Goal: Task Accomplishment & Management: Manage account settings

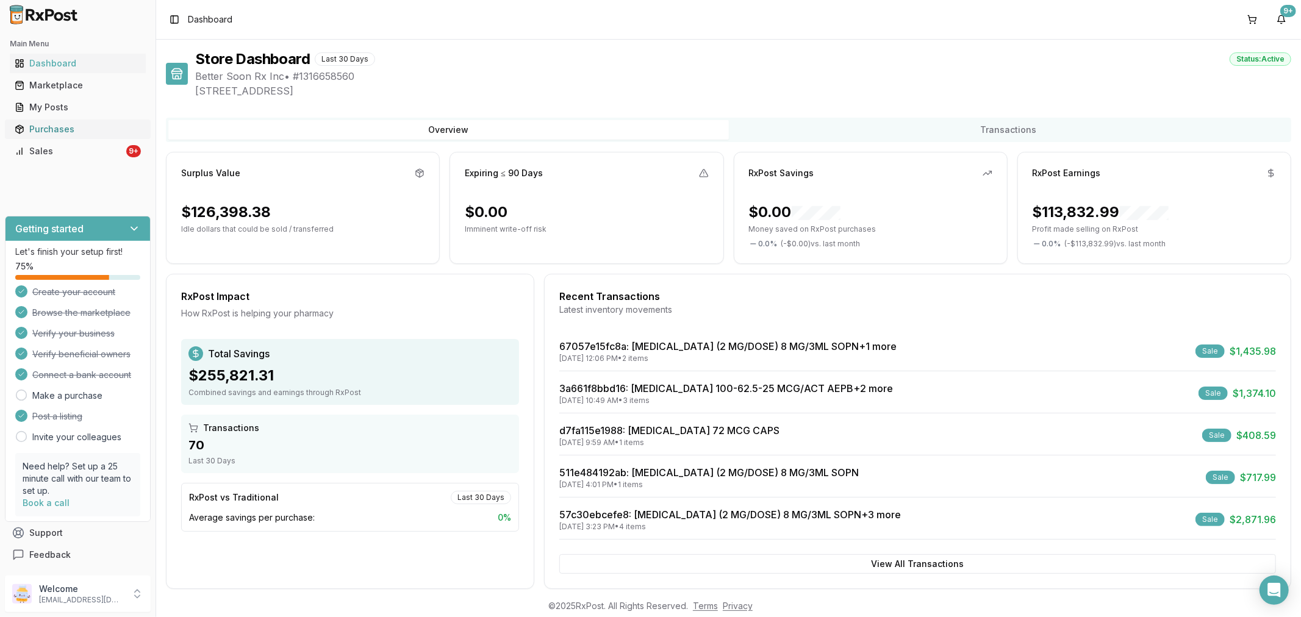
drag, startPoint x: 110, startPoint y: 148, endPoint x: 109, endPoint y: 138, distance: 9.8
click at [109, 148] on div "Sales" at bounding box center [69, 151] width 109 height 12
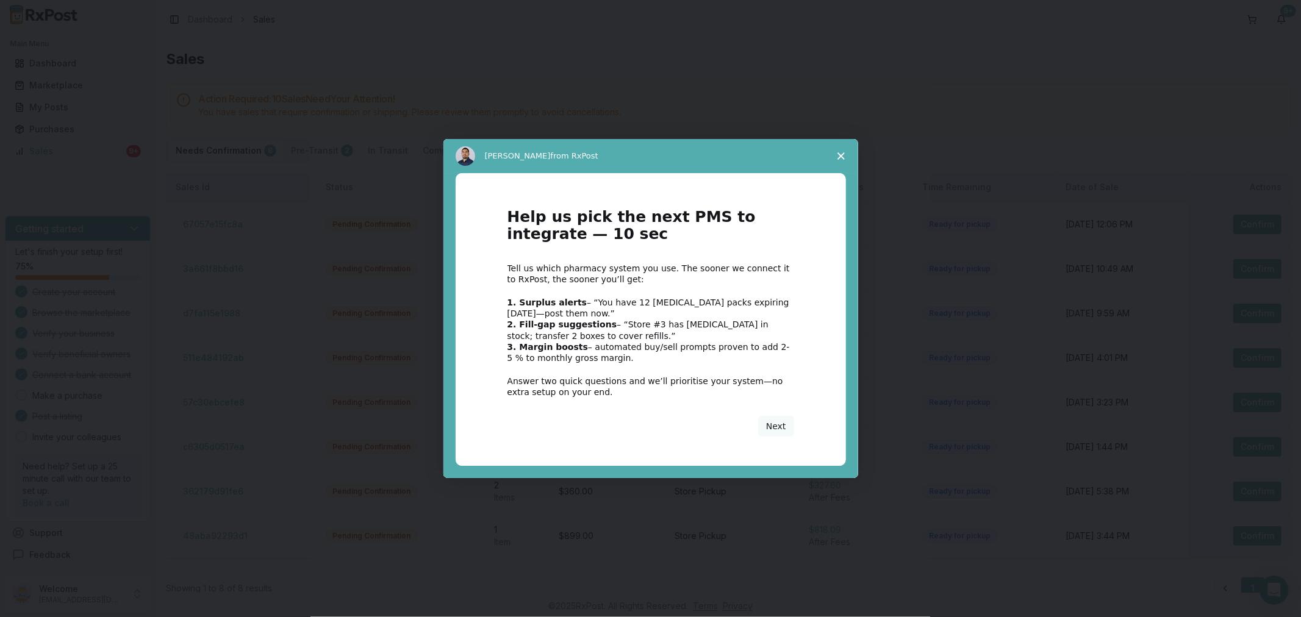
click at [834, 160] on span "Close survey" at bounding box center [841, 156] width 34 height 34
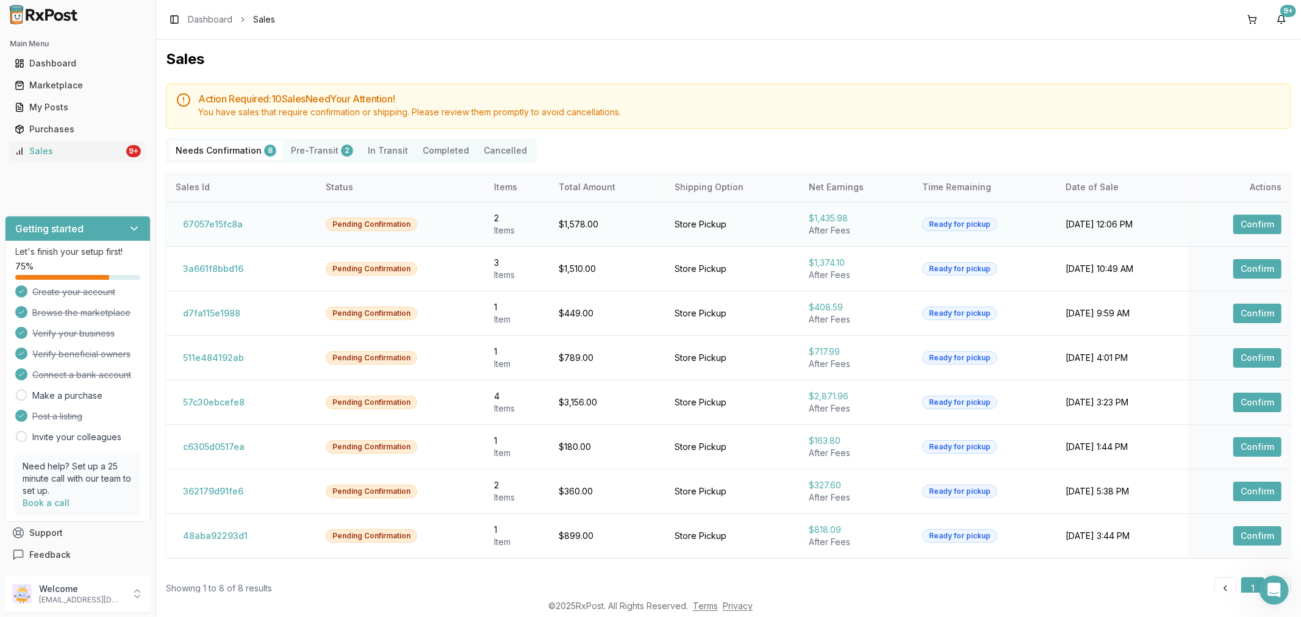
click at [1243, 224] on button "Confirm" at bounding box center [1257, 225] width 48 height 20
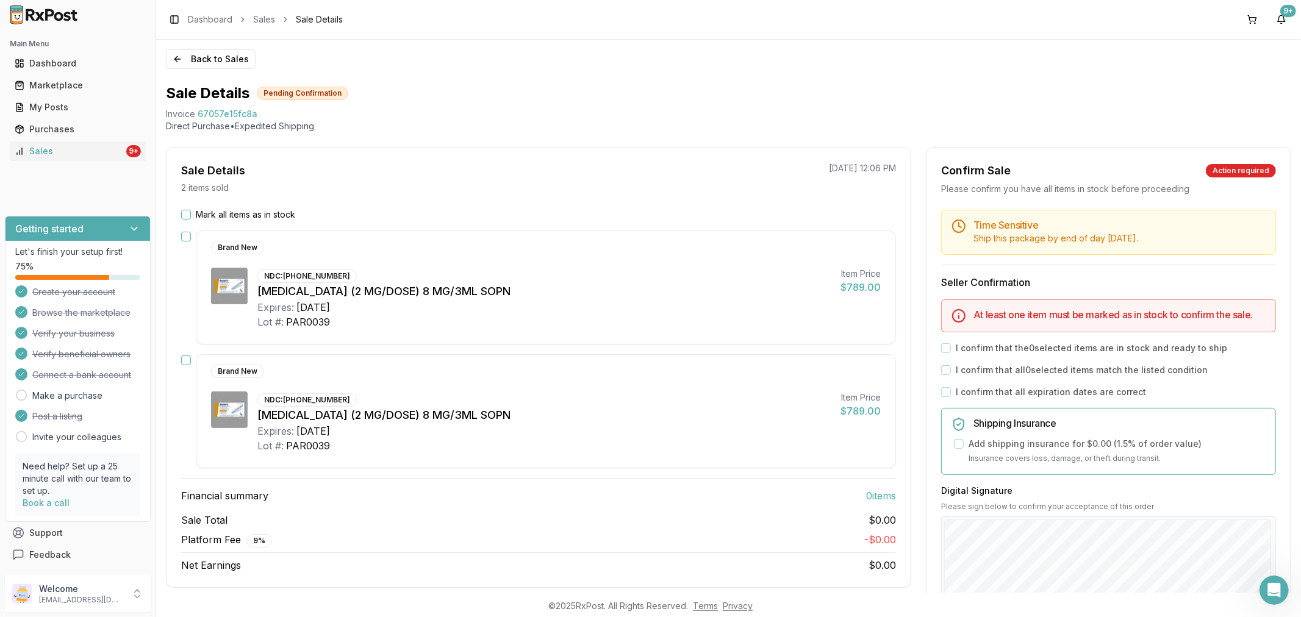
click at [935, 89] on div "Sale Details Pending Confirmation" at bounding box center [728, 94] width 1125 height 20
click at [179, 55] on button "Back to Sales" at bounding box center [211, 59] width 90 height 20
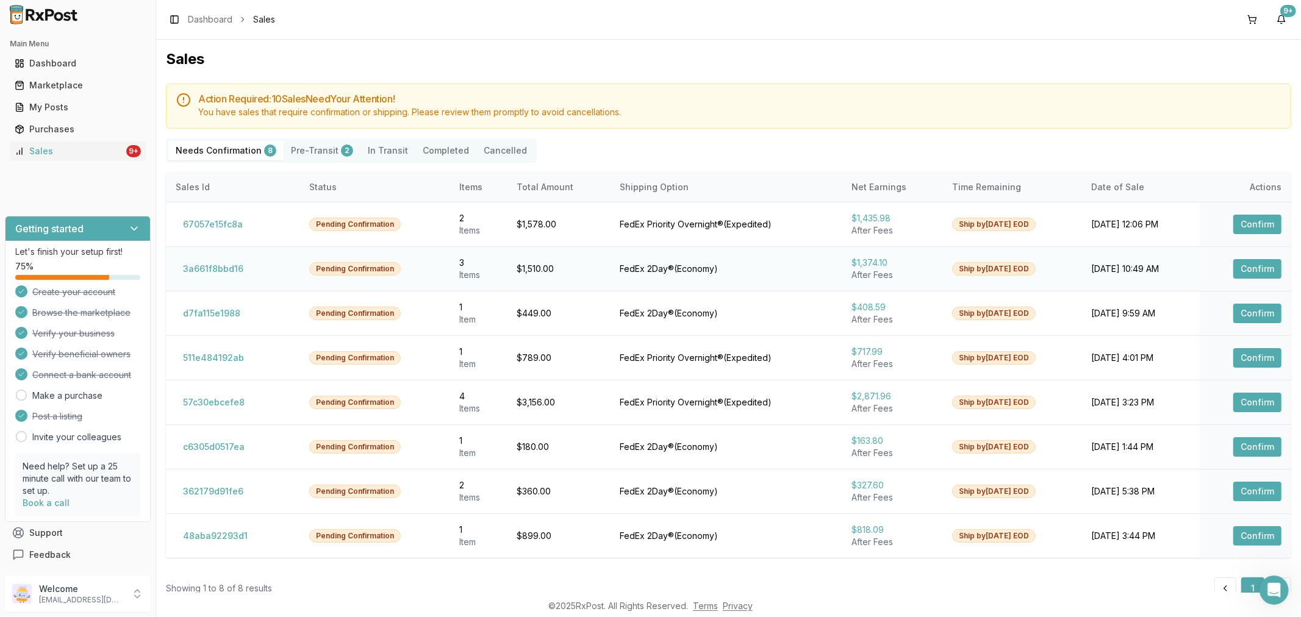
click at [1258, 256] on td "Confirm" at bounding box center [1244, 268] width 91 height 45
click at [1258, 259] on button "Confirm" at bounding box center [1257, 269] width 48 height 20
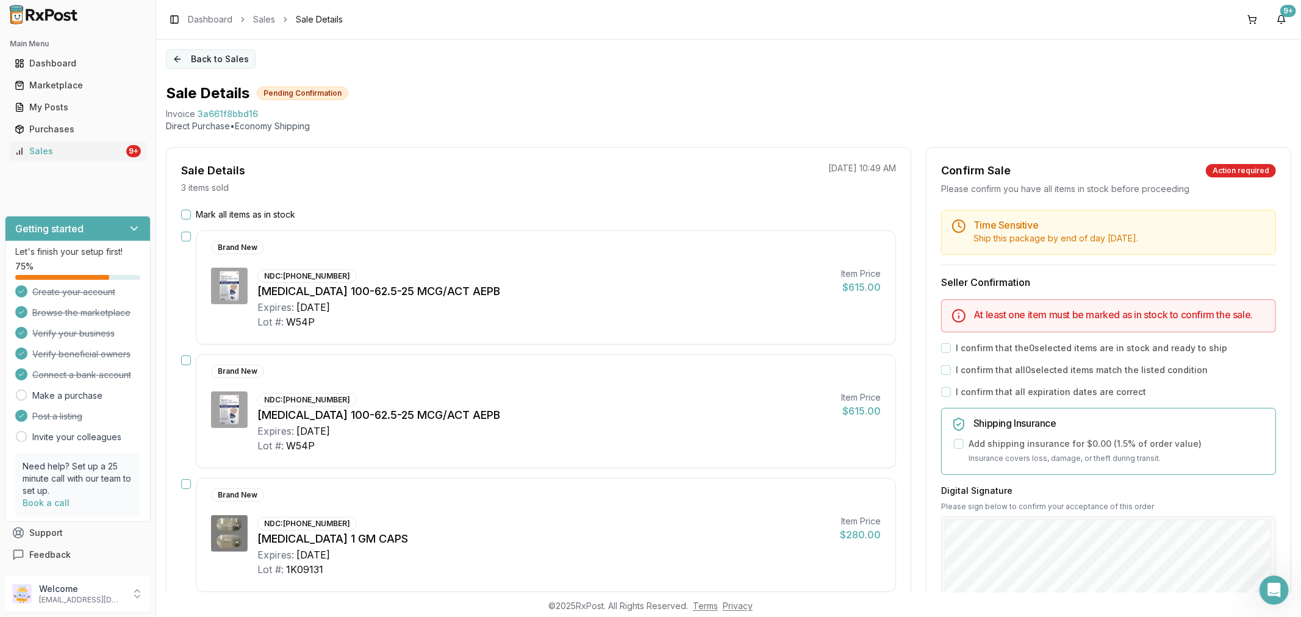
click at [175, 58] on button "Back to Sales" at bounding box center [211, 59] width 90 height 20
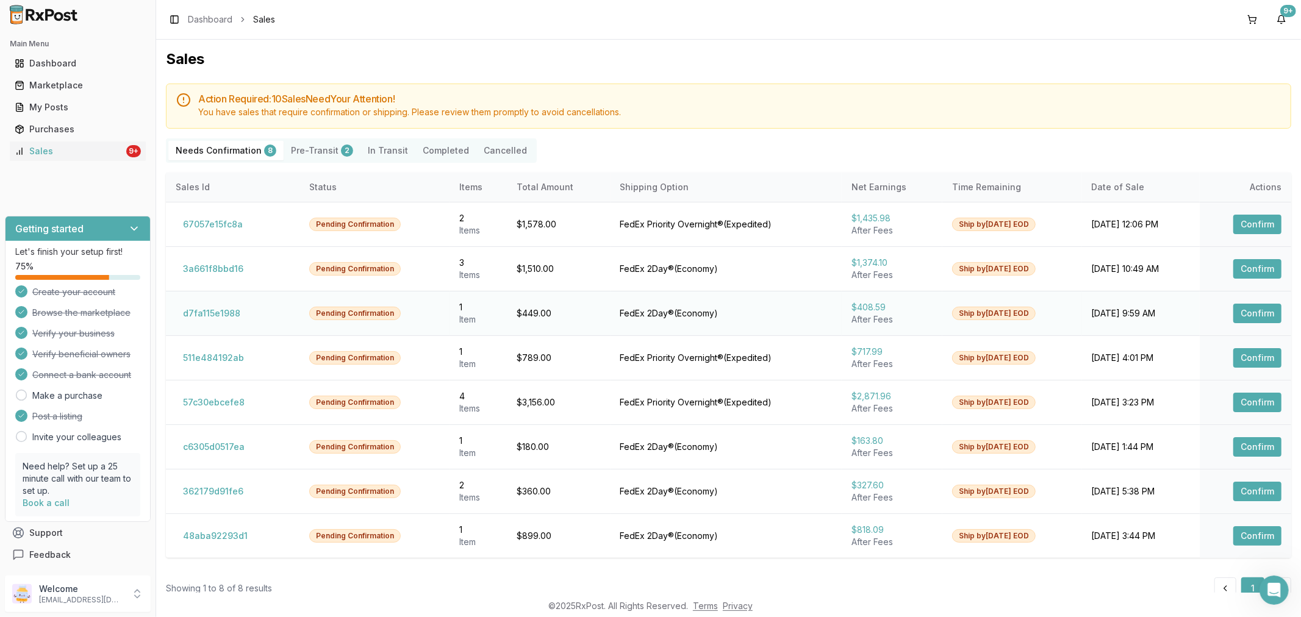
click at [1253, 316] on button "Confirm" at bounding box center [1257, 314] width 48 height 20
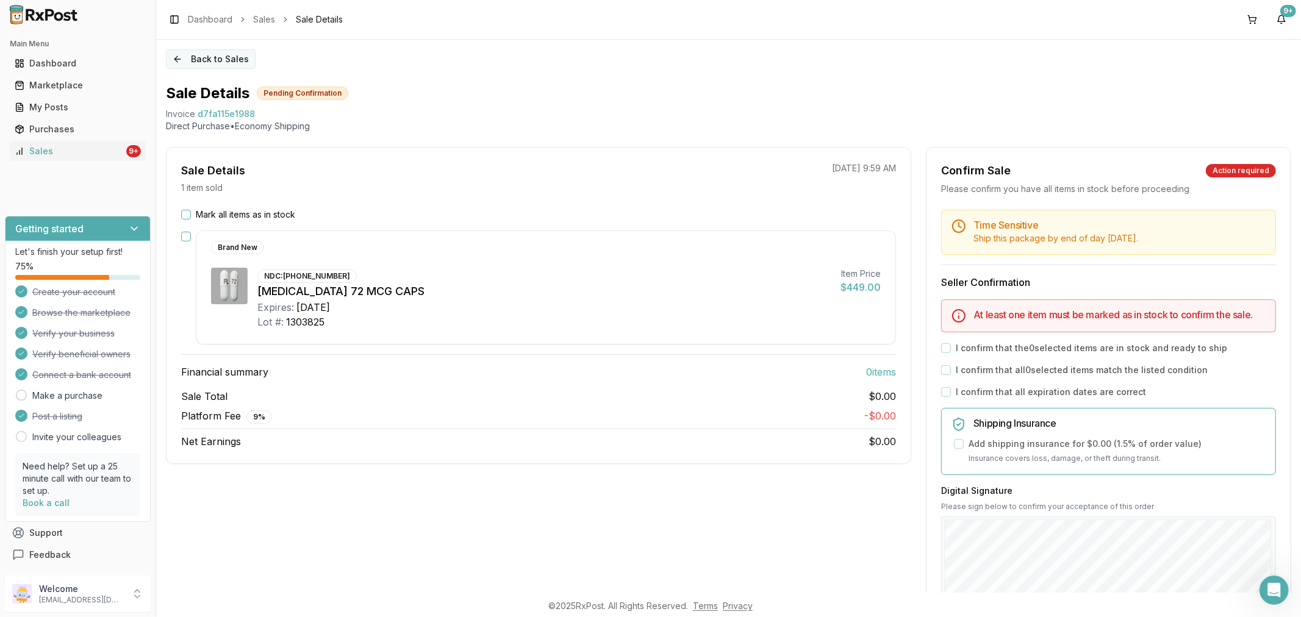
click at [171, 59] on button "Back to Sales" at bounding box center [211, 59] width 90 height 20
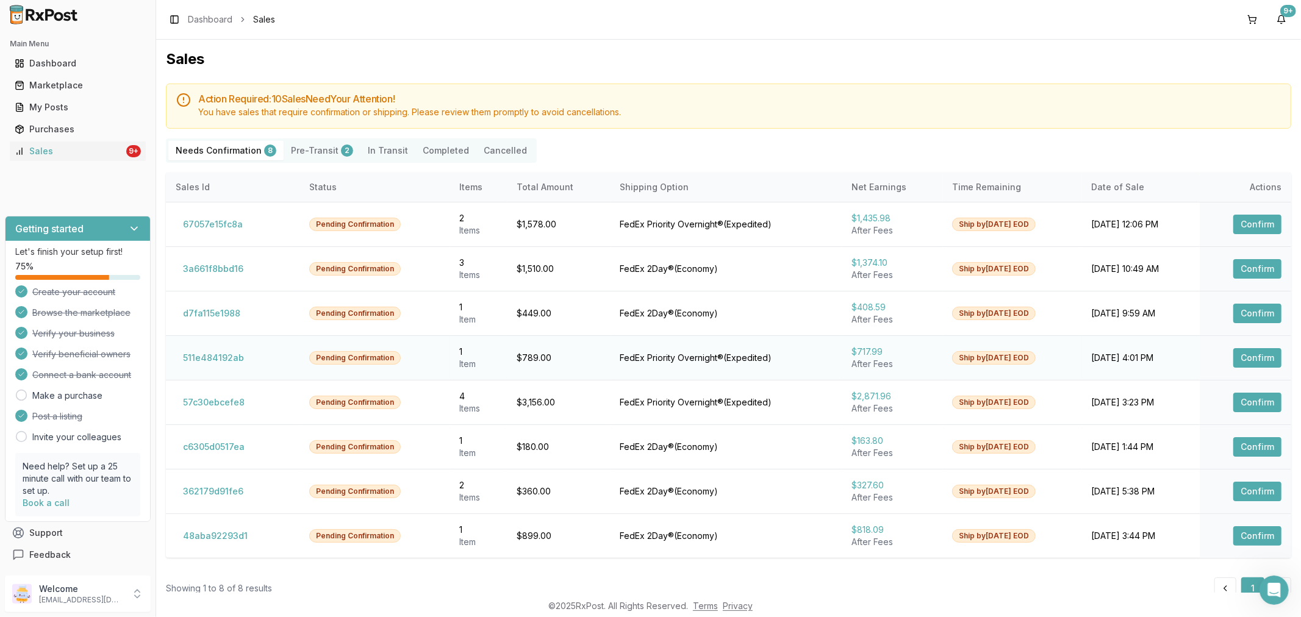
click at [1252, 356] on button "Confirm" at bounding box center [1257, 358] width 48 height 20
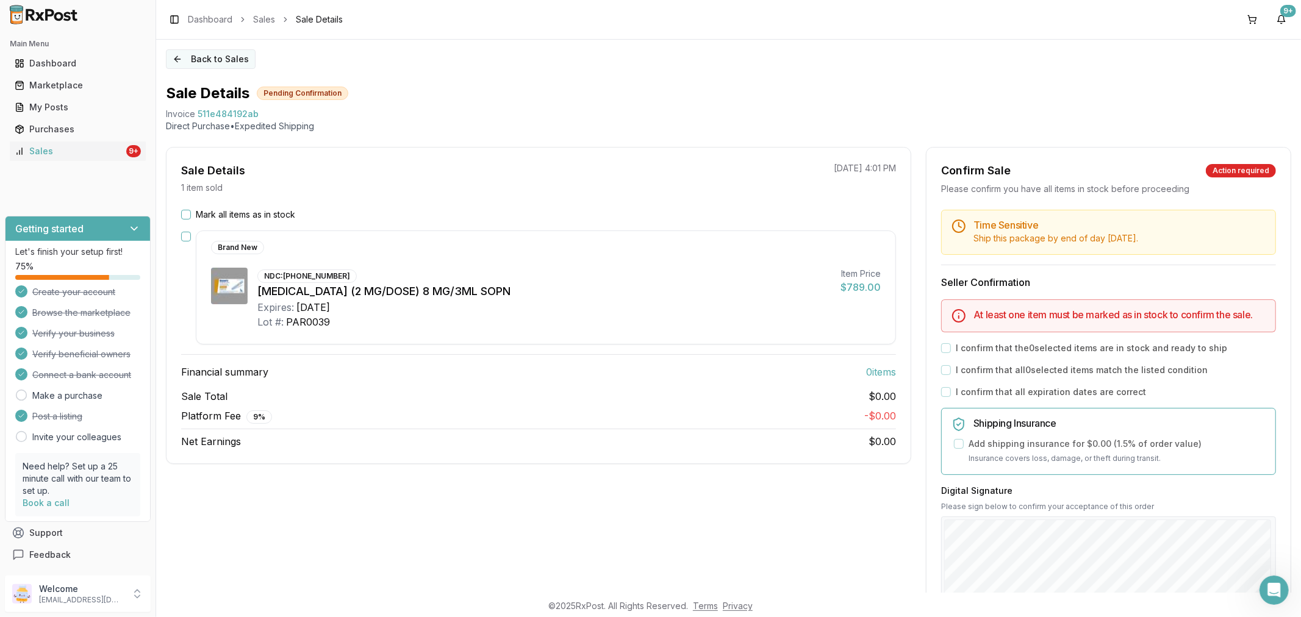
click at [178, 61] on button "Back to Sales" at bounding box center [211, 59] width 90 height 20
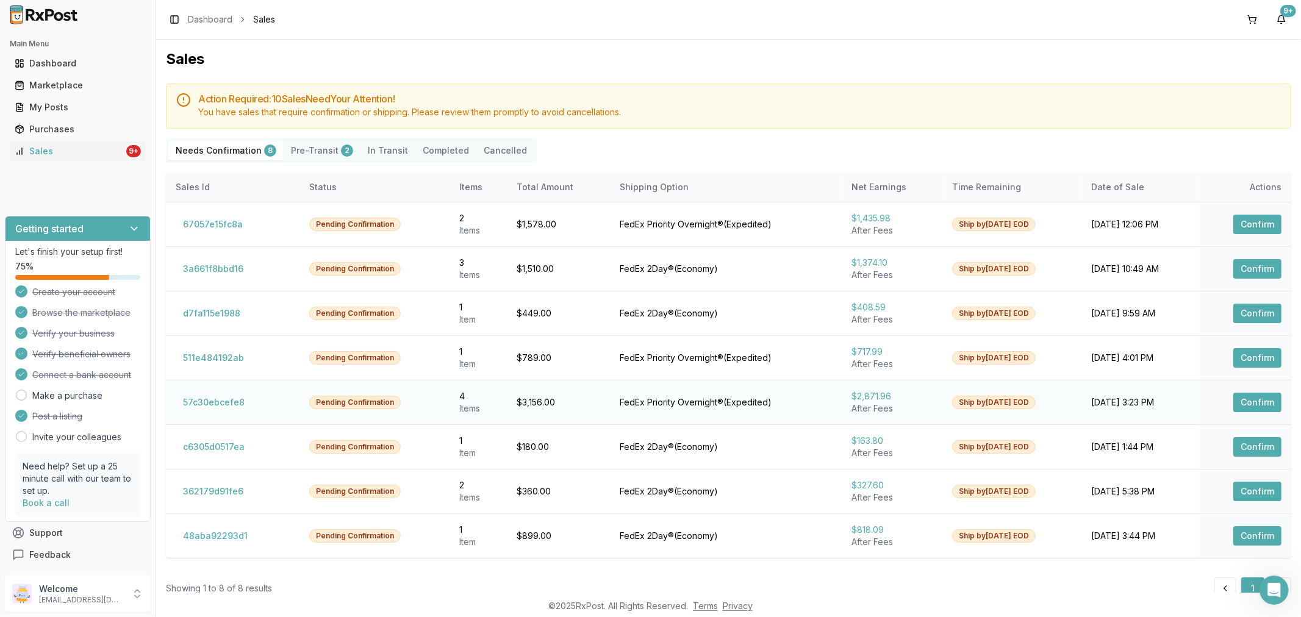
click at [1260, 404] on button "Confirm" at bounding box center [1257, 403] width 48 height 20
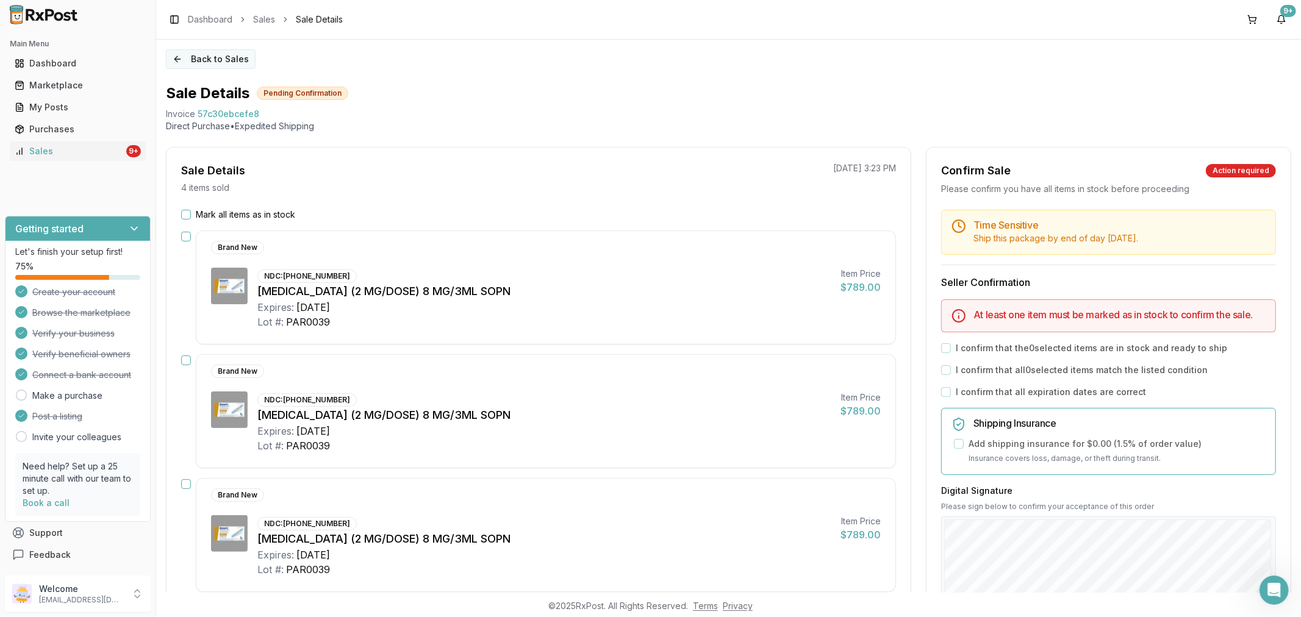
click at [174, 57] on button "Back to Sales" at bounding box center [211, 59] width 90 height 20
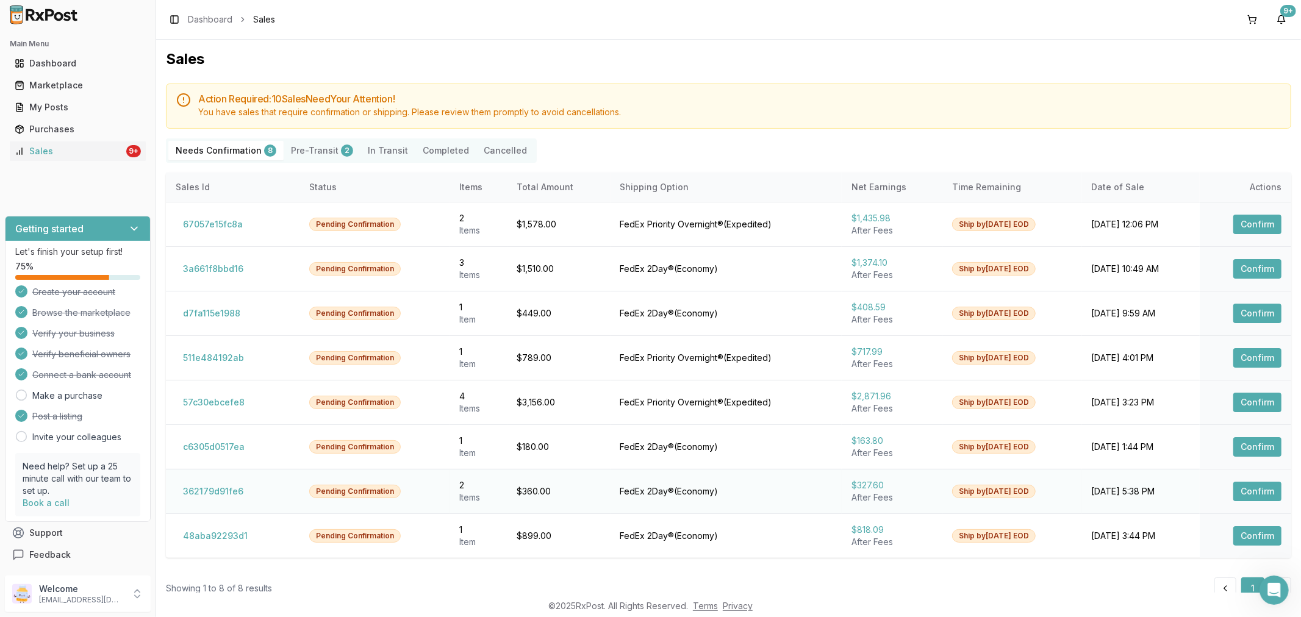
click at [1253, 494] on button "Confirm" at bounding box center [1257, 492] width 48 height 20
click at [1254, 494] on button "Confirm" at bounding box center [1257, 492] width 48 height 20
click at [1258, 494] on button "Confirm" at bounding box center [1257, 492] width 48 height 20
click at [1254, 491] on button "Confirm" at bounding box center [1257, 492] width 48 height 20
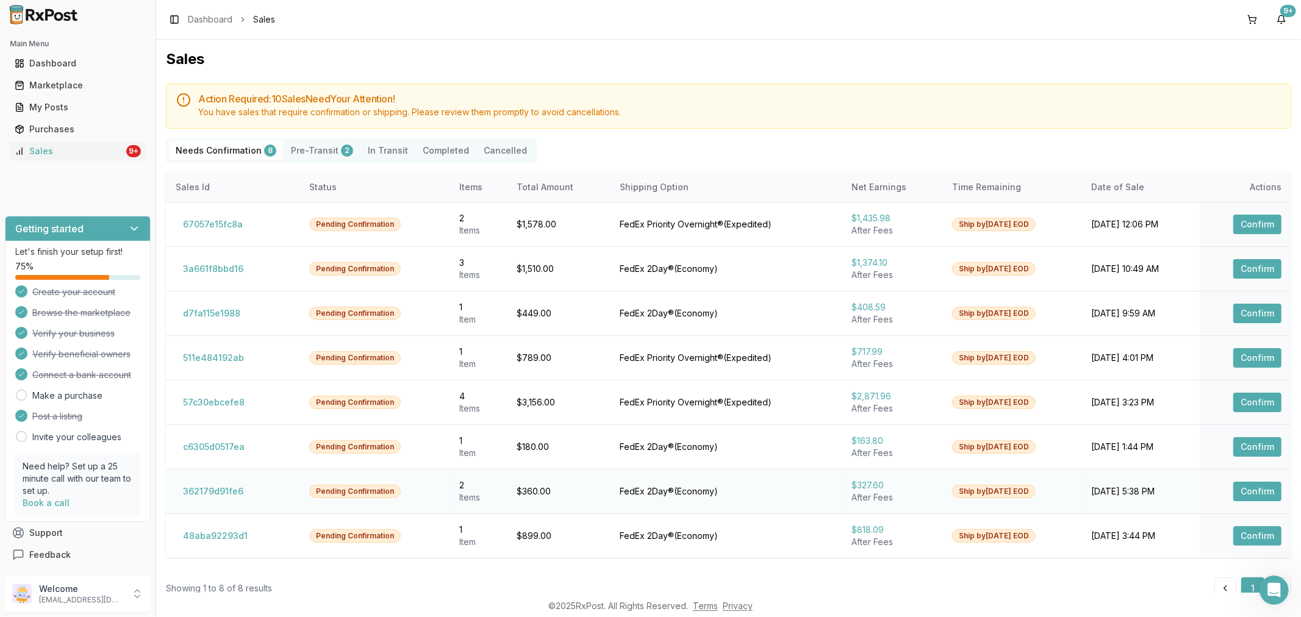
click at [1253, 488] on button "Confirm" at bounding box center [1257, 492] width 48 height 20
click at [1255, 532] on button "Confirm" at bounding box center [1257, 536] width 48 height 20
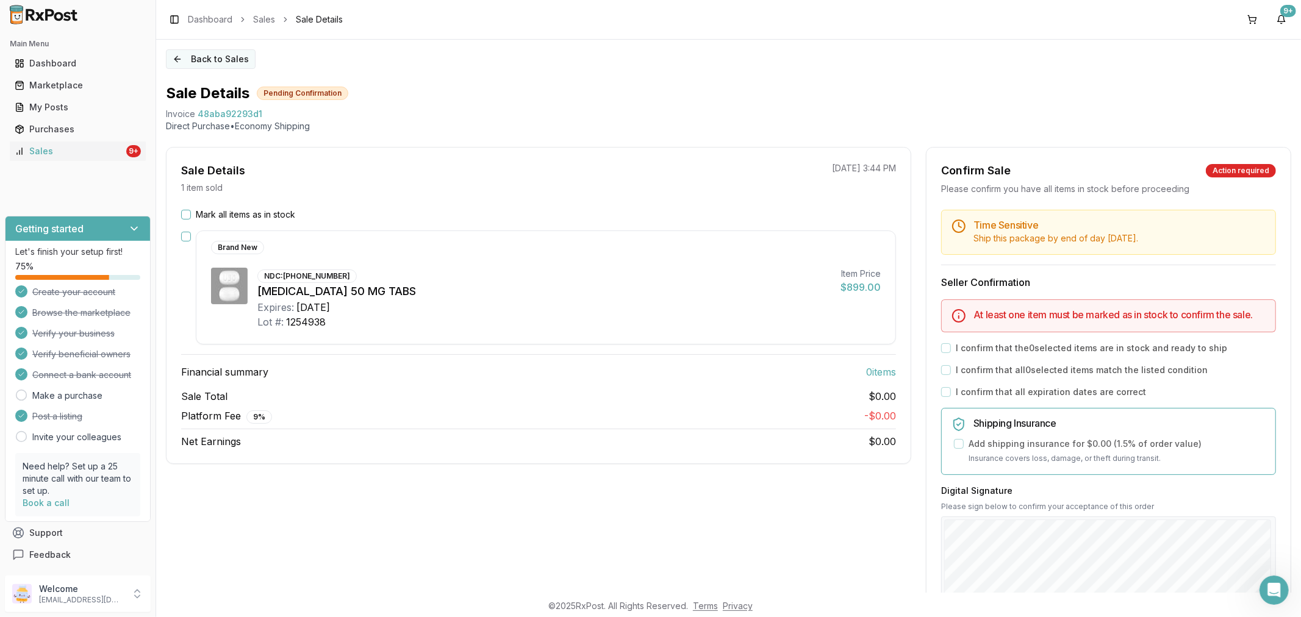
click at [179, 60] on button "Back to Sales" at bounding box center [211, 59] width 90 height 20
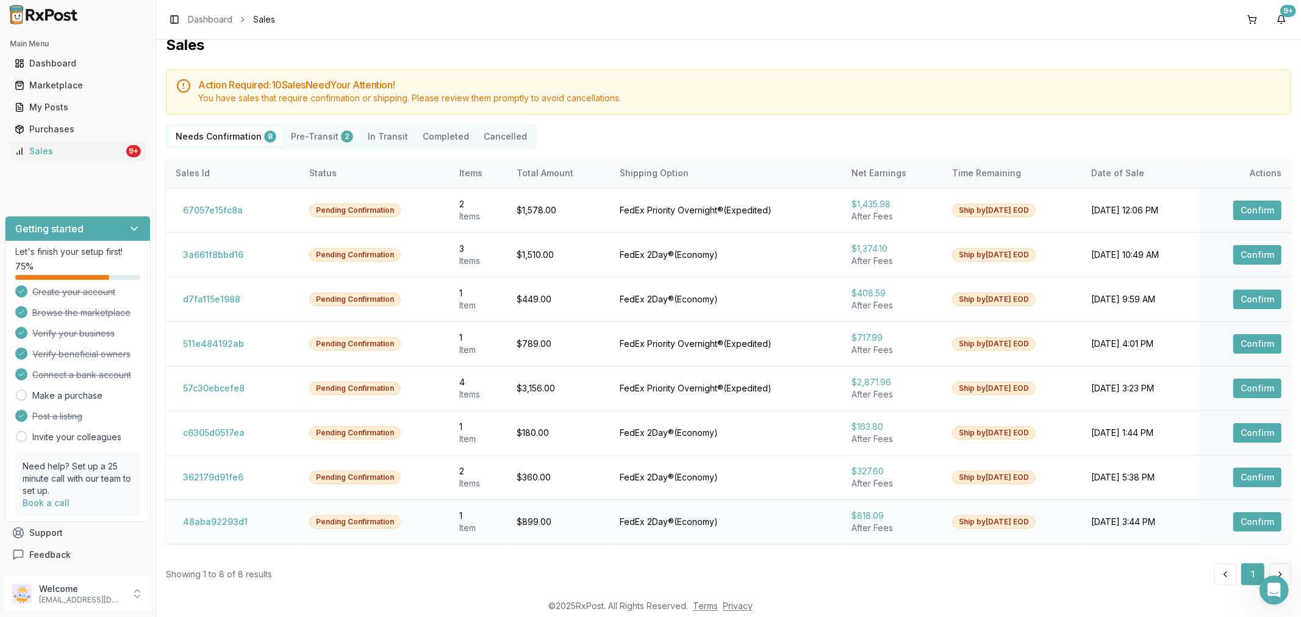
scroll to position [26, 0]
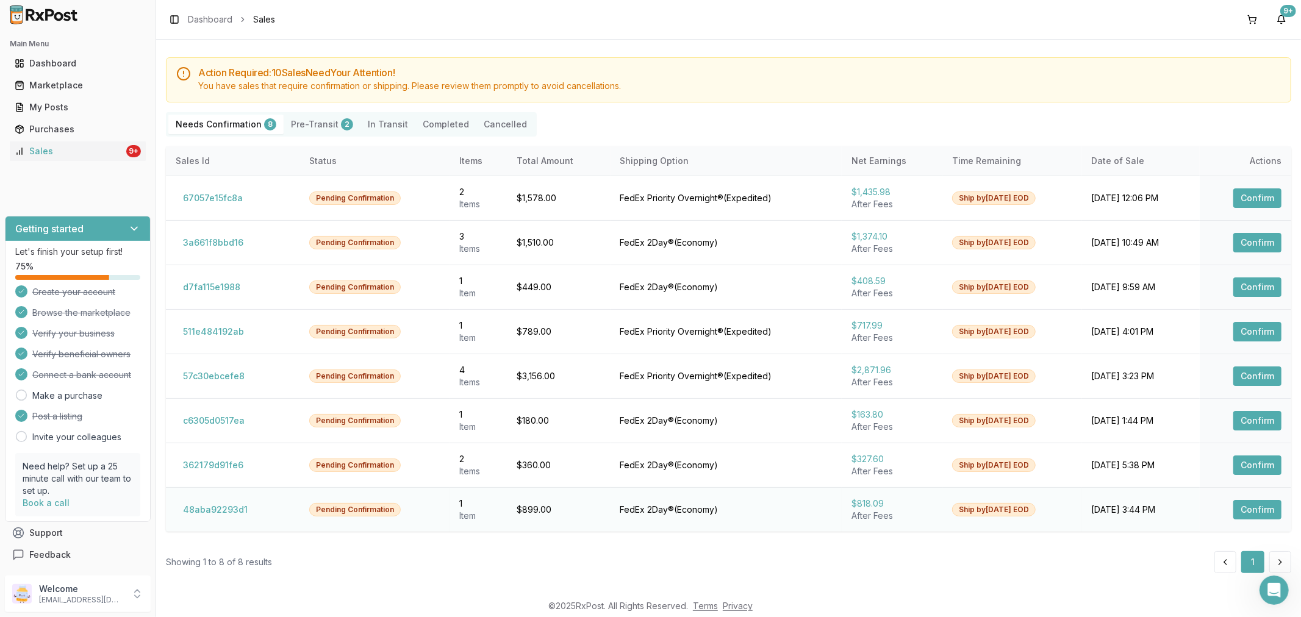
click at [1248, 512] on button "Confirm" at bounding box center [1257, 510] width 48 height 20
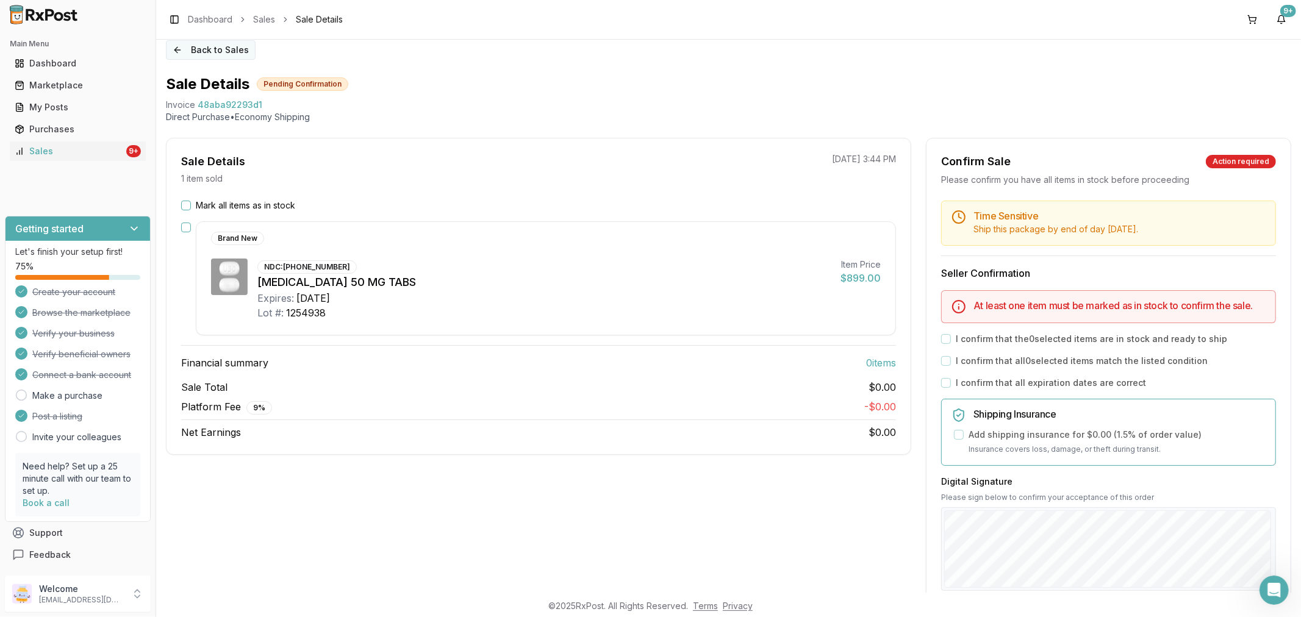
click at [175, 52] on button "Back to Sales" at bounding box center [211, 50] width 90 height 20
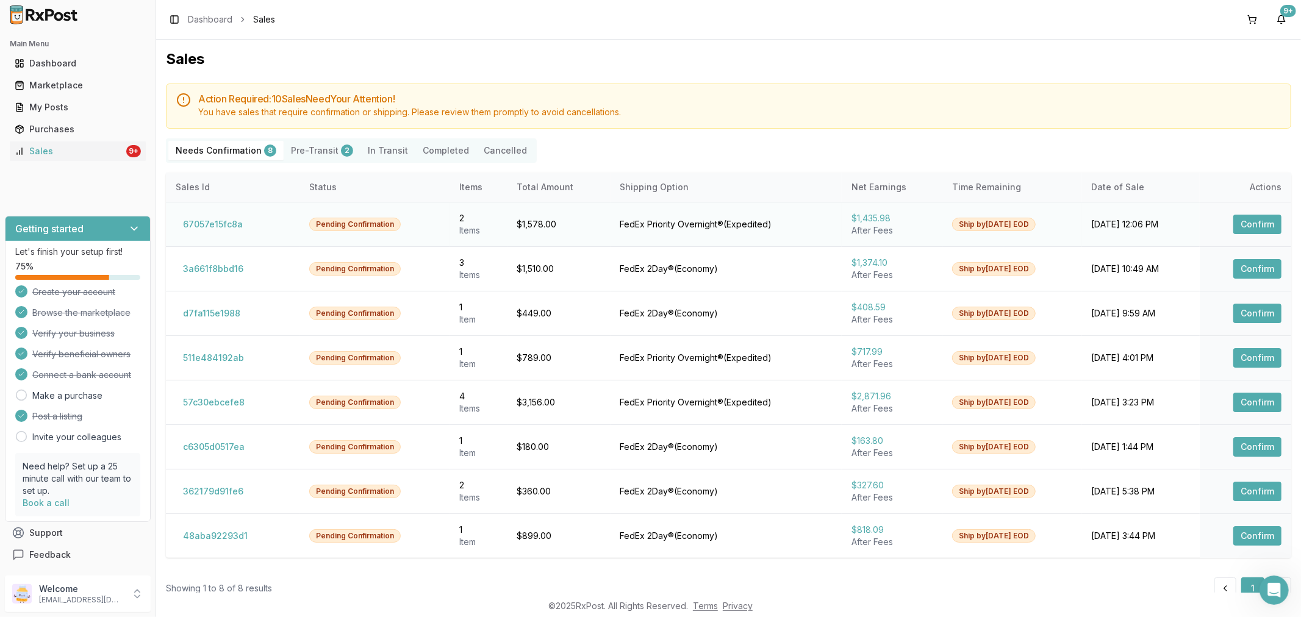
click at [1245, 226] on button "Confirm" at bounding box center [1257, 225] width 48 height 20
click at [1244, 226] on button "Confirm" at bounding box center [1257, 225] width 48 height 20
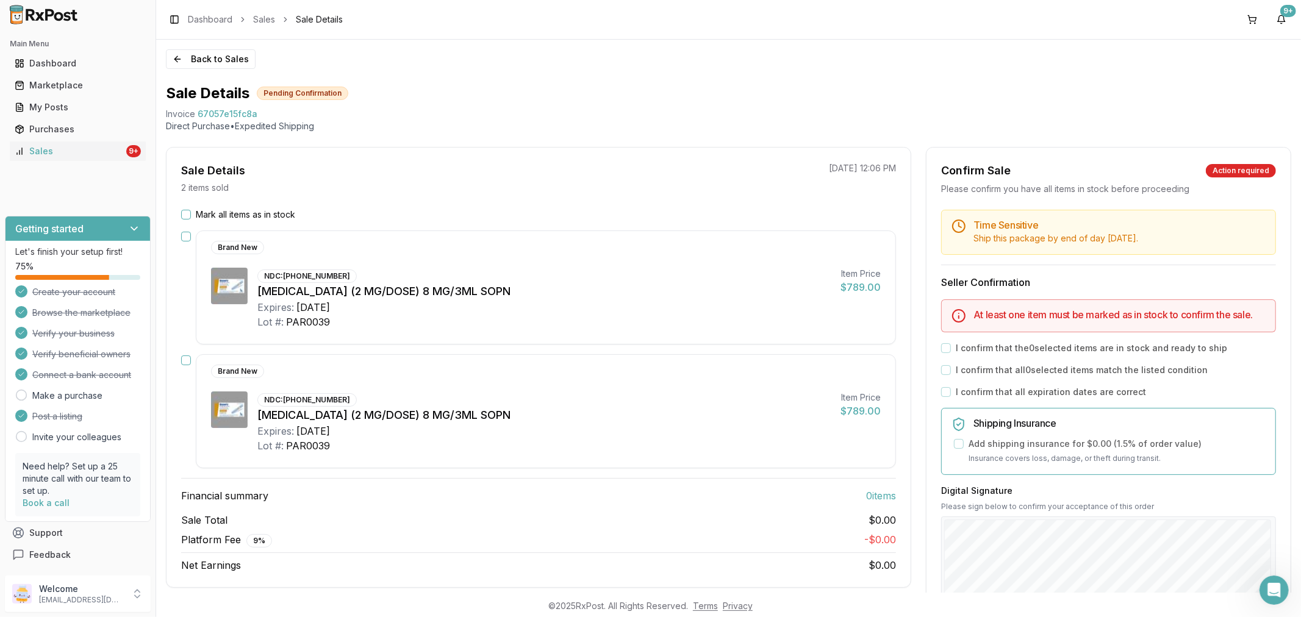
click at [184, 215] on button "Mark all items as in stock" at bounding box center [186, 215] width 10 height 10
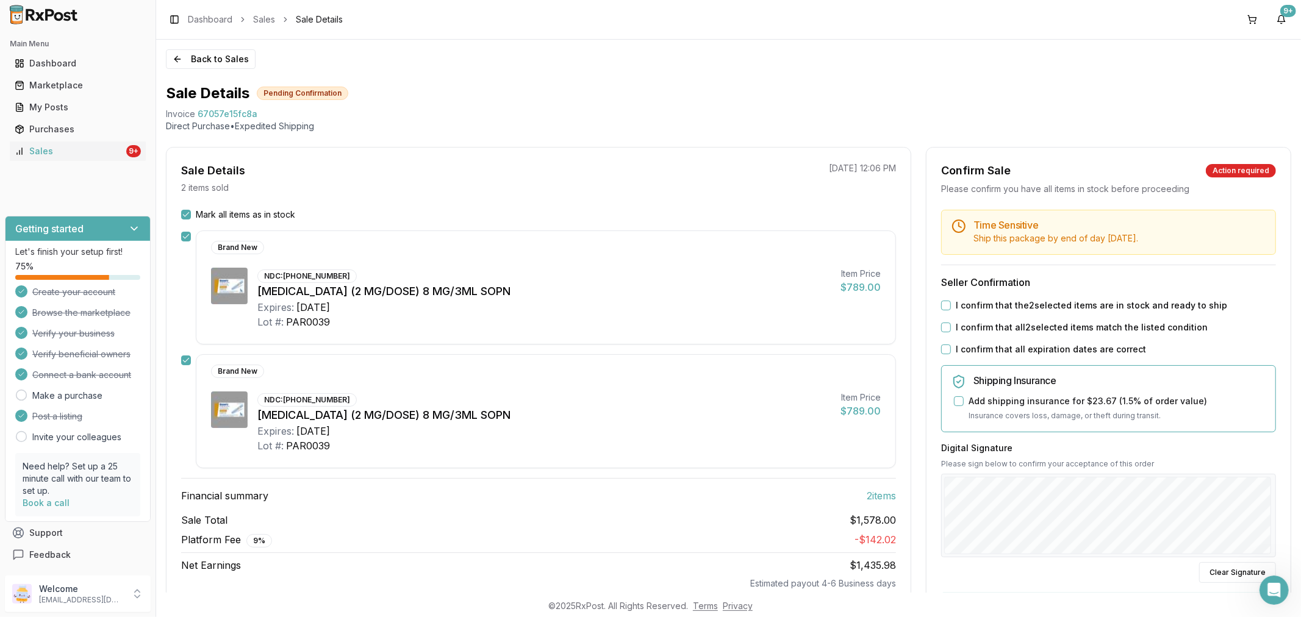
click at [945, 349] on button "I confirm that all expiration dates are correct" at bounding box center [946, 350] width 10 height 10
click at [942, 326] on button "I confirm that all 2 selected items match the listed condition" at bounding box center [946, 328] width 10 height 10
drag, startPoint x: 946, startPoint y: 303, endPoint x: 1124, endPoint y: 327, distance: 180.3
click at [951, 309] on div "I confirm that the 2 selected items are in stock and ready to ship" at bounding box center [1108, 305] width 335 height 12
drag, startPoint x: 942, startPoint y: 305, endPoint x: 981, endPoint y: 310, distance: 39.3
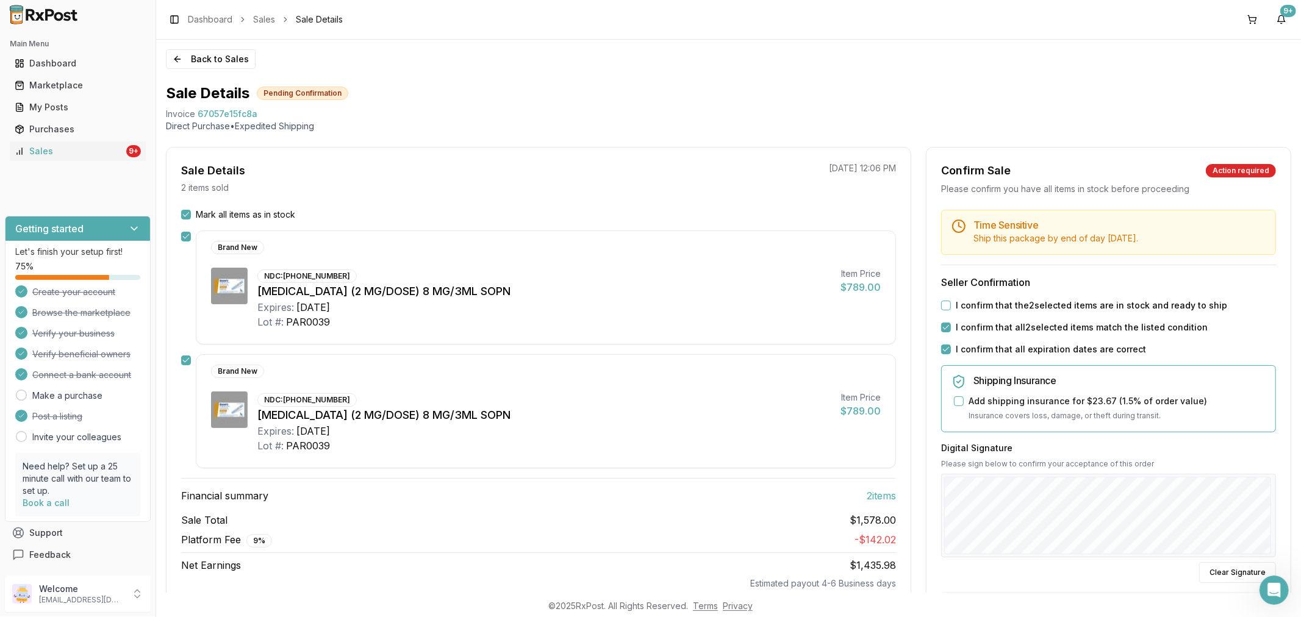
click at [944, 305] on button "I confirm that the 2 selected items are in stock and ready to ship" at bounding box center [946, 306] width 10 height 10
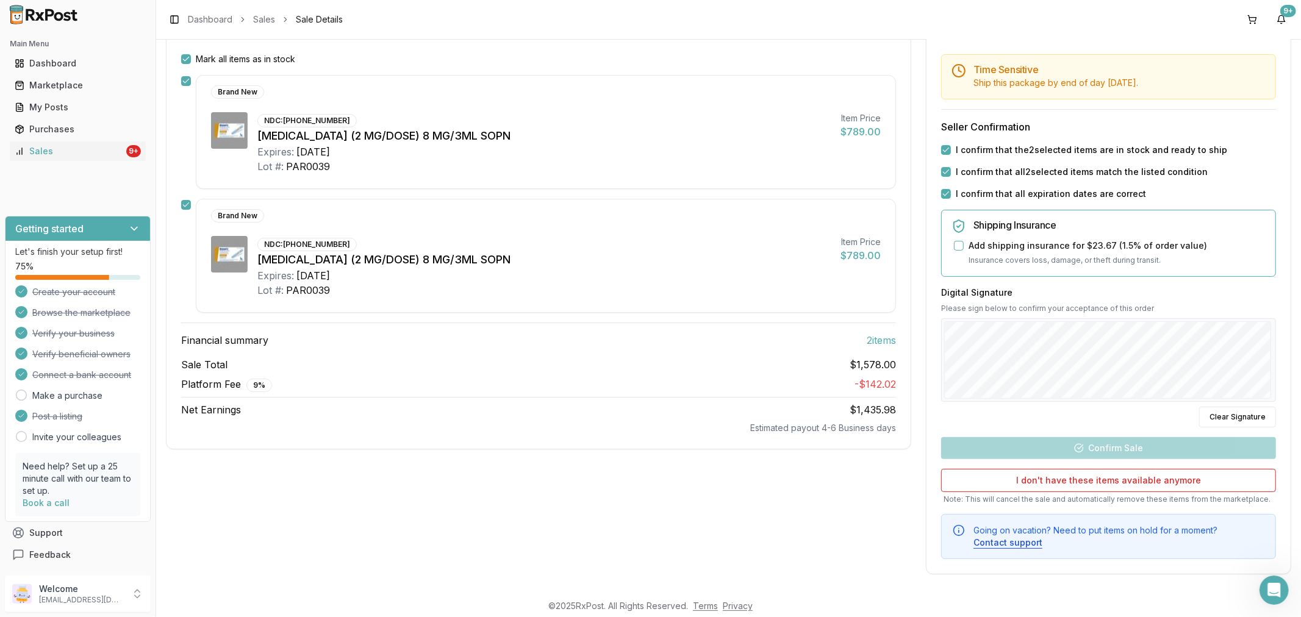
scroll to position [157, 0]
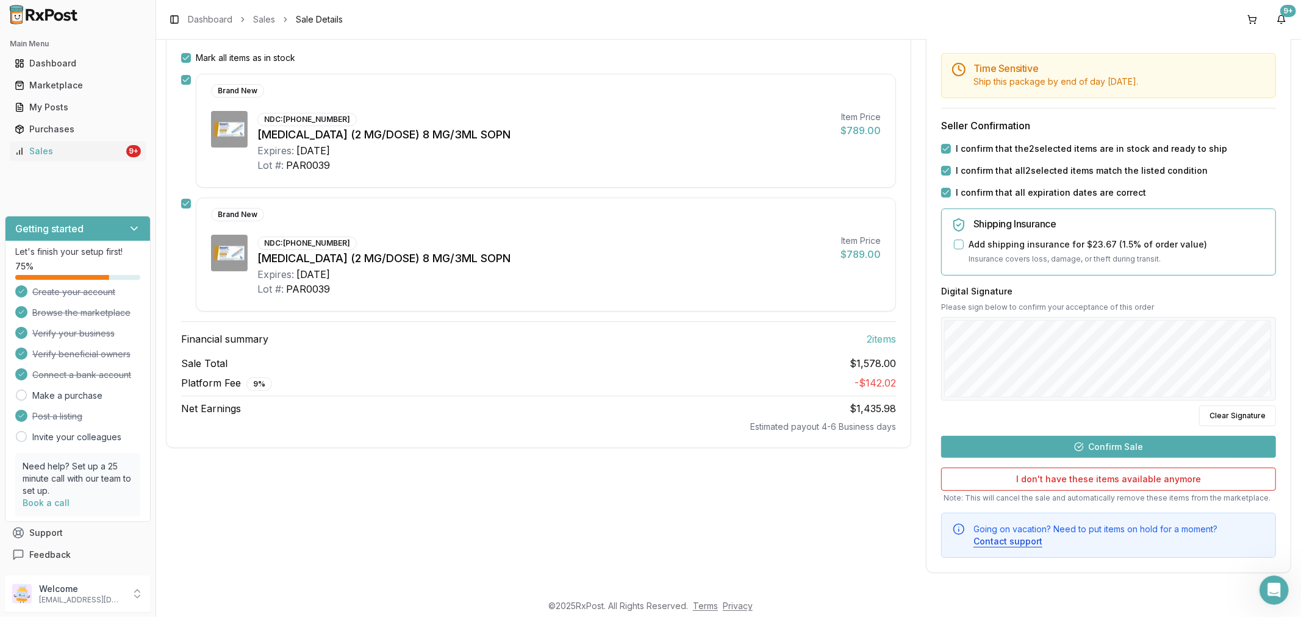
click at [1113, 446] on button "Confirm Sale" at bounding box center [1108, 447] width 335 height 22
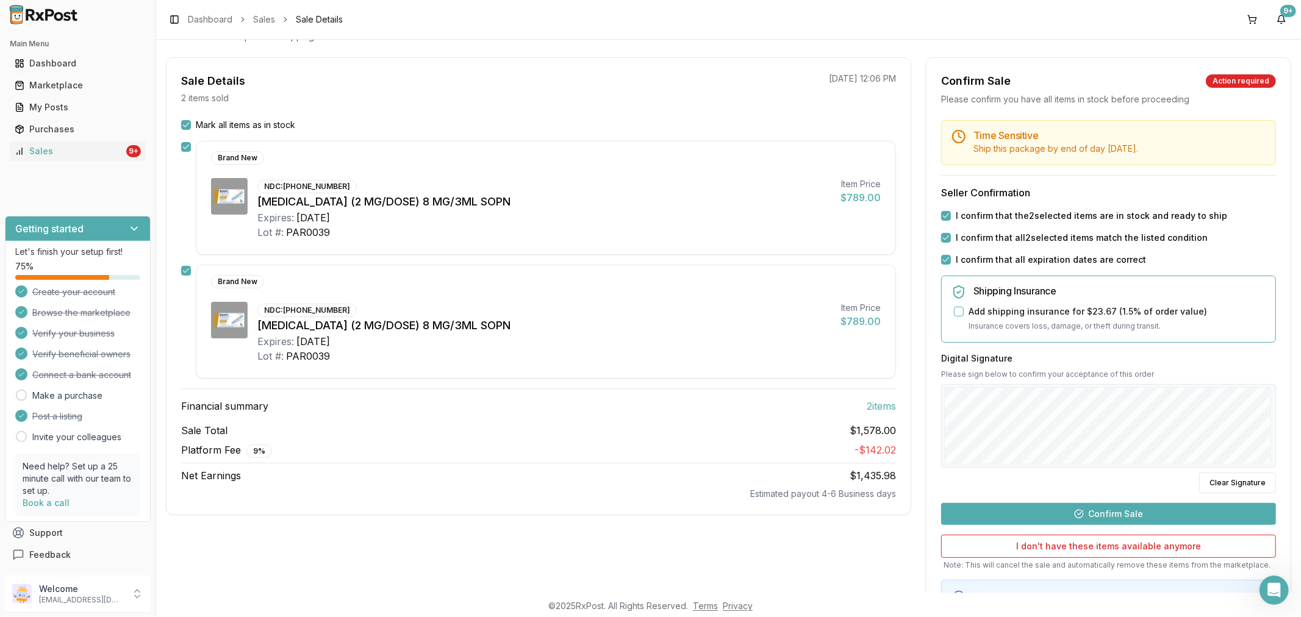
scroll to position [12, 0]
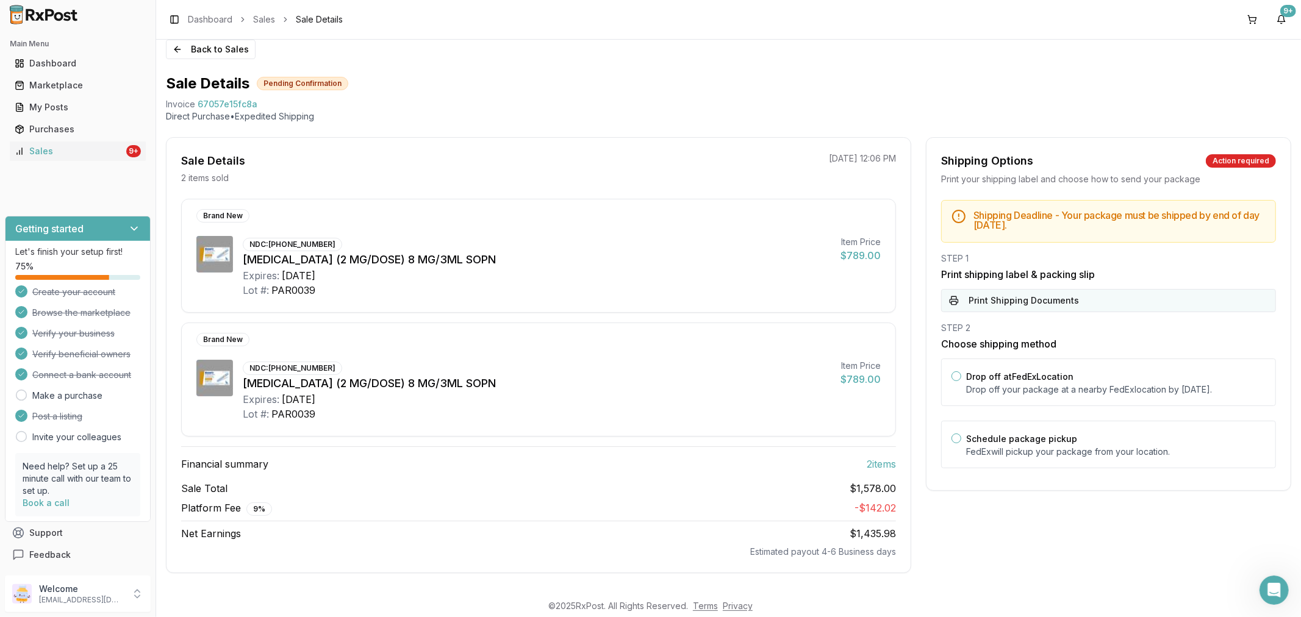
click at [1070, 295] on button "Print Shipping Documents" at bounding box center [1108, 300] width 335 height 23
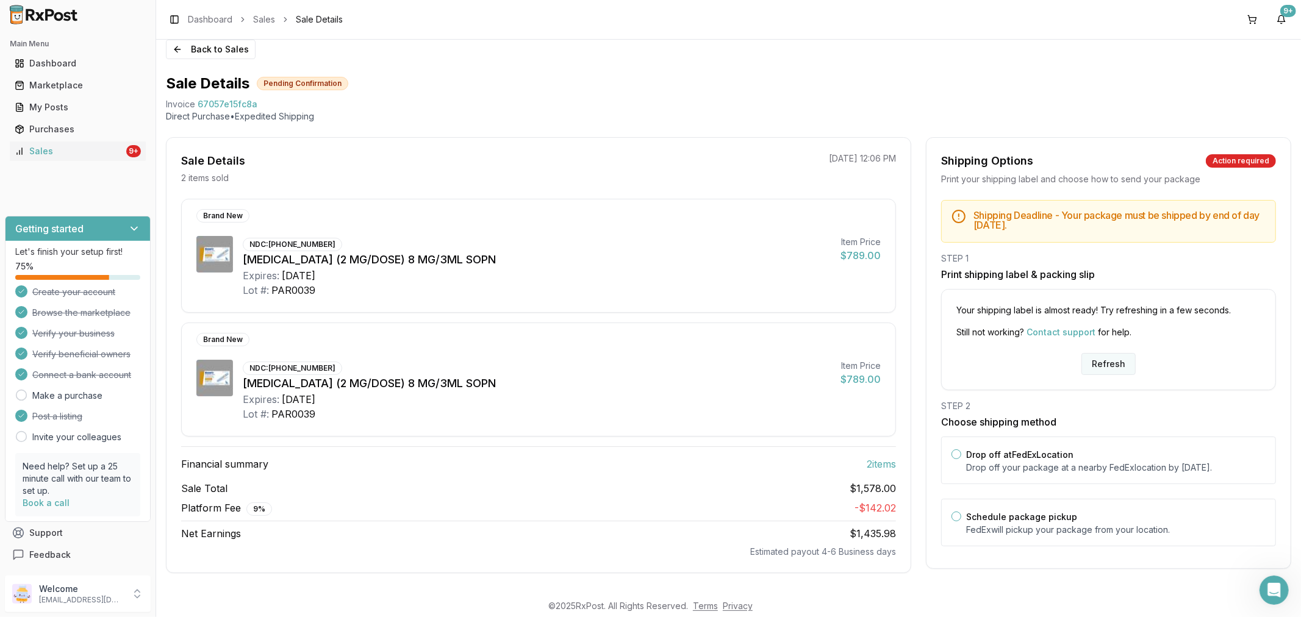
click at [1112, 362] on button "Refresh" at bounding box center [1108, 364] width 54 height 22
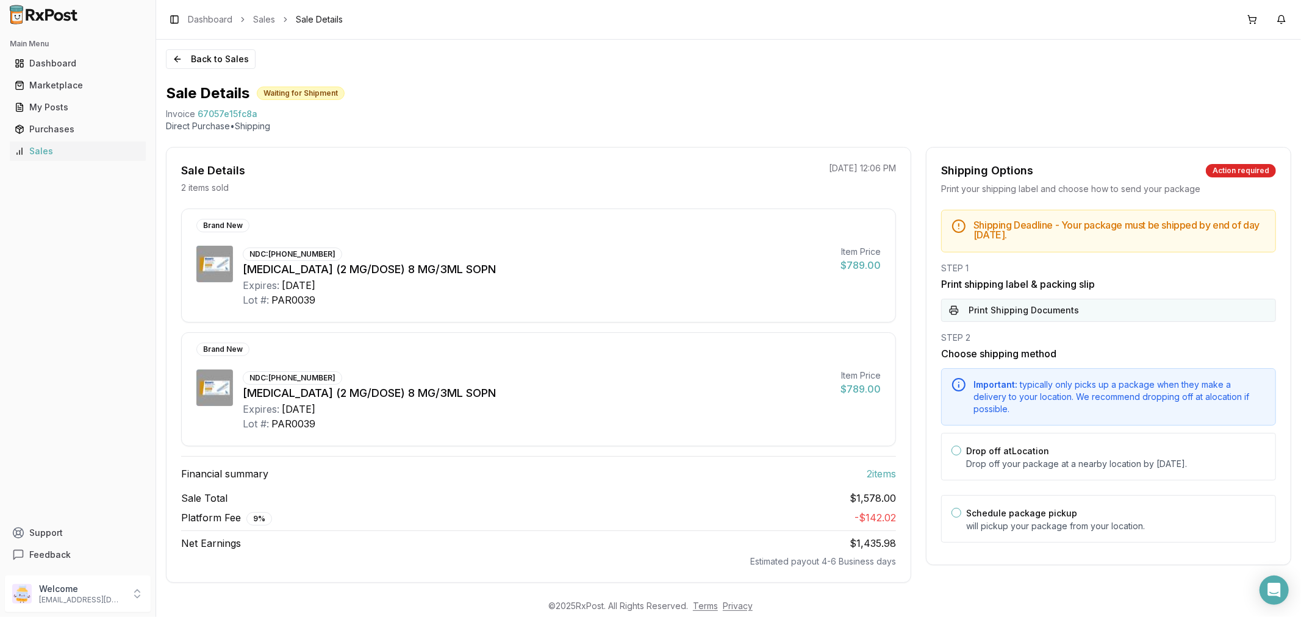
click at [1095, 312] on button "Print Shipping Documents" at bounding box center [1108, 310] width 335 height 23
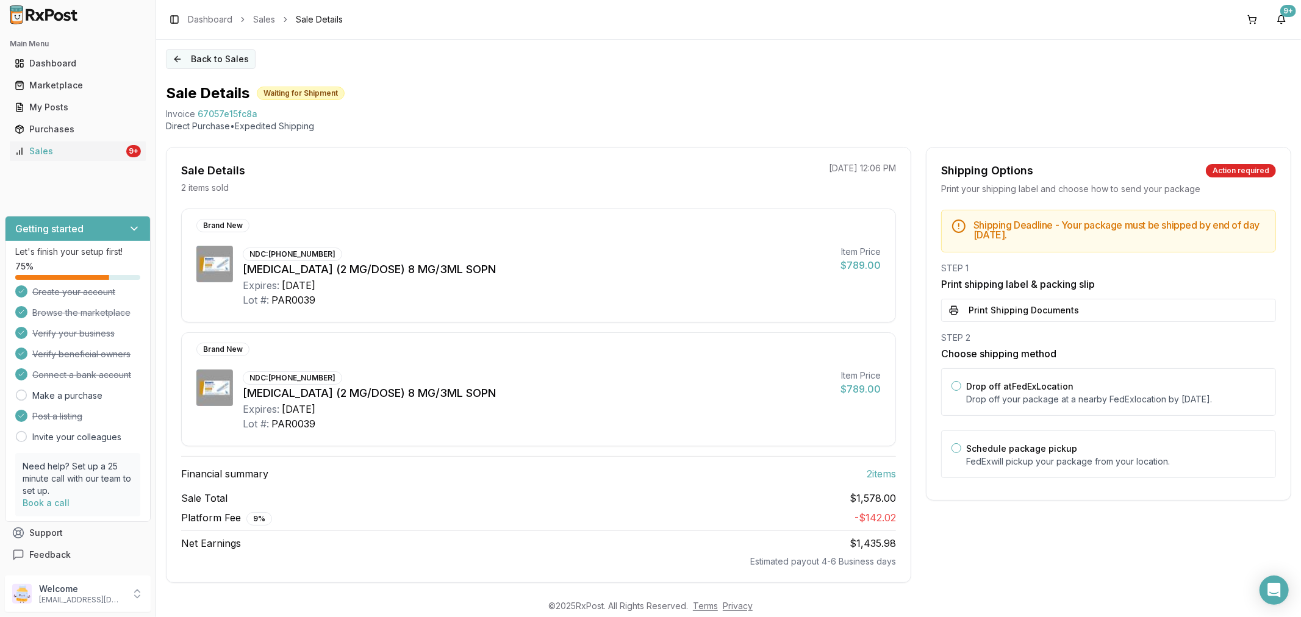
click at [177, 53] on button "Back to Sales" at bounding box center [211, 59] width 90 height 20
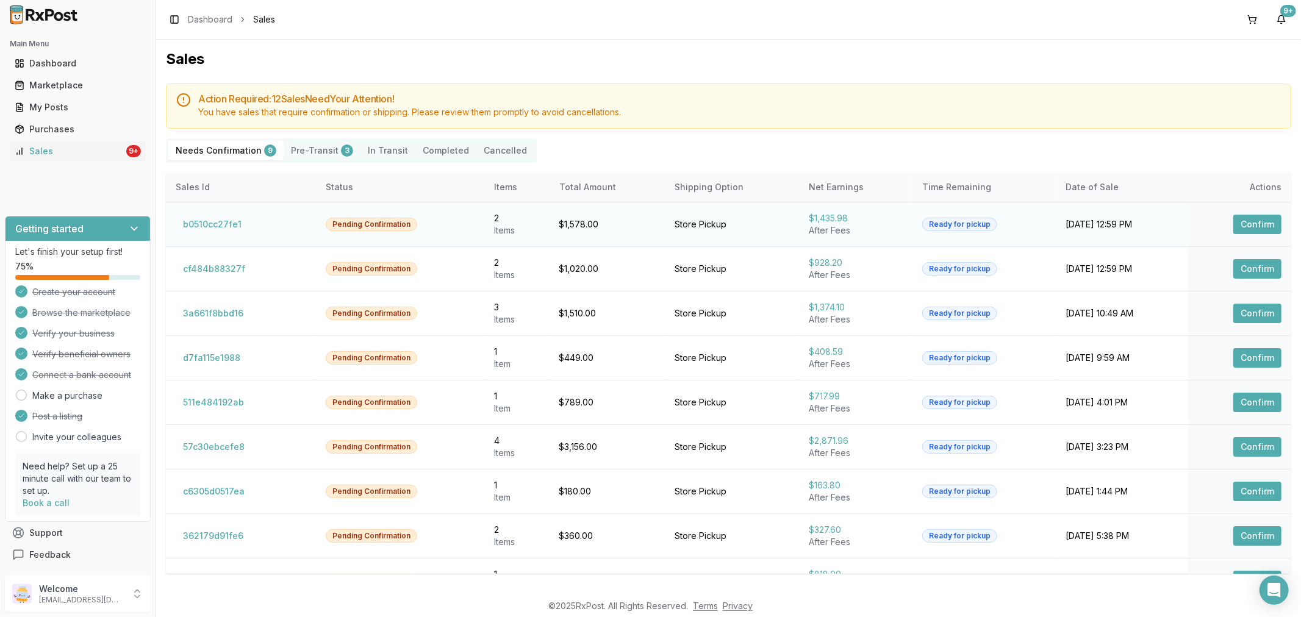
click at [1254, 226] on button "Confirm" at bounding box center [1257, 225] width 48 height 20
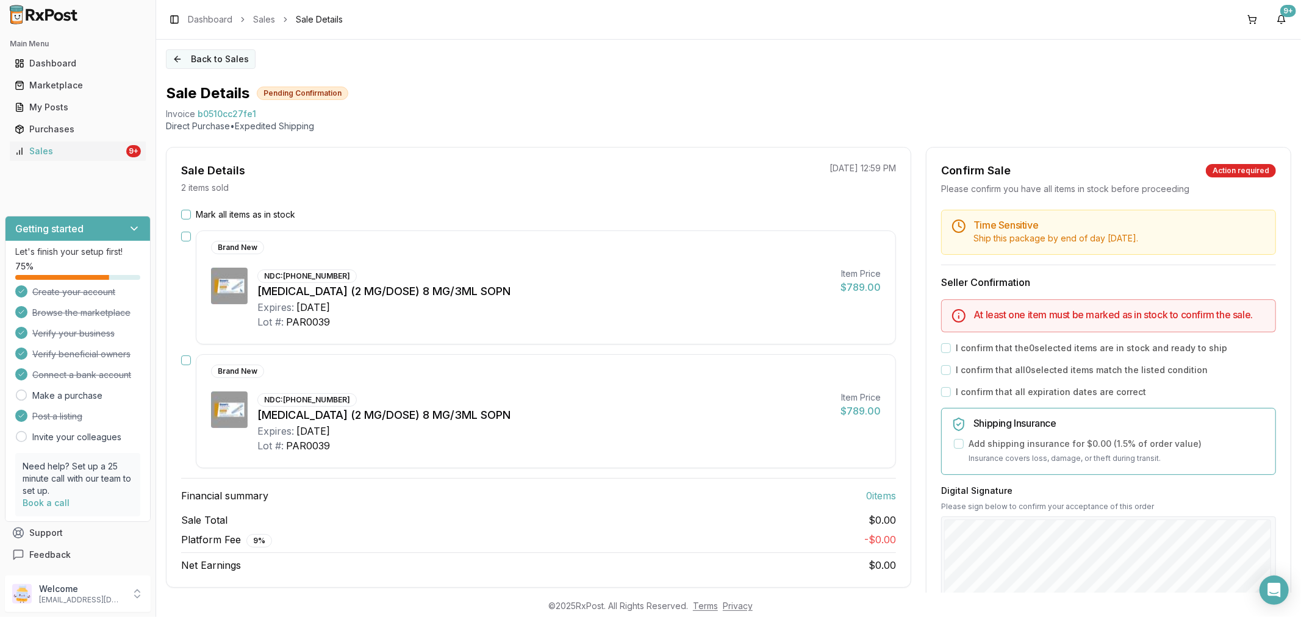
click at [173, 54] on button "Back to Sales" at bounding box center [211, 59] width 90 height 20
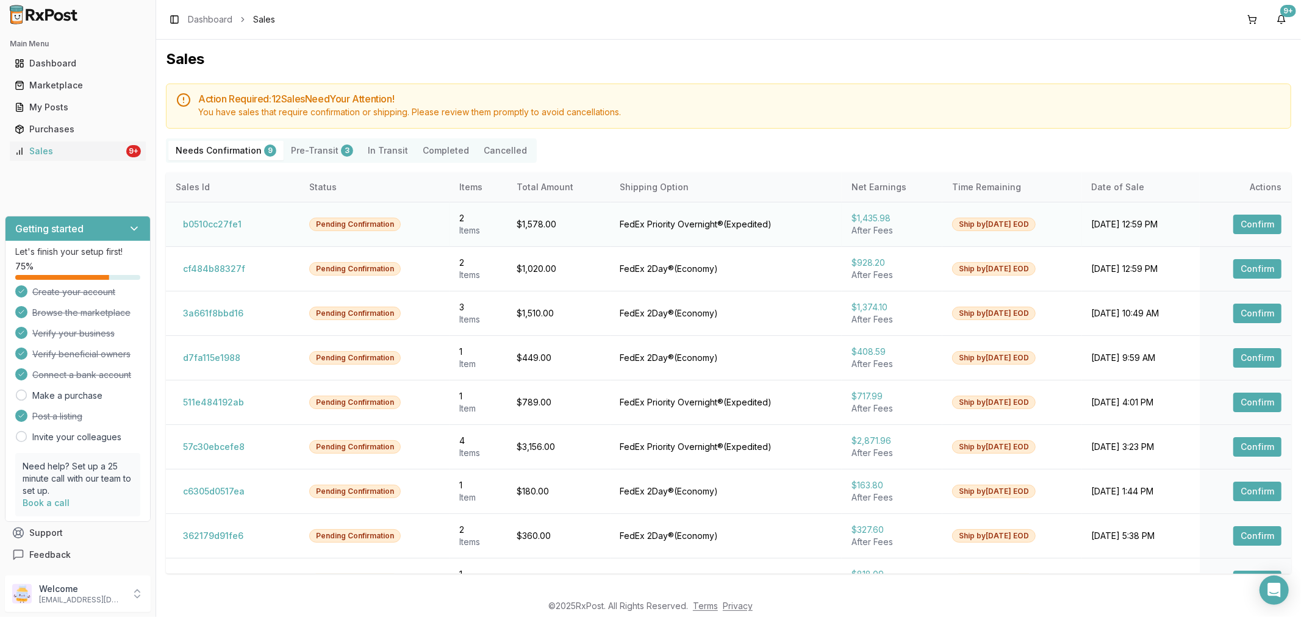
click at [1234, 229] on button "Confirm" at bounding box center [1257, 225] width 48 height 20
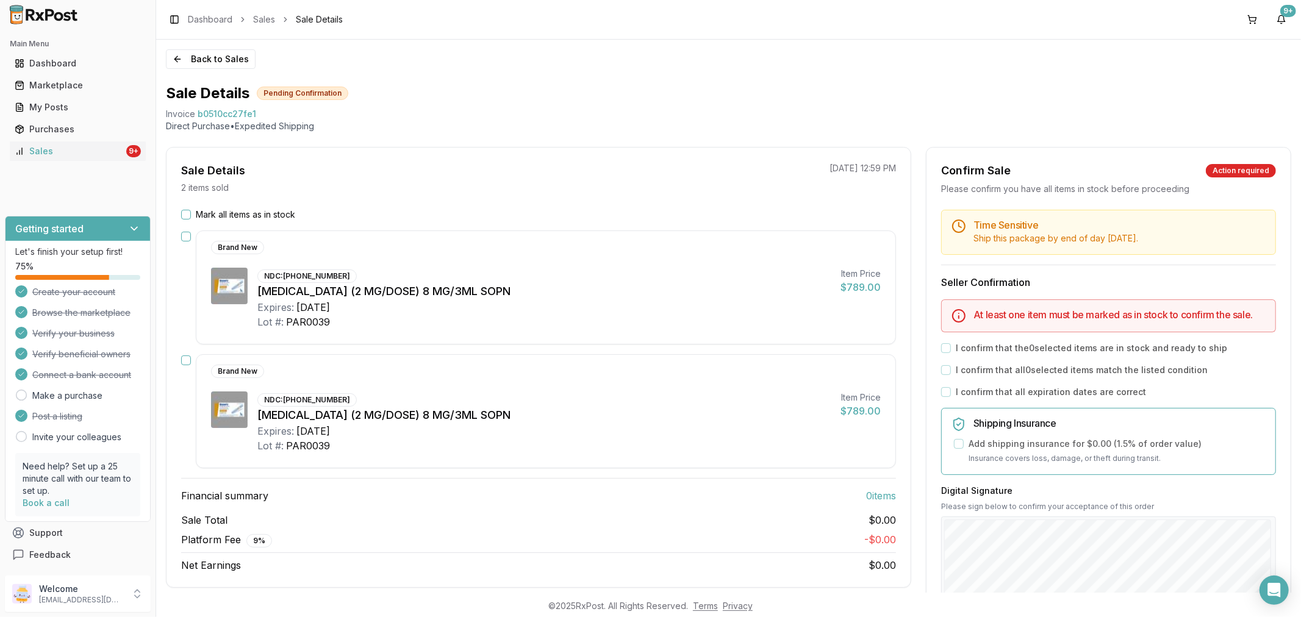
click at [186, 216] on button "Mark all items as in stock" at bounding box center [186, 215] width 10 height 10
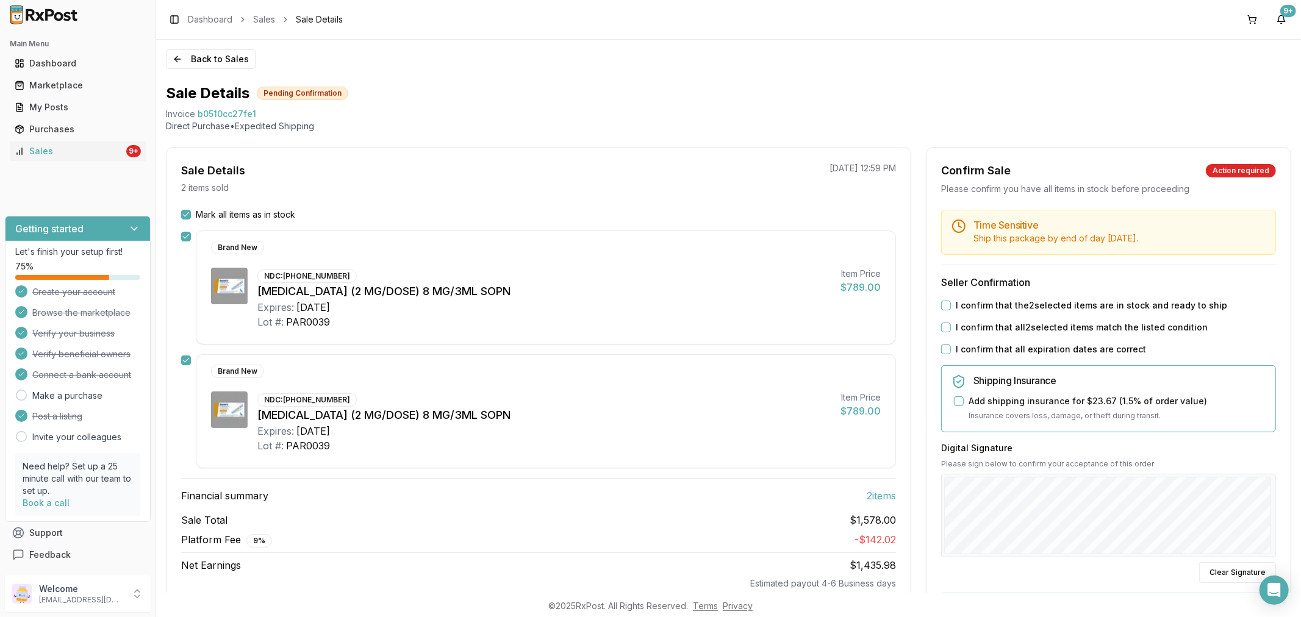
click at [945, 348] on button "I confirm that all expiration dates are correct" at bounding box center [946, 350] width 10 height 10
click at [941, 327] on button "I confirm that all 2 selected items match the listed condition" at bounding box center [946, 328] width 10 height 10
click at [941, 306] on button "I confirm that the 2 selected items are in stock and ready to ship" at bounding box center [946, 306] width 10 height 10
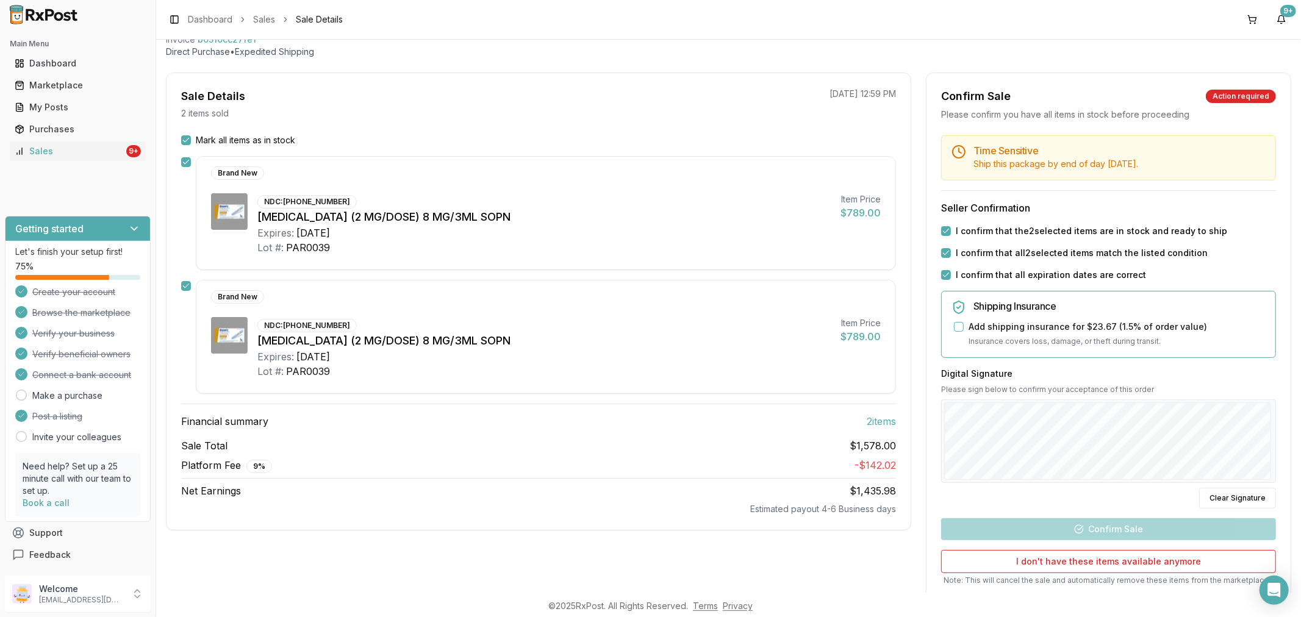
scroll to position [157, 0]
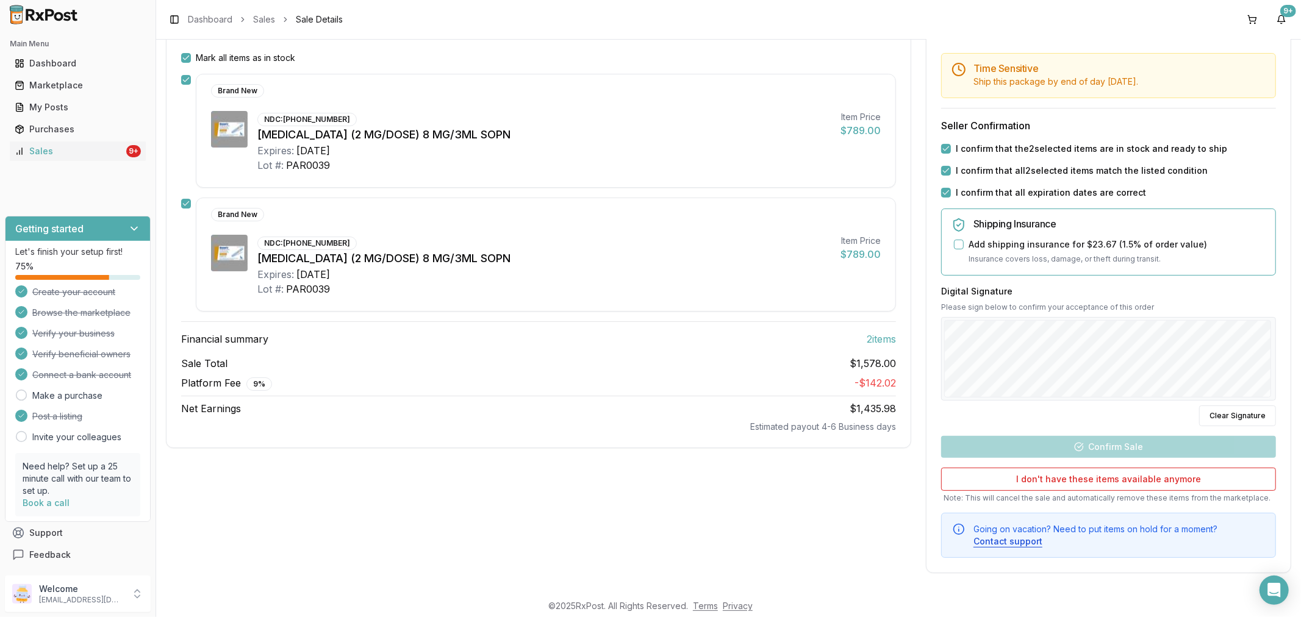
click at [1300, 295] on div "Back to Sales Sale Details Pending Confirmation Invoice b0510cc27fe1 Direct Pur…" at bounding box center [728, 316] width 1145 height 553
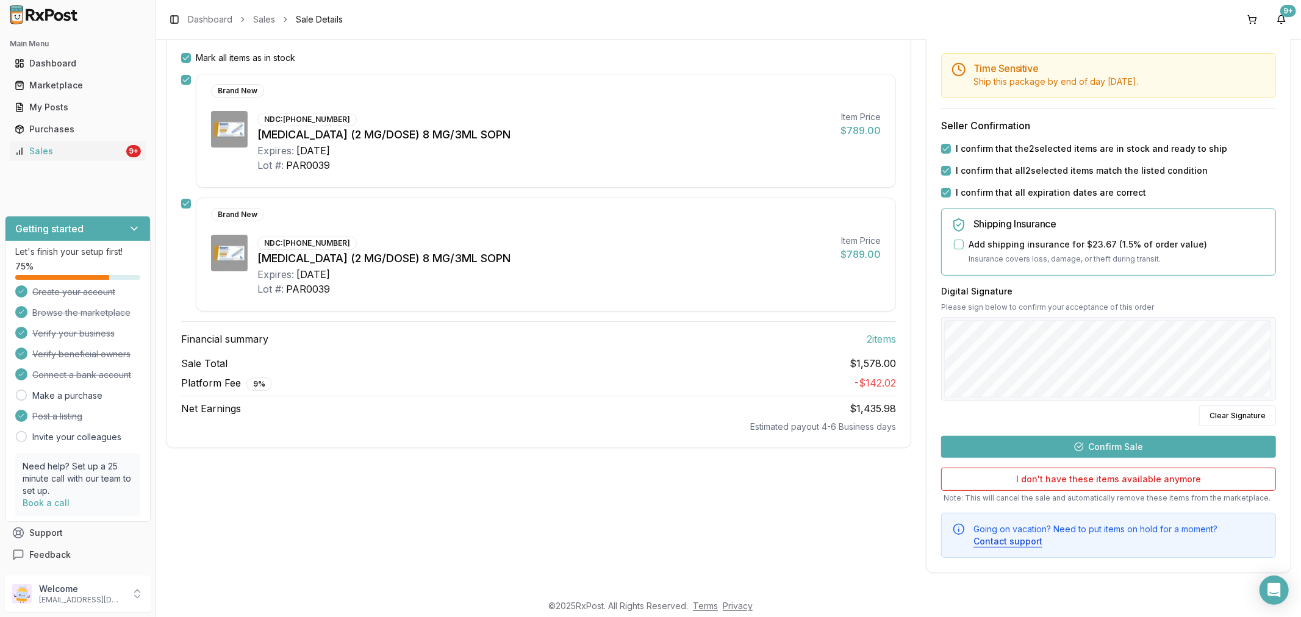
click at [1171, 446] on button "Confirm Sale" at bounding box center [1108, 447] width 335 height 22
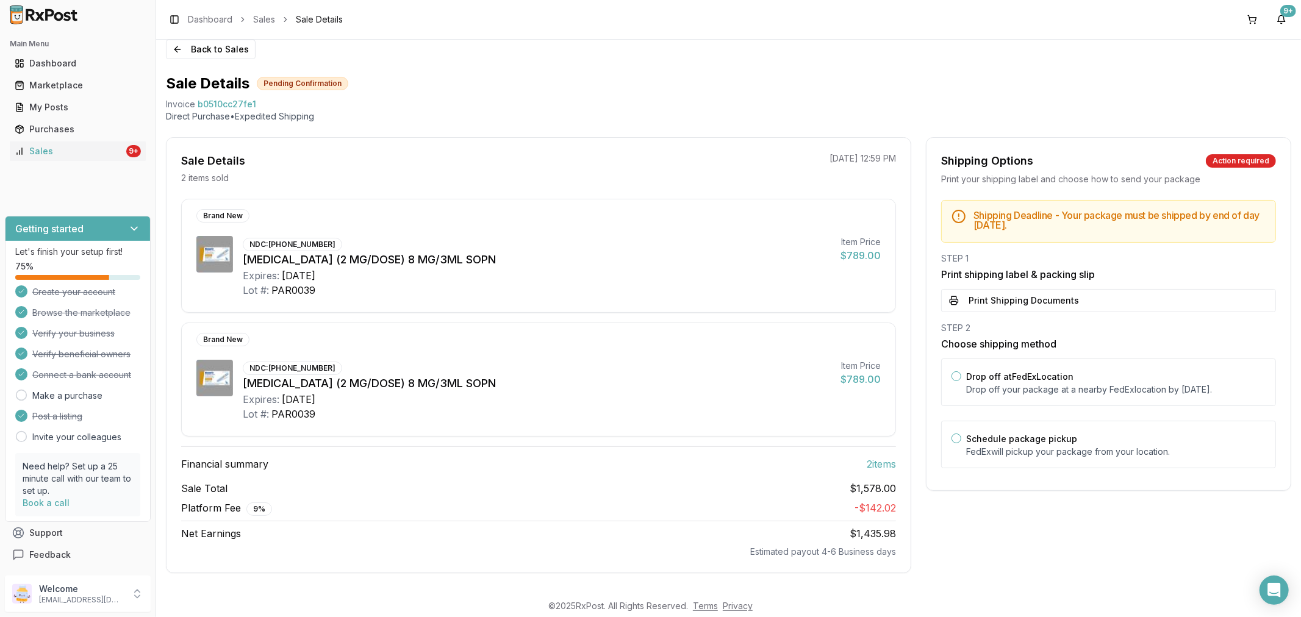
scroll to position [12, 0]
click at [1090, 305] on button "Print Shipping Documents" at bounding box center [1108, 300] width 335 height 23
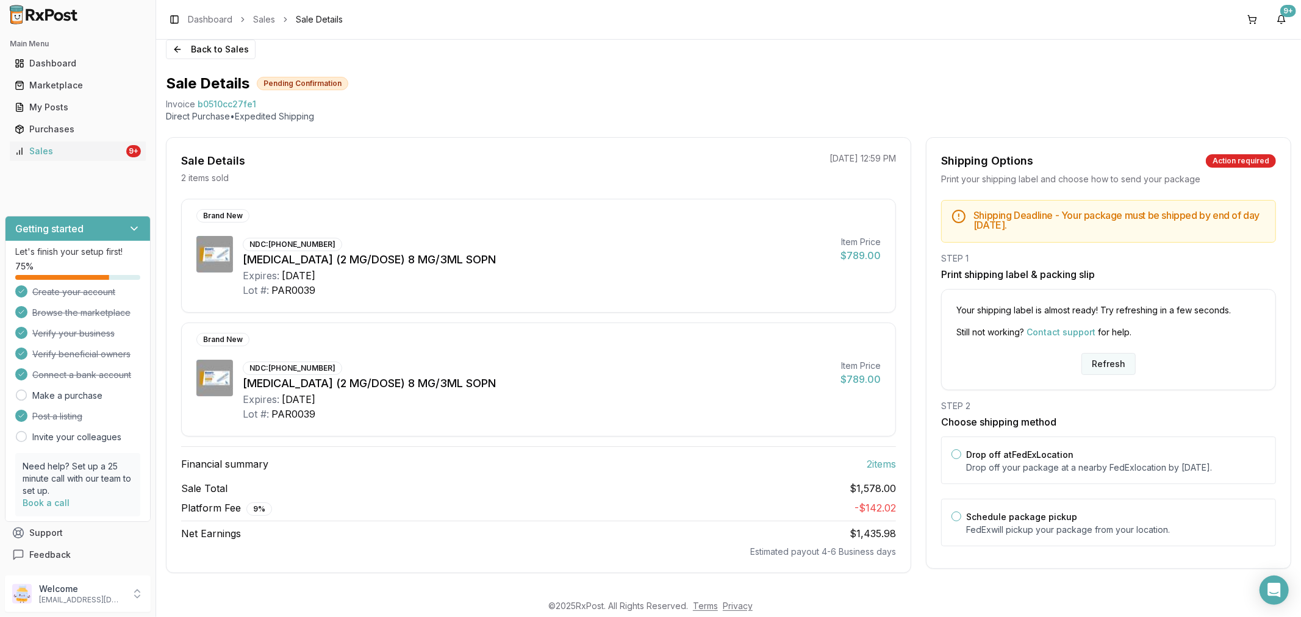
click at [1102, 361] on button "Refresh" at bounding box center [1108, 364] width 54 height 22
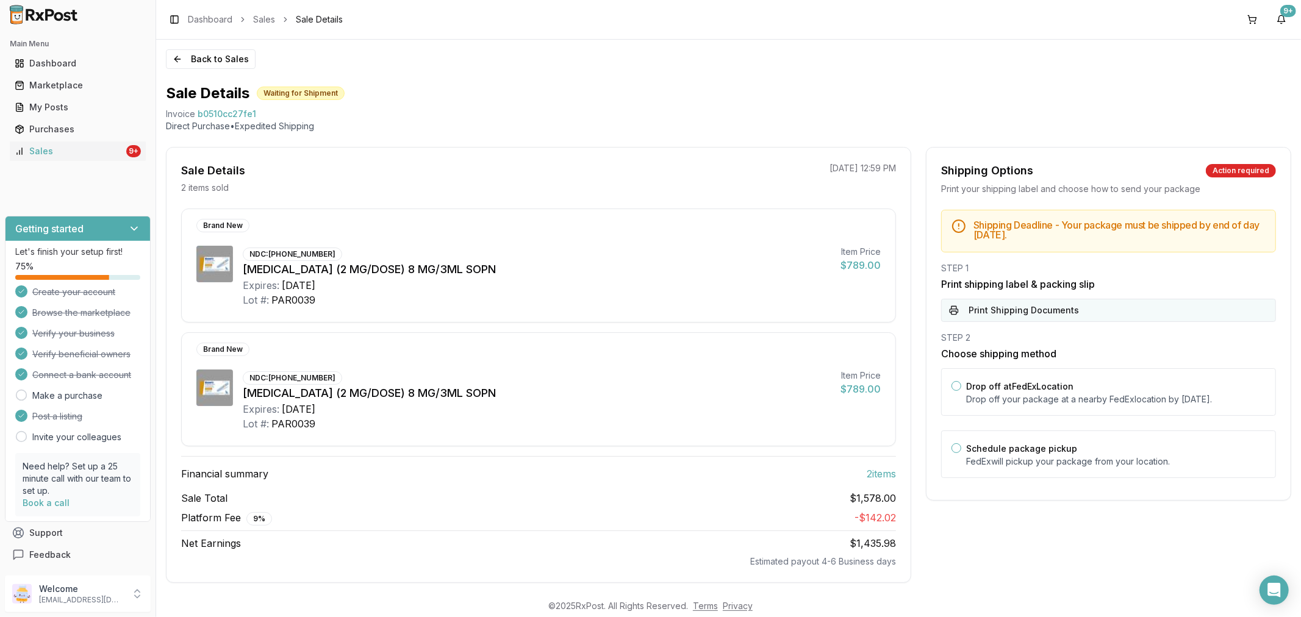
click at [1096, 307] on button "Print Shipping Documents" at bounding box center [1108, 310] width 335 height 23
click at [176, 59] on button "Back to Sales" at bounding box center [211, 59] width 90 height 20
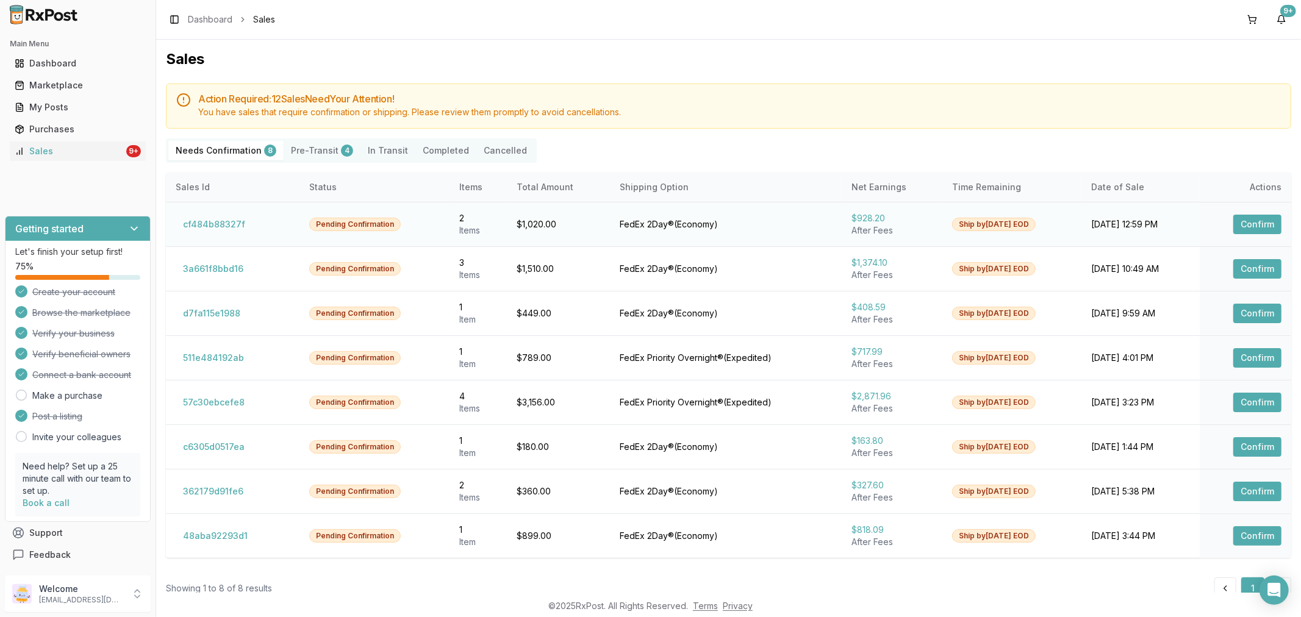
drag, startPoint x: 1250, startPoint y: 221, endPoint x: 1238, endPoint y: 221, distance: 12.2
click at [1246, 221] on button "Confirm" at bounding box center [1257, 225] width 48 height 20
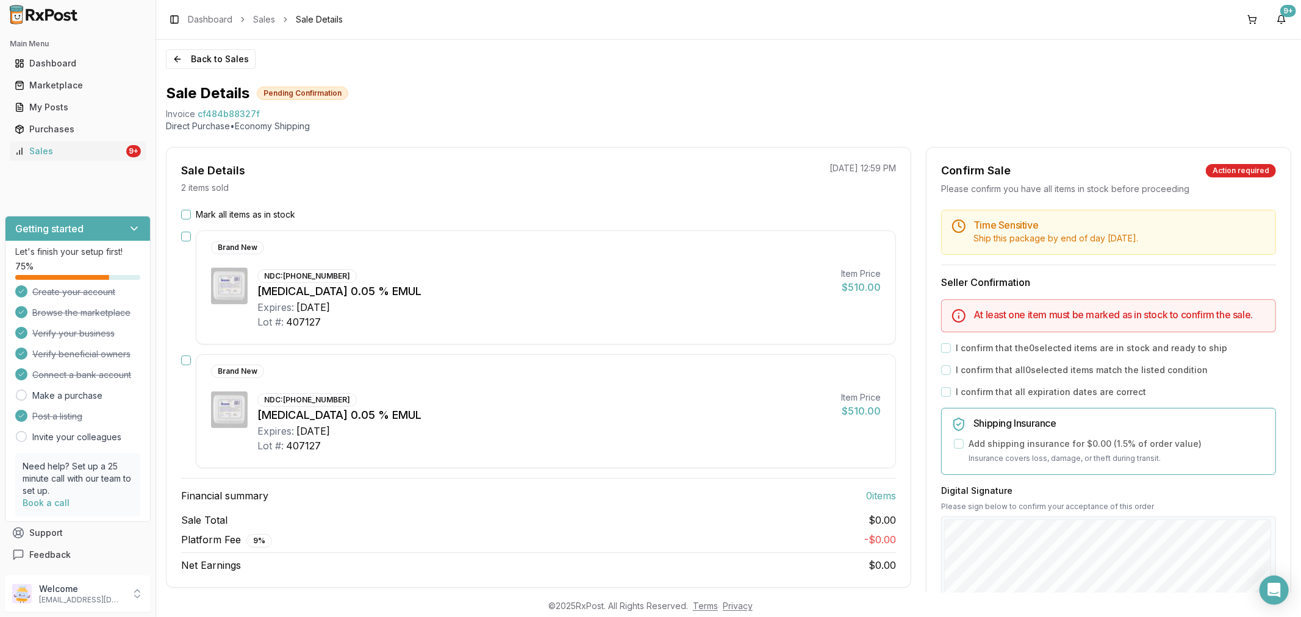
click at [181, 210] on button "Mark all items as in stock" at bounding box center [186, 215] width 10 height 10
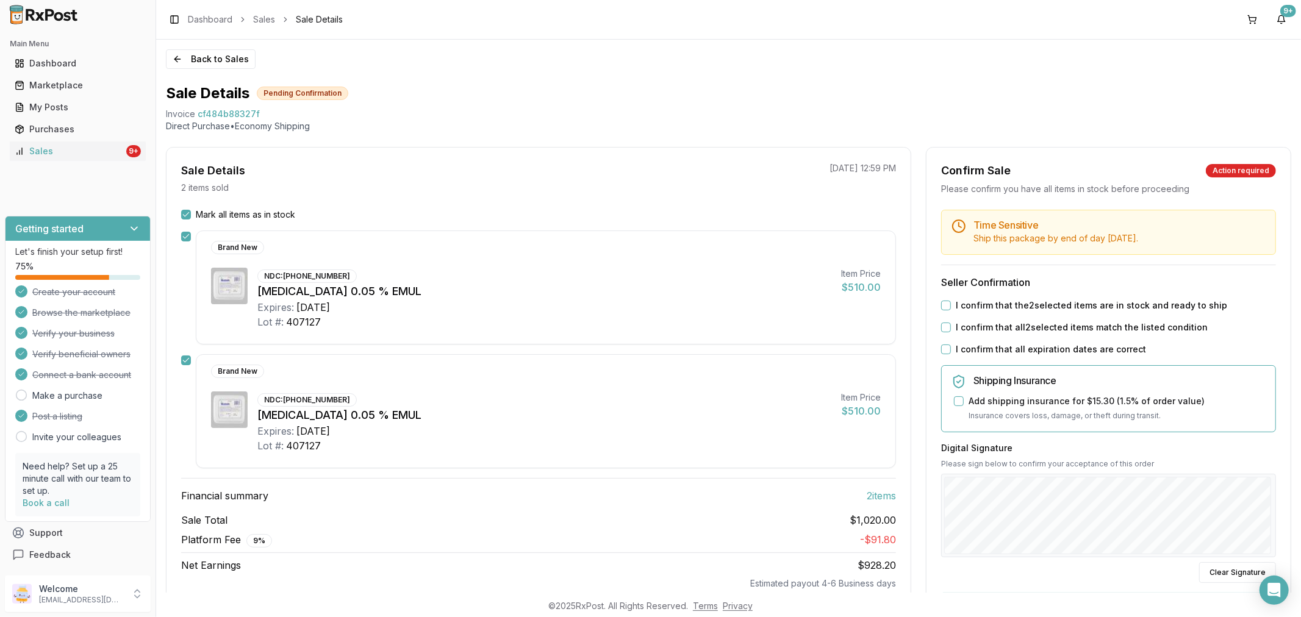
drag, startPoint x: 940, startPoint y: 301, endPoint x: 949, endPoint y: 332, distance: 32.2
click at [943, 307] on button "I confirm that the 2 selected items are in stock and ready to ship" at bounding box center [946, 306] width 10 height 10
drag, startPoint x: 939, startPoint y: 327, endPoint x: 953, endPoint y: 345, distance: 23.1
click at [948, 338] on div "Time Sensitive Ship this package by end of day Monday, October 20th . Seller Co…" at bounding box center [1108, 462] width 364 height 505
drag, startPoint x: 945, startPoint y: 326, endPoint x: 949, endPoint y: 354, distance: 28.4
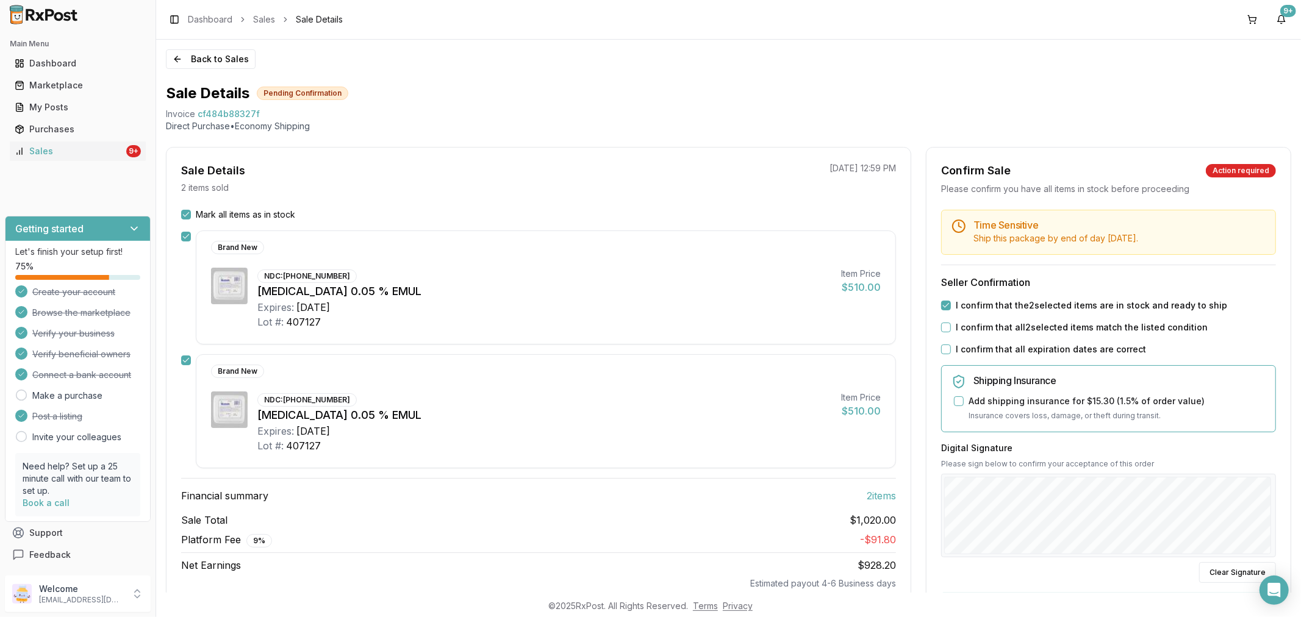
click at [946, 332] on div "I confirm that all 2 selected items match the listed condition" at bounding box center [1108, 327] width 335 height 12
click at [943, 348] on button "I confirm that all expiration dates are correct" at bounding box center [946, 350] width 10 height 10
drag, startPoint x: 943, startPoint y: 326, endPoint x: 970, endPoint y: 360, distance: 43.4
click at [946, 331] on button "I confirm that all 2 selected items match the listed condition" at bounding box center [946, 328] width 10 height 10
click at [1300, 515] on div "Back to Sales Sale Details Pending Confirmation Invoice cf484b88327f Direct Pur…" at bounding box center [728, 316] width 1145 height 553
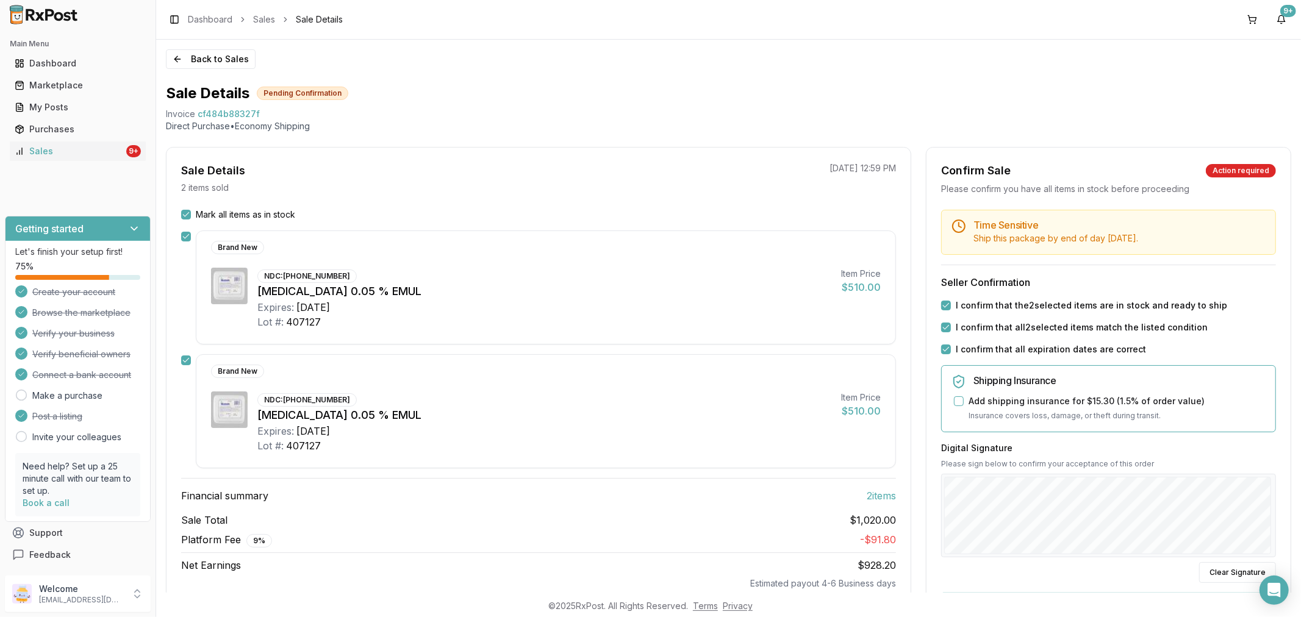
scroll to position [157, 0]
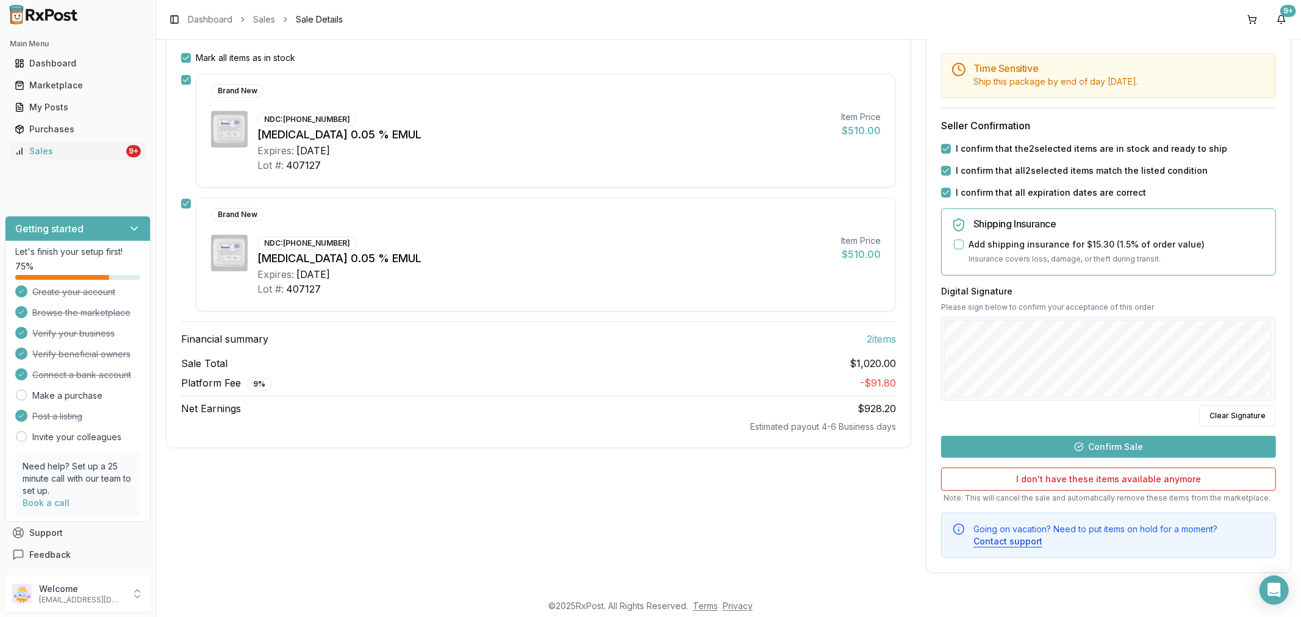
click at [1085, 452] on button "Confirm Sale" at bounding box center [1108, 447] width 335 height 22
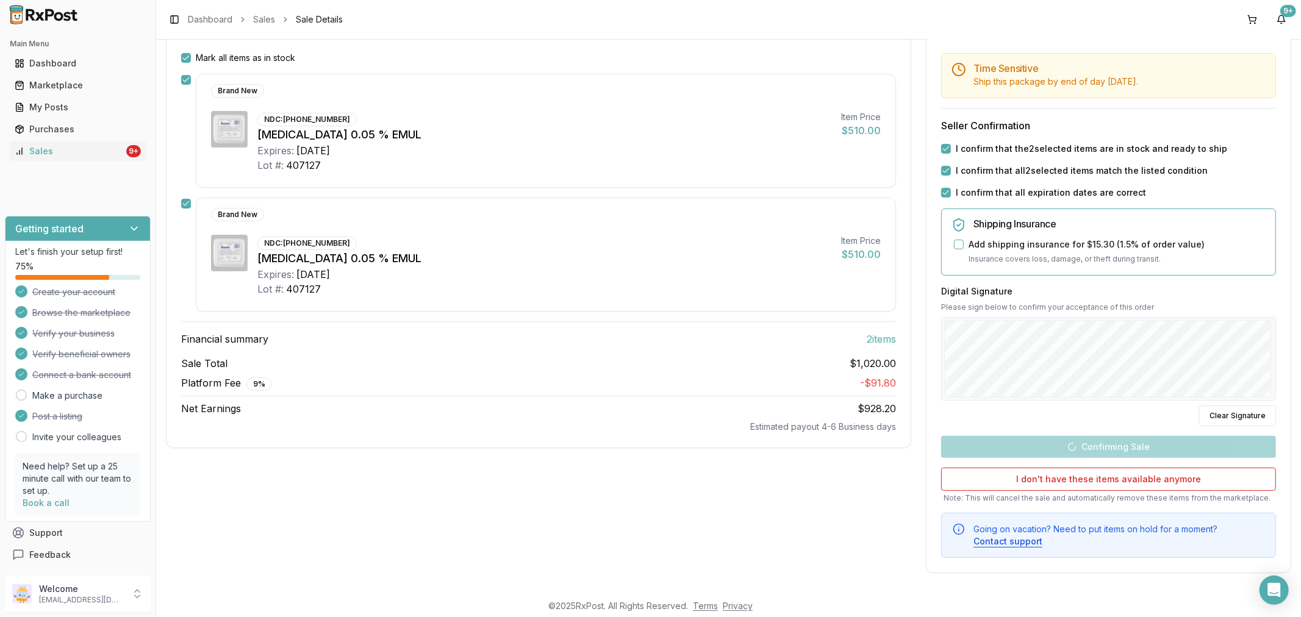
scroll to position [12, 0]
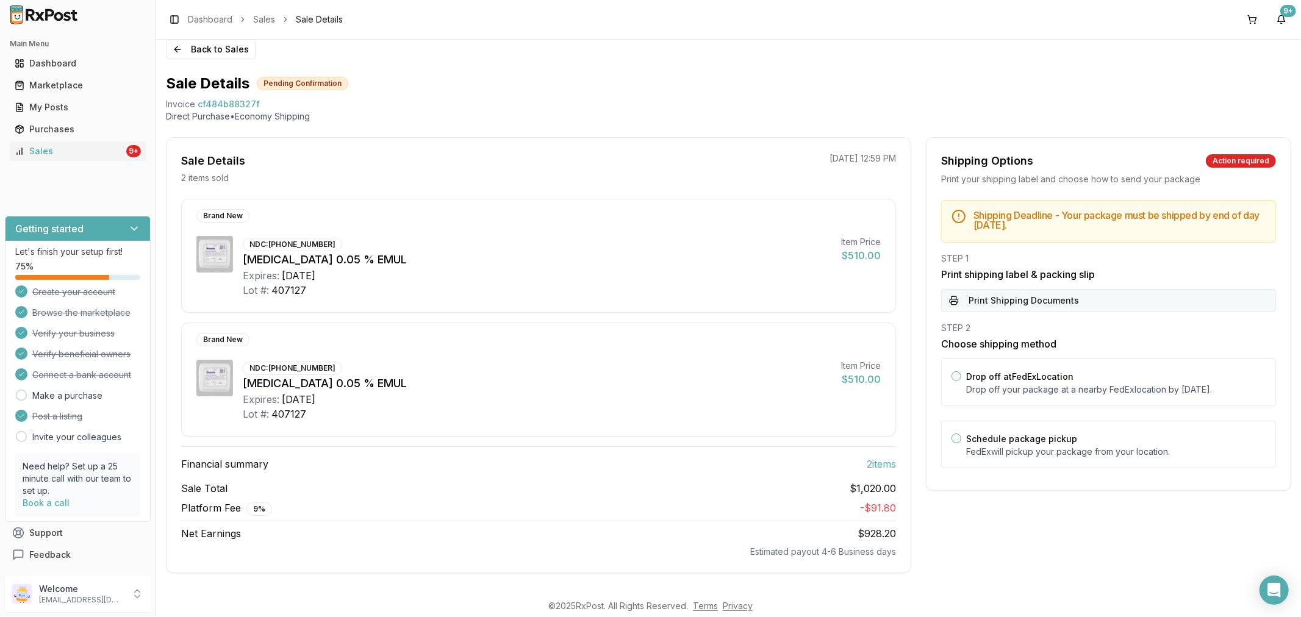
click at [1071, 298] on button "Print Shipping Documents" at bounding box center [1108, 300] width 335 height 23
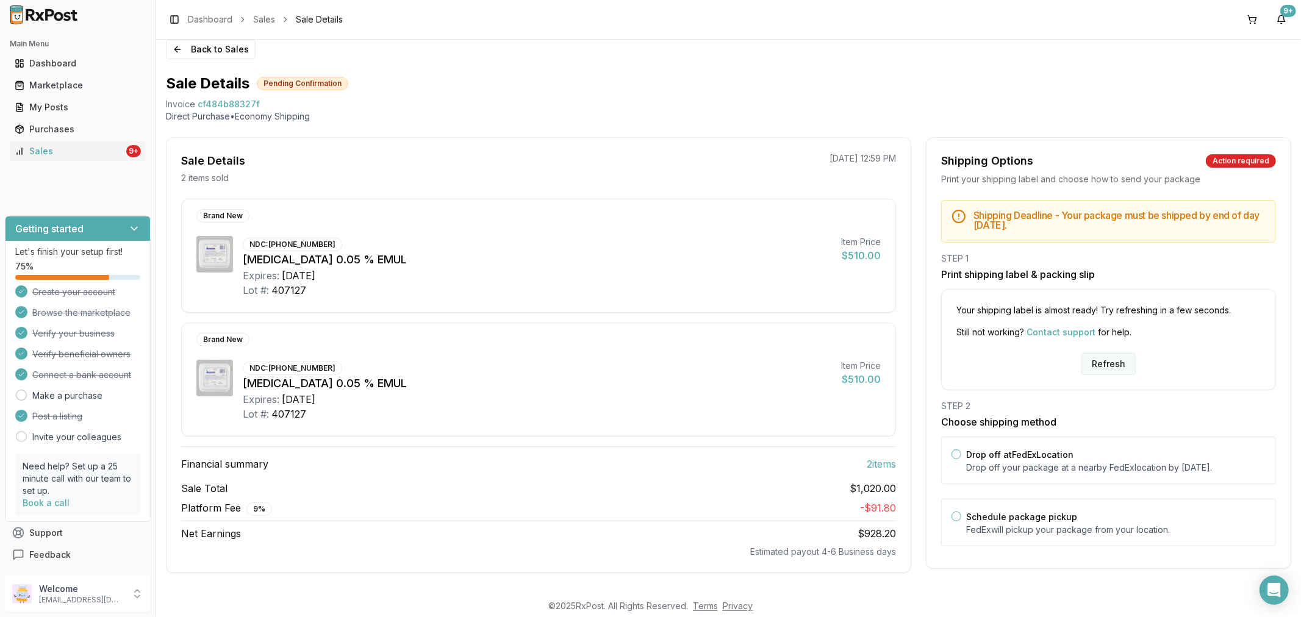
click at [1108, 368] on button "Refresh" at bounding box center [1108, 364] width 54 height 22
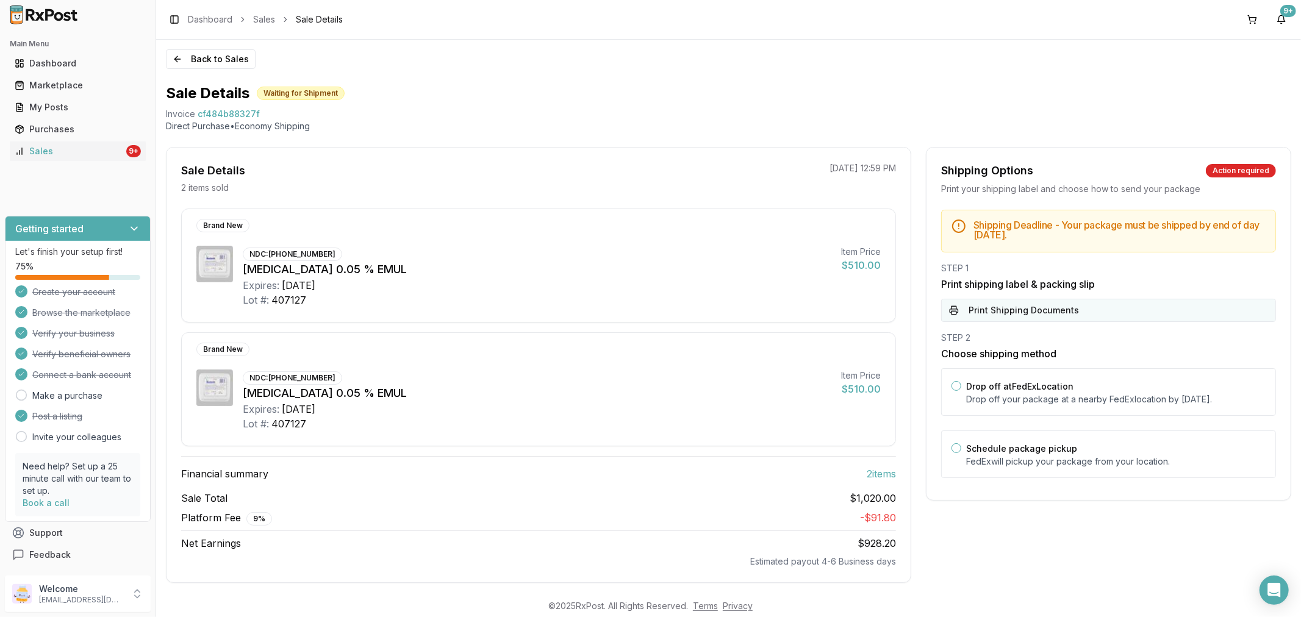
click at [1087, 320] on button "Print Shipping Documents" at bounding box center [1108, 310] width 335 height 23
click at [183, 56] on button "Back to Sales" at bounding box center [211, 59] width 90 height 20
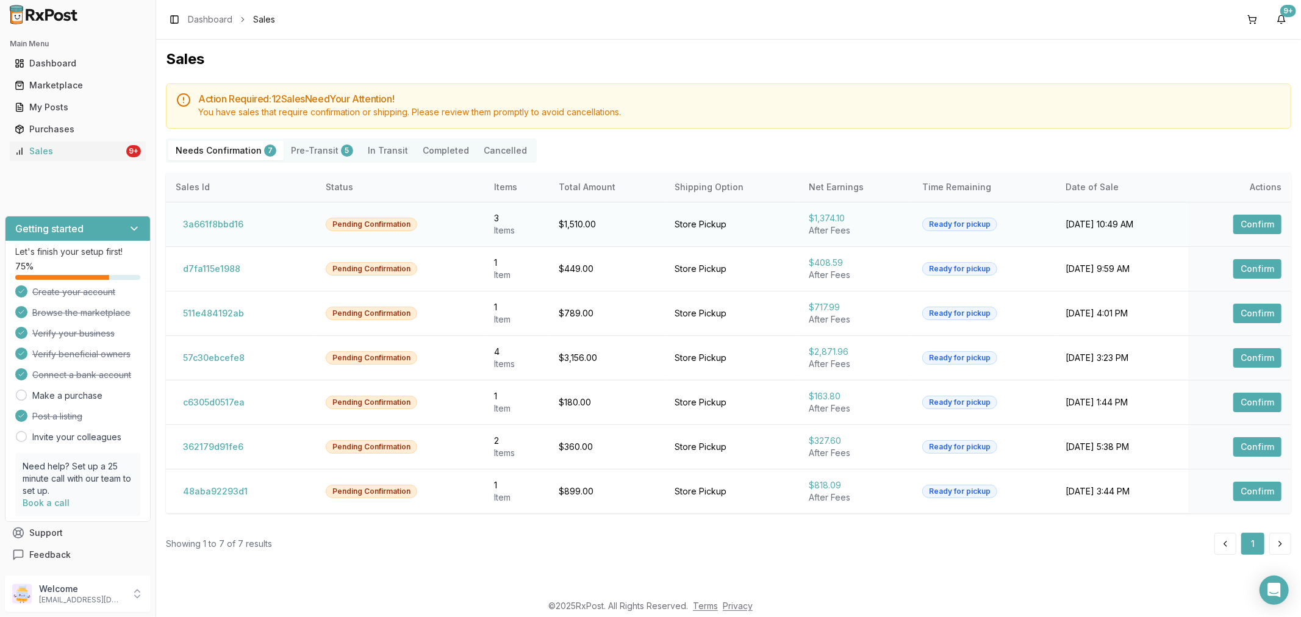
click at [1255, 224] on button "Confirm" at bounding box center [1257, 225] width 48 height 20
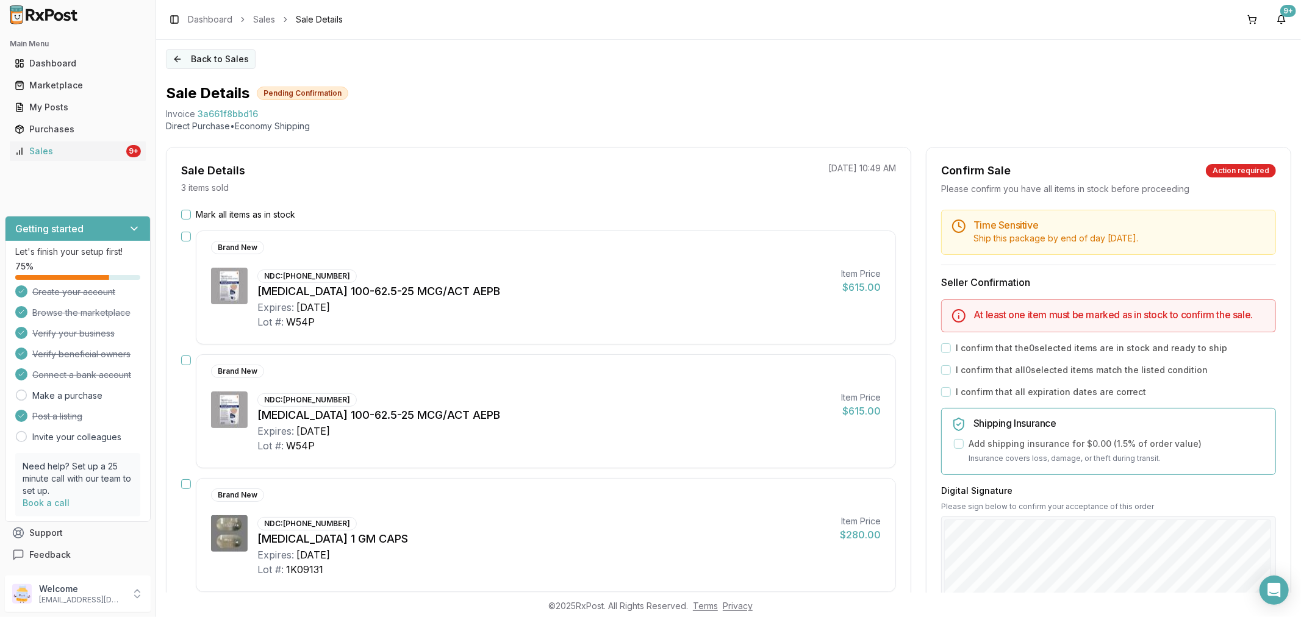
click at [172, 57] on button "Back to Sales" at bounding box center [211, 59] width 90 height 20
click at [180, 61] on button "Back to Sales" at bounding box center [211, 59] width 90 height 20
click at [182, 58] on button "Back to Sales" at bounding box center [211, 59] width 90 height 20
click at [176, 56] on button "Back to Sales" at bounding box center [211, 59] width 90 height 20
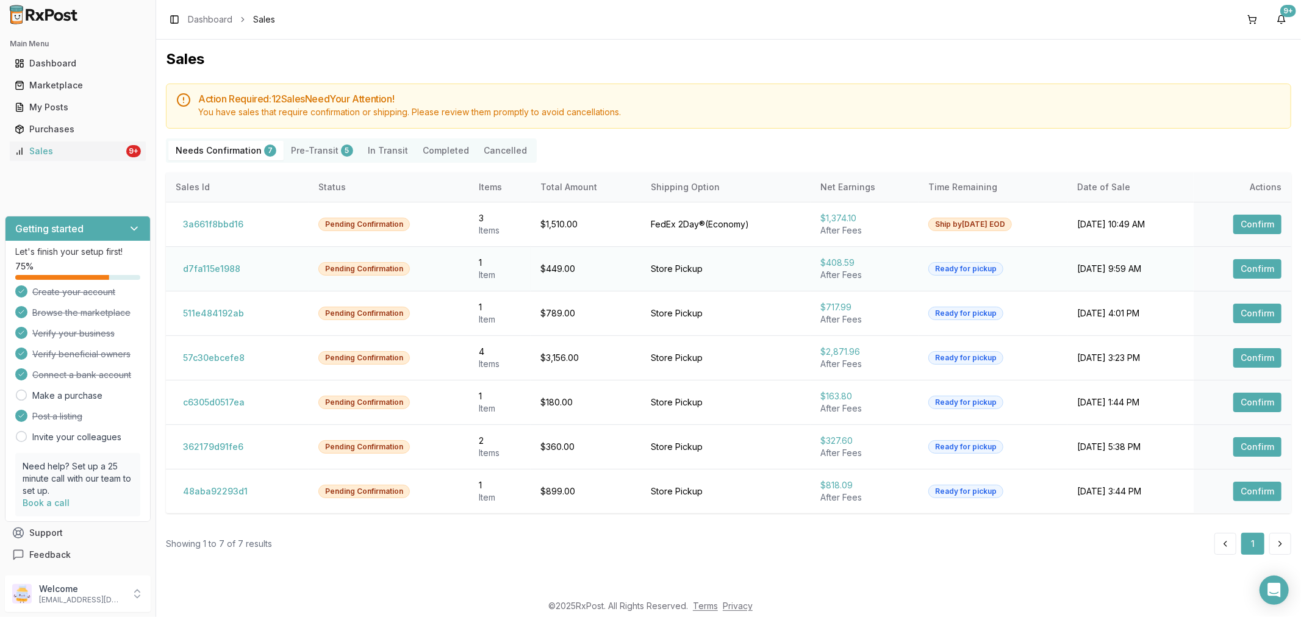
click at [1251, 267] on button "Confirm" at bounding box center [1257, 269] width 48 height 20
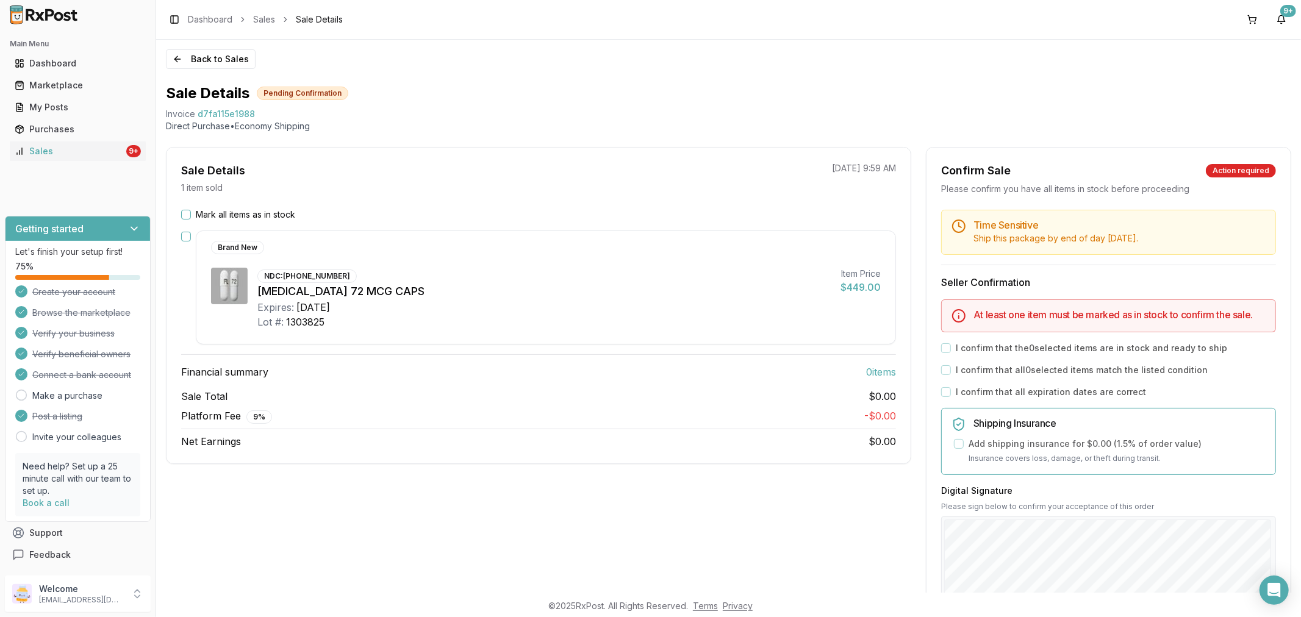
click at [190, 216] on button "Mark all items as in stock" at bounding box center [186, 215] width 10 height 10
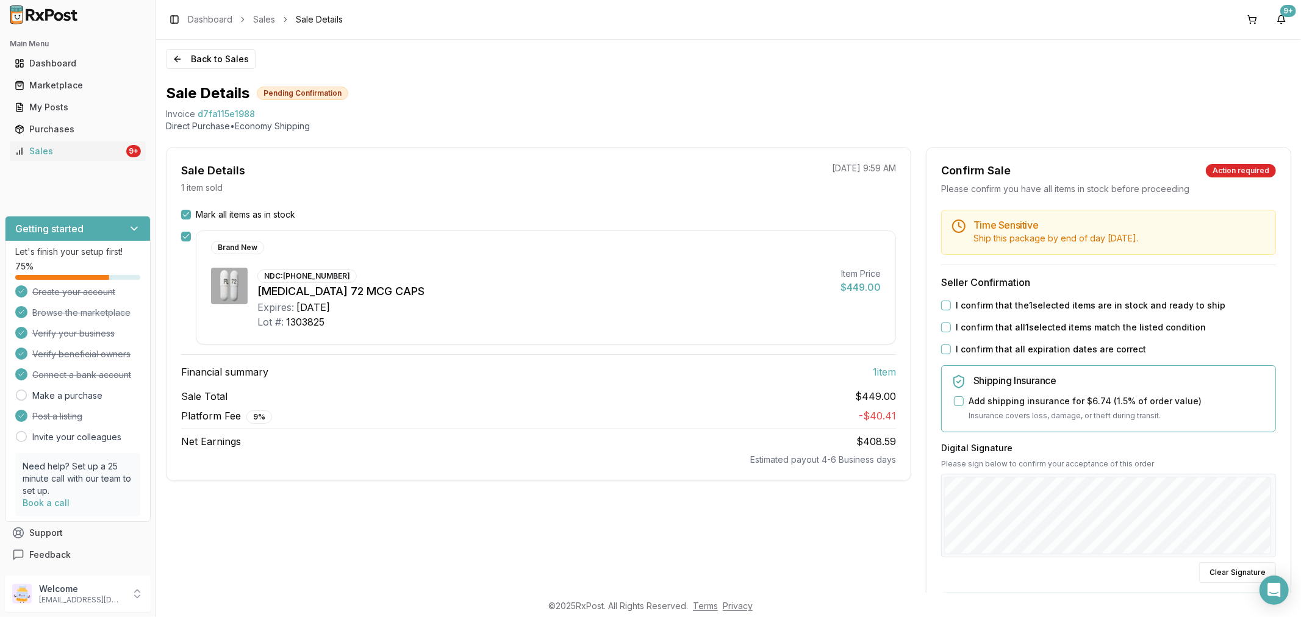
drag, startPoint x: 939, startPoint y: 304, endPoint x: 961, endPoint y: 326, distance: 31.5
click at [942, 306] on button "I confirm that the 1 selected items are in stock and ready to ship" at bounding box center [946, 306] width 10 height 10
click at [941, 327] on button "I confirm that all 1 selected items match the listed condition" at bounding box center [946, 328] width 10 height 10
click at [943, 348] on button "I confirm that all expiration dates are correct" at bounding box center [946, 350] width 10 height 10
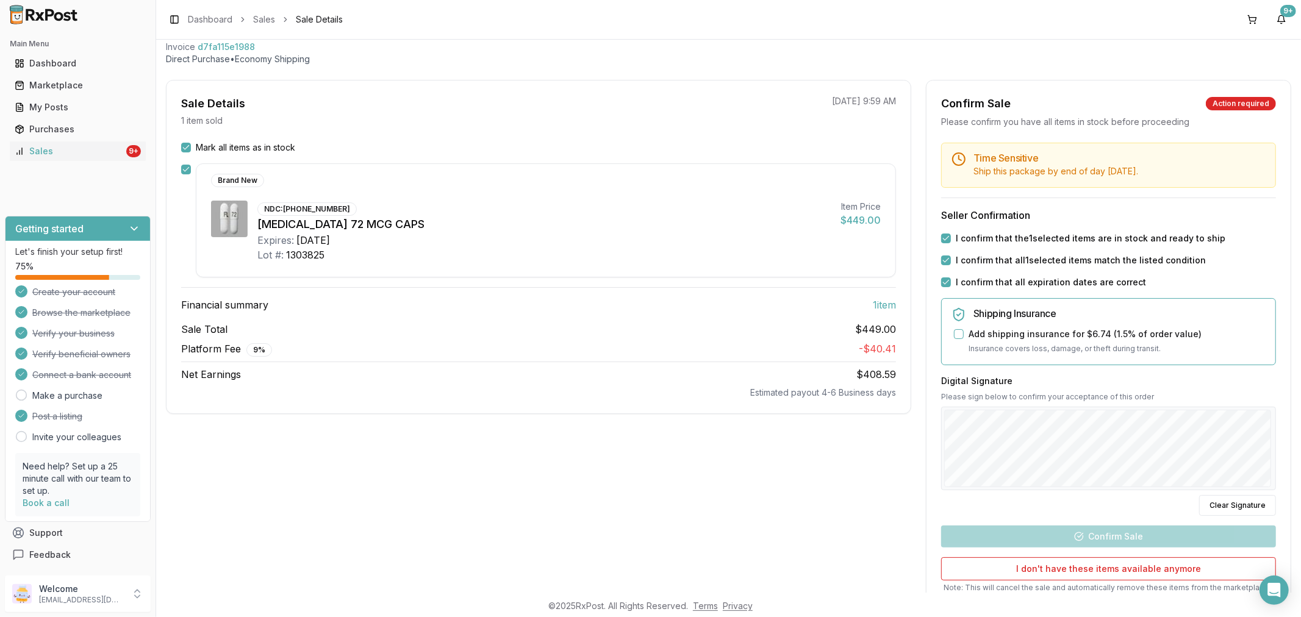
scroll to position [157, 0]
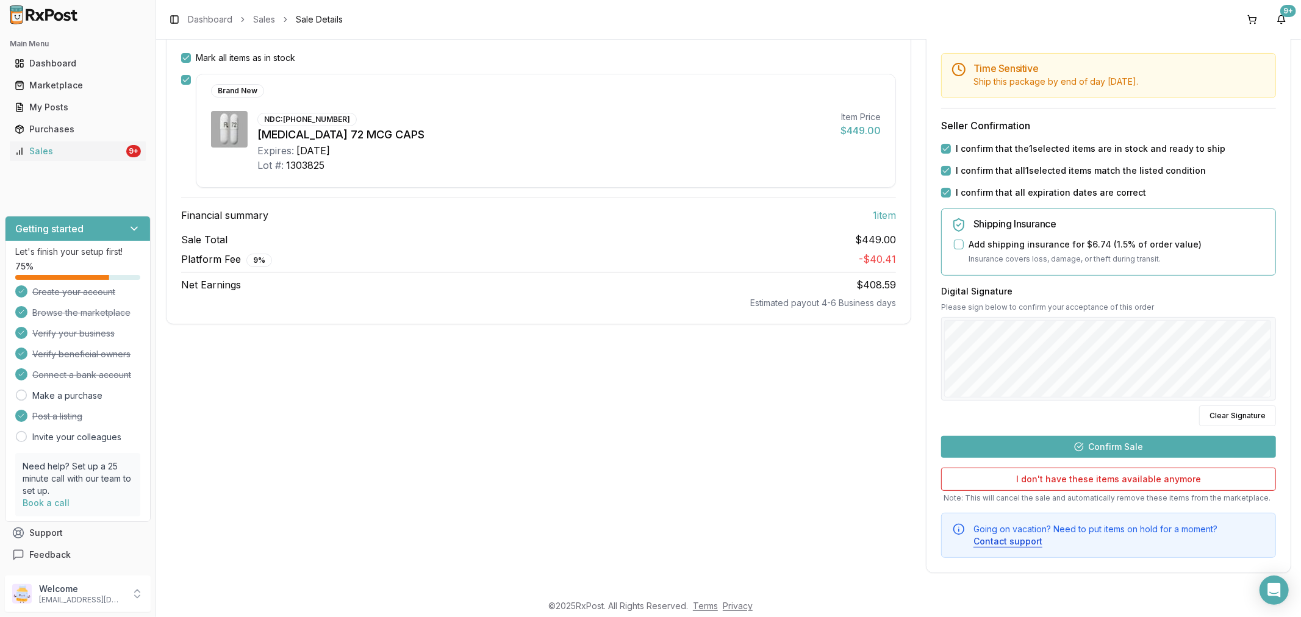
drag, startPoint x: 1216, startPoint y: 422, endPoint x: 1186, endPoint y: 416, distance: 30.4
click at [1215, 423] on button "Clear Signature" at bounding box center [1237, 416] width 77 height 21
click at [1129, 446] on button "Confirm Sale" at bounding box center [1108, 447] width 335 height 22
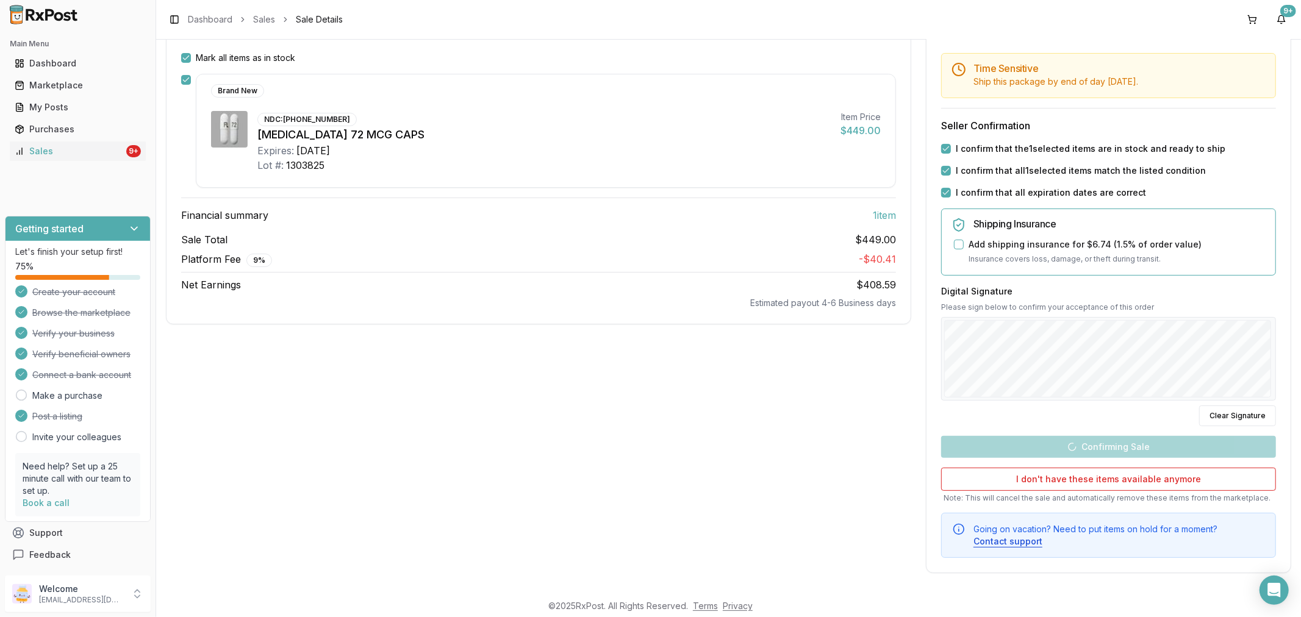
scroll to position [0, 0]
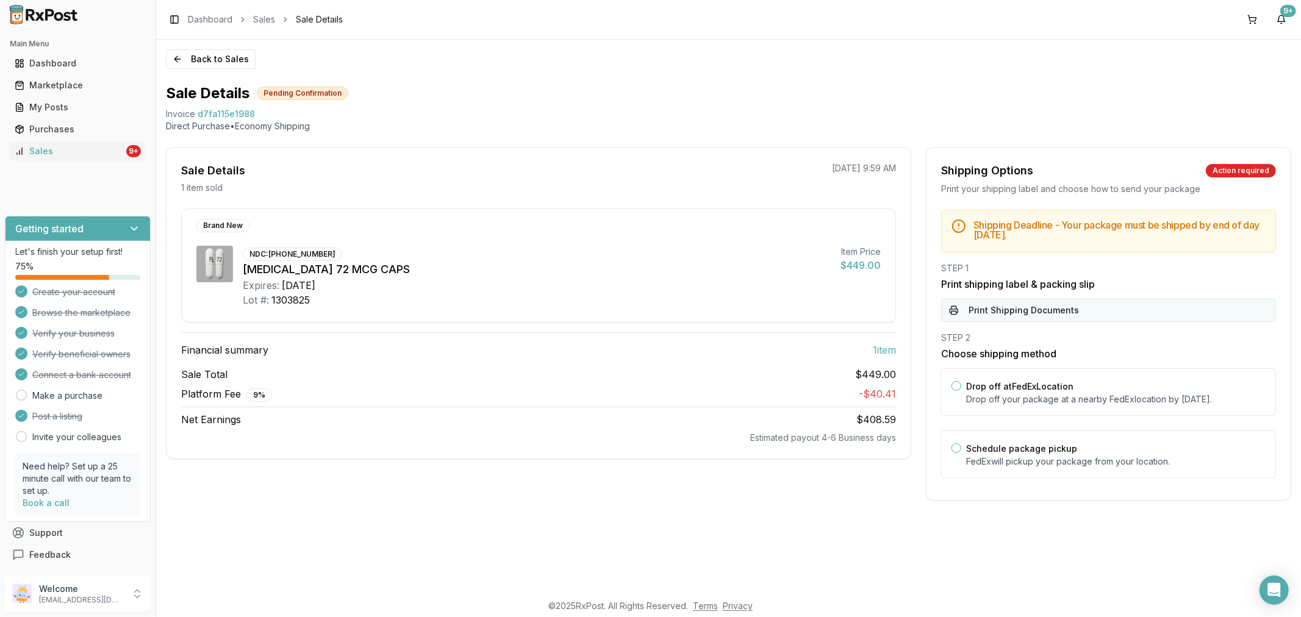
click at [1049, 312] on button "Print Shipping Documents" at bounding box center [1108, 310] width 335 height 23
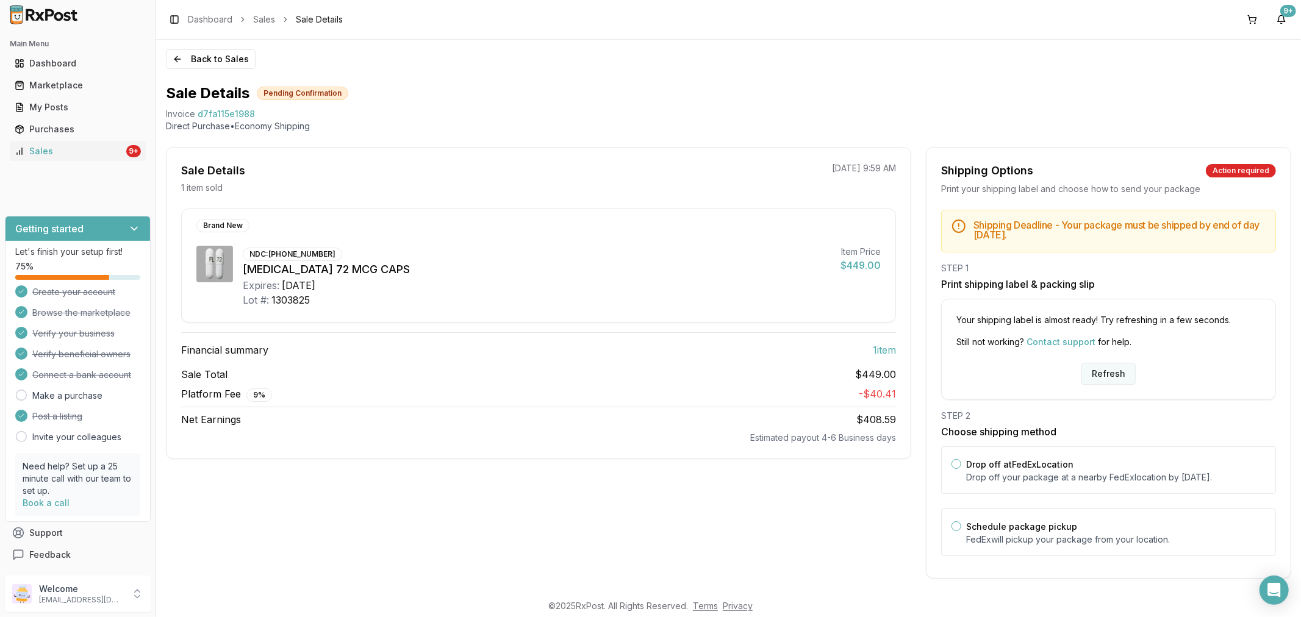
click at [1112, 380] on button "Refresh" at bounding box center [1108, 374] width 54 height 22
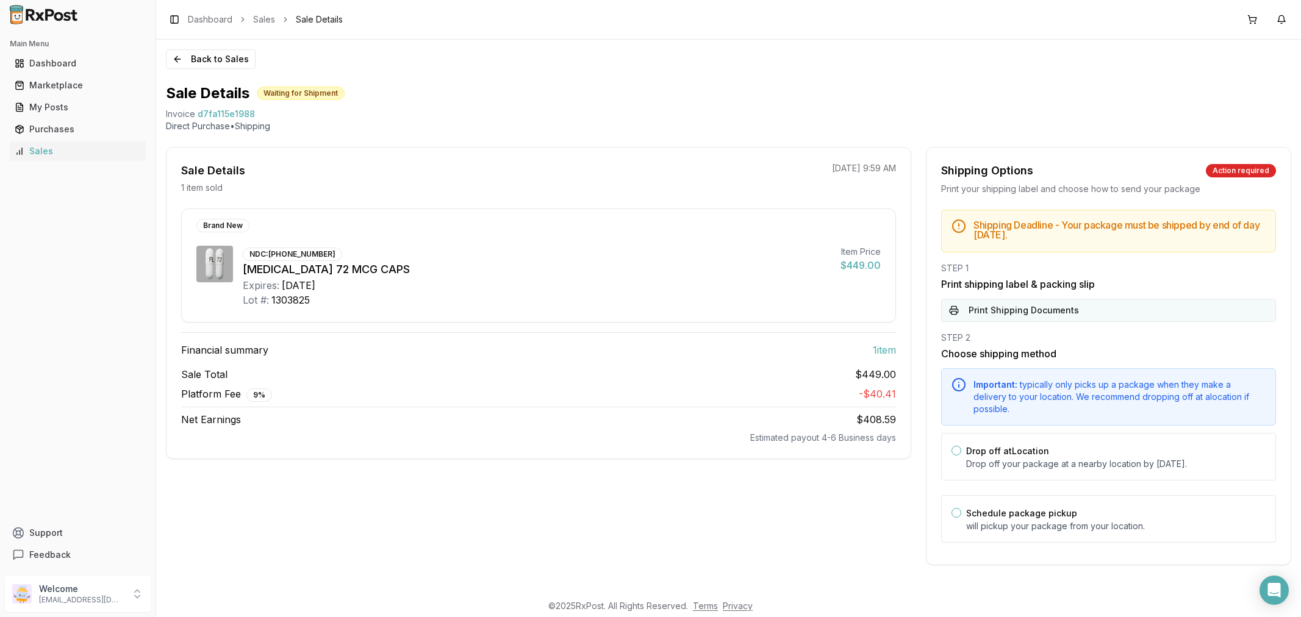
click at [1009, 316] on button "Print Shipping Documents" at bounding box center [1108, 310] width 335 height 23
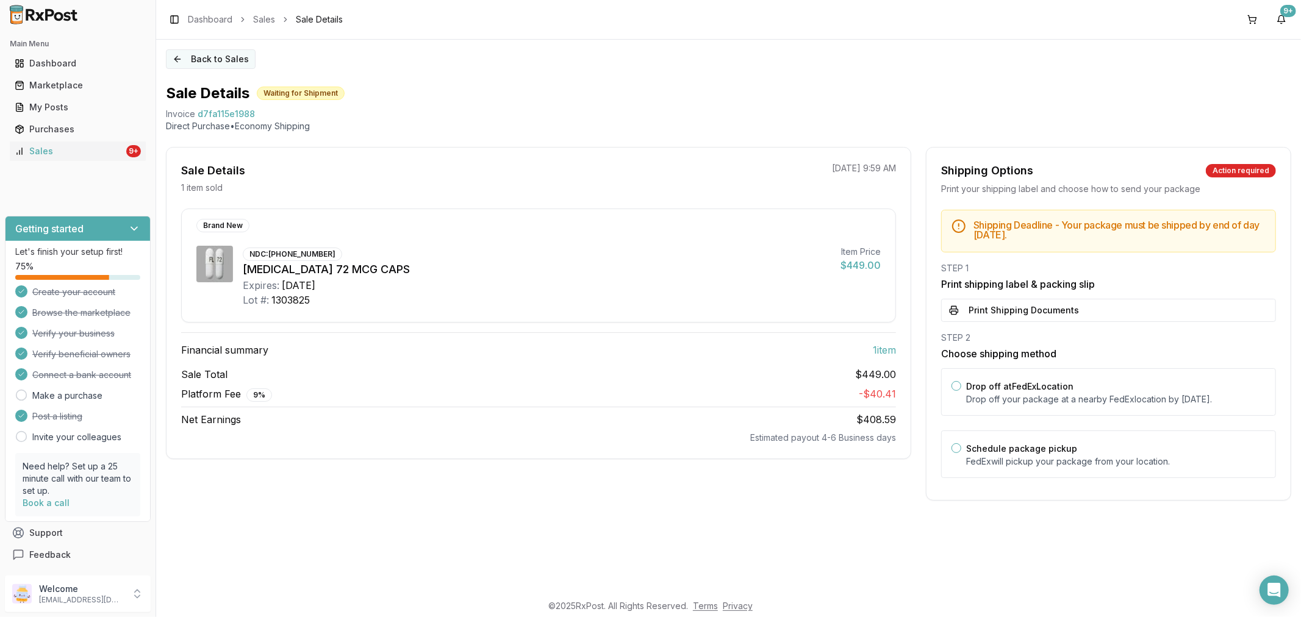
click at [178, 60] on button "Back to Sales" at bounding box center [211, 59] width 90 height 20
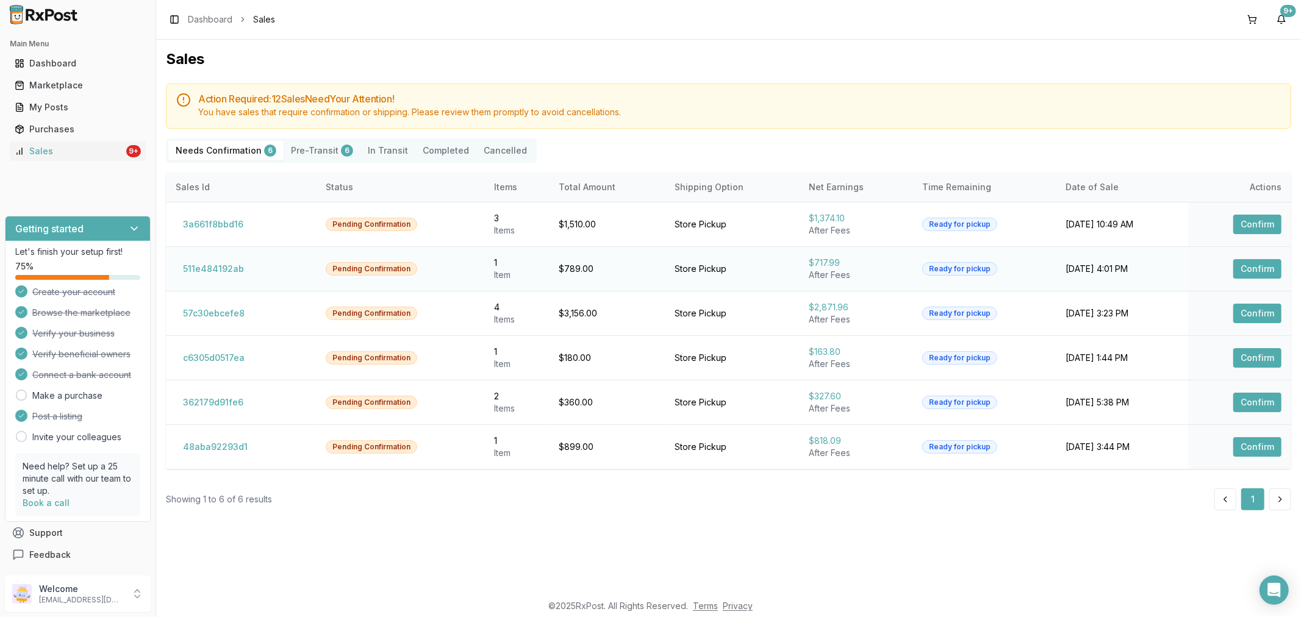
click at [1253, 268] on button "Confirm" at bounding box center [1257, 269] width 48 height 20
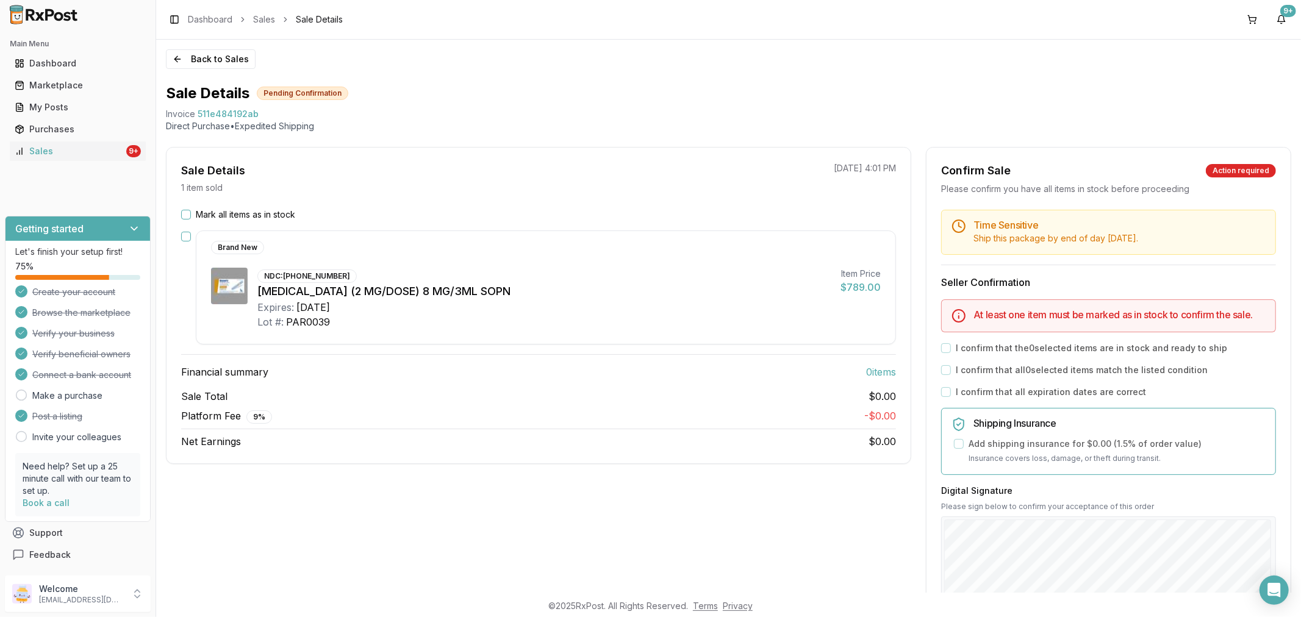
click at [184, 215] on button "Mark all items as in stock" at bounding box center [186, 215] width 10 height 10
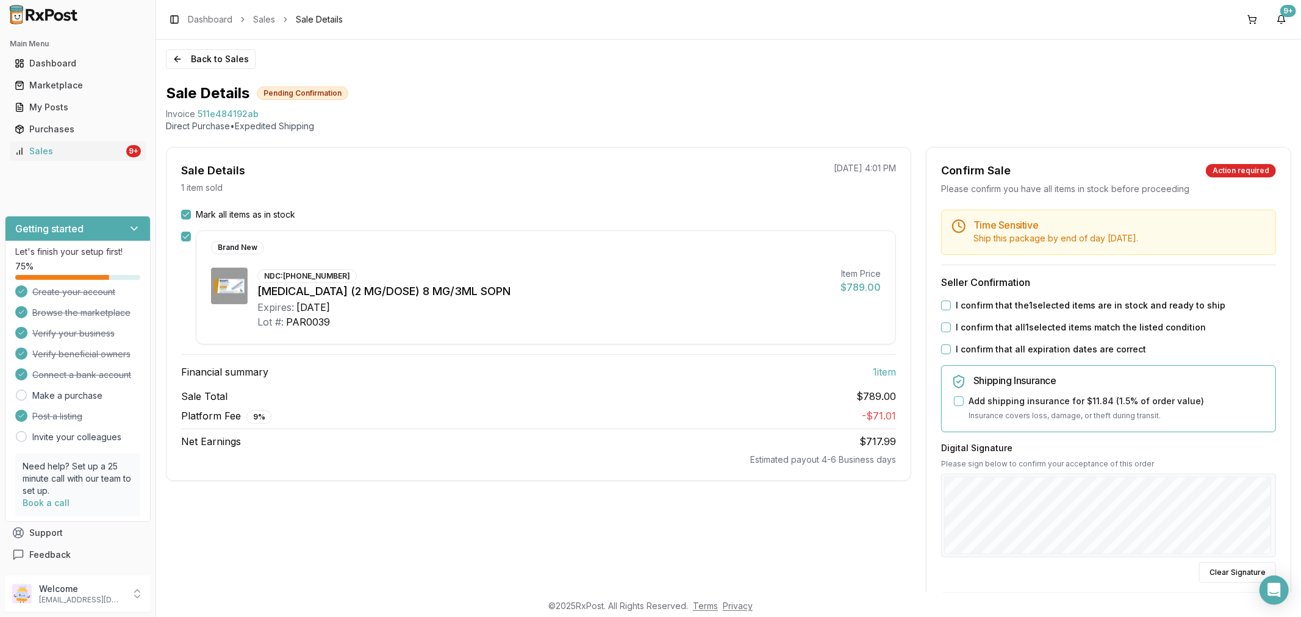
drag, startPoint x: 941, startPoint y: 305, endPoint x: 942, endPoint y: 330, distance: 25.0
click at [943, 310] on button "I confirm that the 1 selected items are in stock and ready to ship" at bounding box center [946, 306] width 10 height 10
click at [941, 329] on button "I confirm that all 1 selected items match the listed condition" at bounding box center [946, 328] width 10 height 10
drag, startPoint x: 943, startPoint y: 348, endPoint x: 996, endPoint y: 391, distance: 68.0
click at [946, 351] on button "I confirm that all expiration dates are correct" at bounding box center [946, 350] width 10 height 10
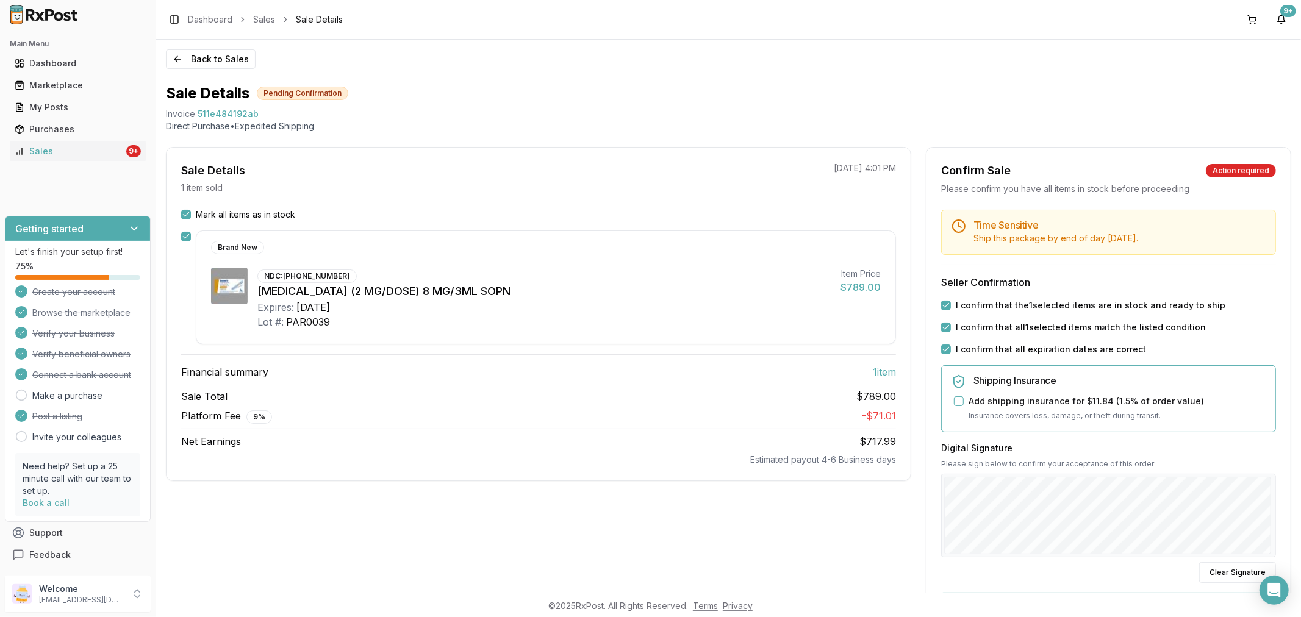
scroll to position [157, 0]
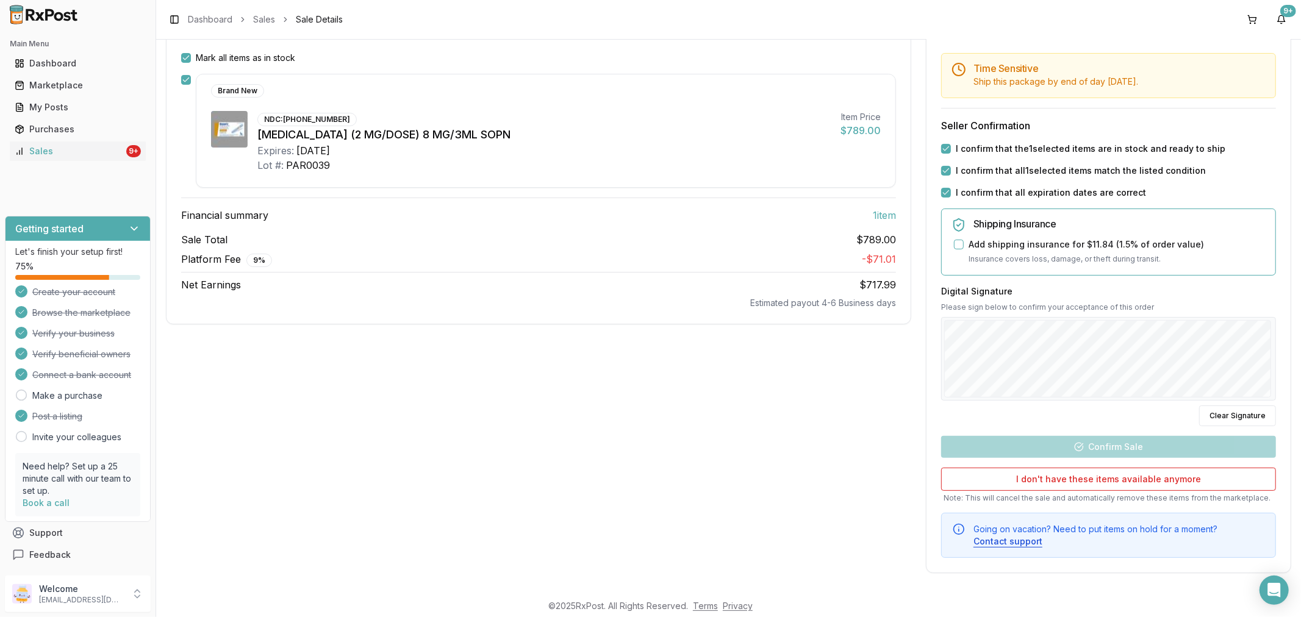
click at [1300, 349] on div "Back to Sales Sale Details Pending Confirmation Invoice 511e484192ab Direct Pur…" at bounding box center [728, 316] width 1145 height 553
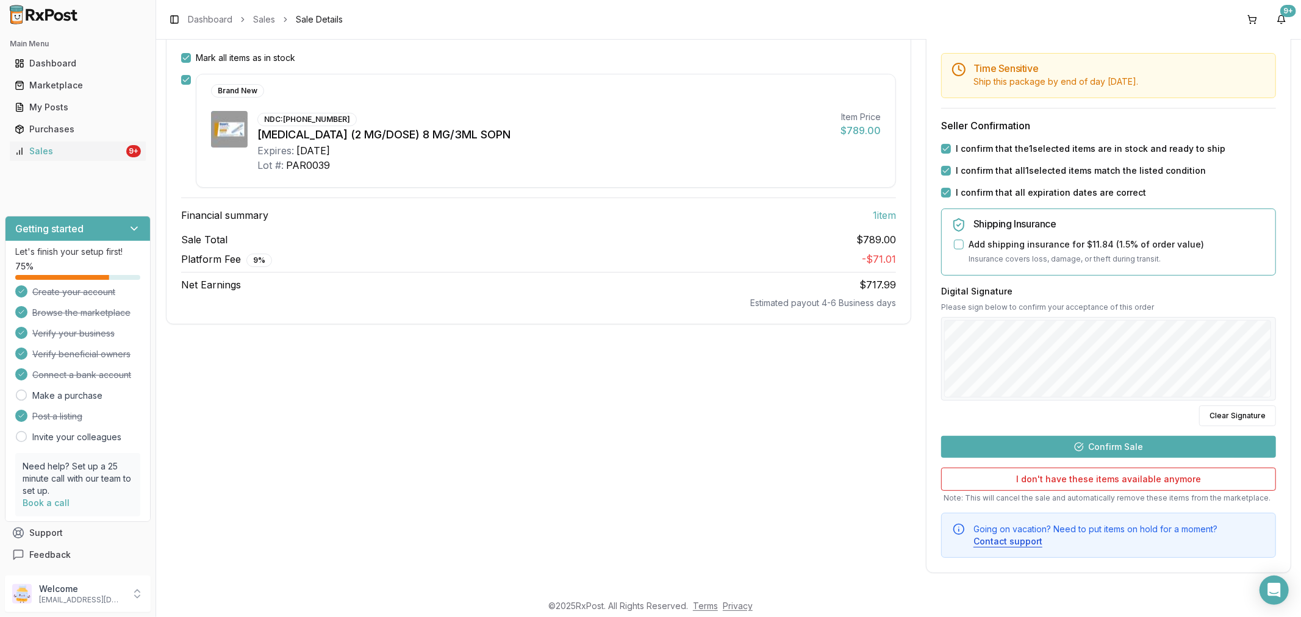
click at [1121, 449] on button "Confirm Sale" at bounding box center [1108, 447] width 335 height 22
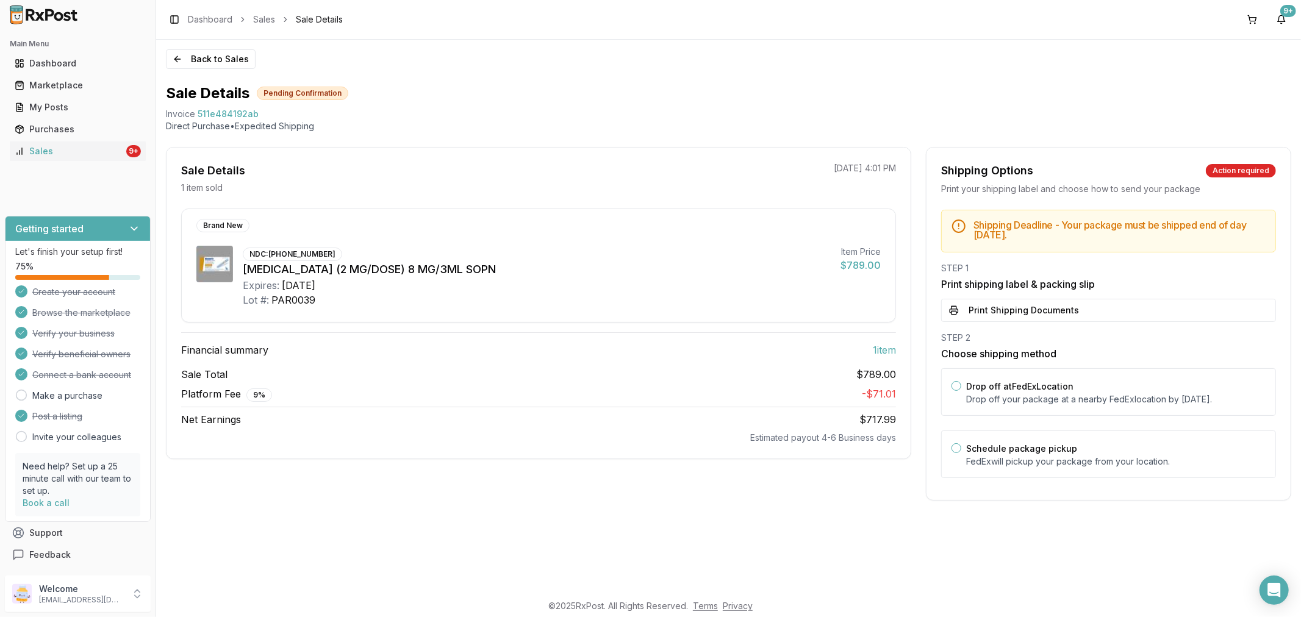
scroll to position [0, 0]
click at [1004, 313] on button "Print Shipping Documents" at bounding box center [1108, 310] width 335 height 23
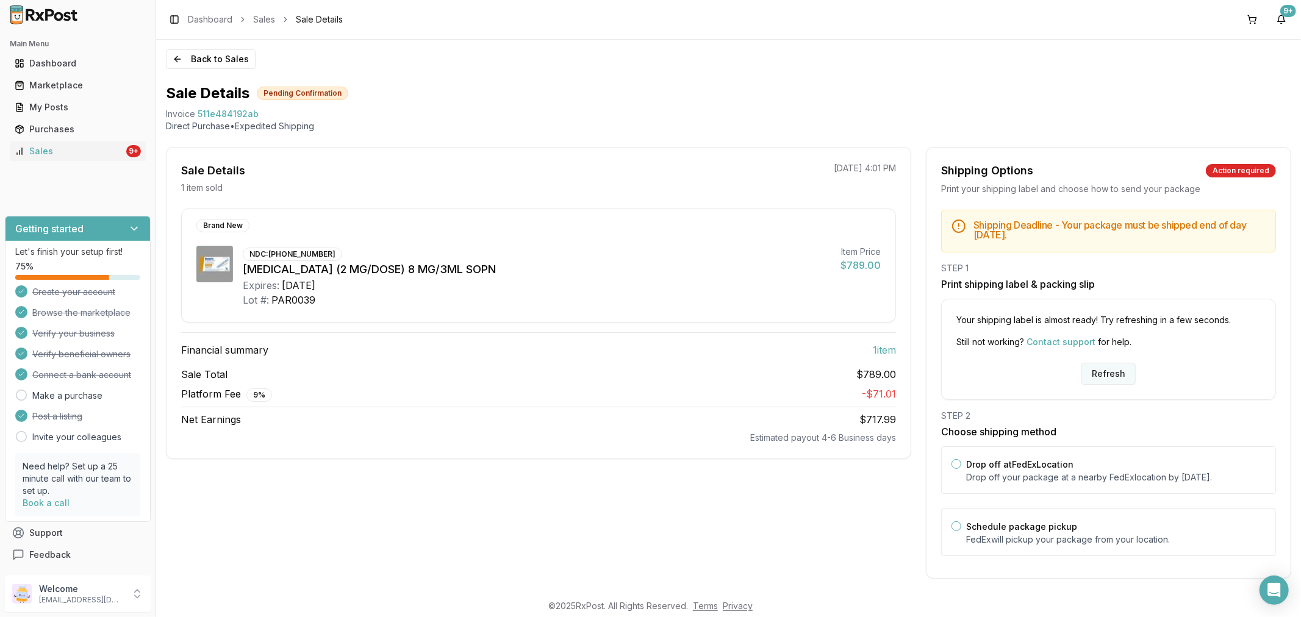
drag, startPoint x: 1109, startPoint y: 380, endPoint x: 1102, endPoint y: 374, distance: 8.2
click at [1108, 380] on button "Refresh" at bounding box center [1108, 374] width 54 height 22
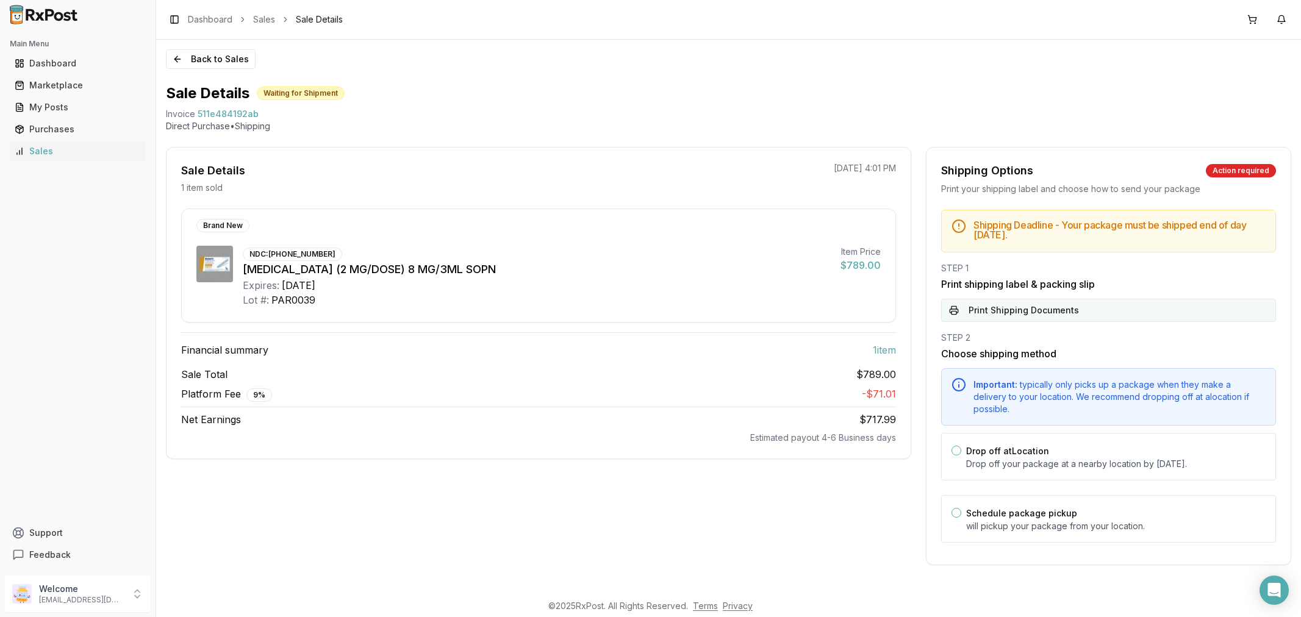
click at [1019, 315] on button "Print Shipping Documents" at bounding box center [1108, 310] width 335 height 23
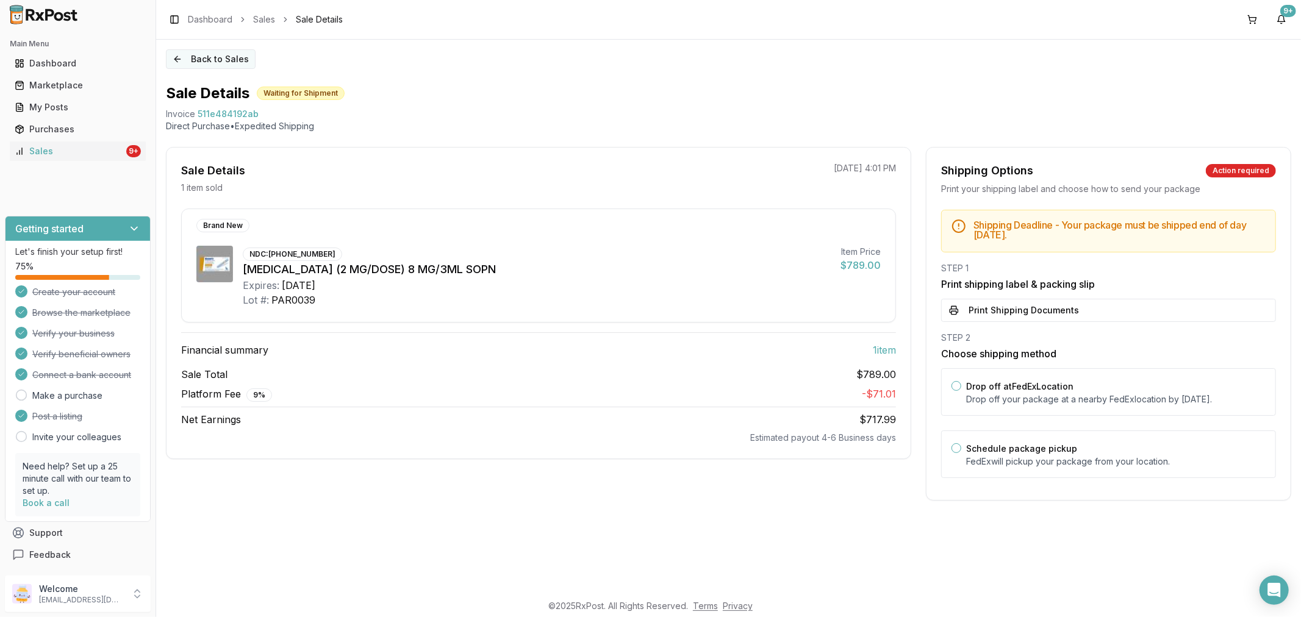
click at [182, 56] on button "Back to Sales" at bounding box center [211, 59] width 90 height 20
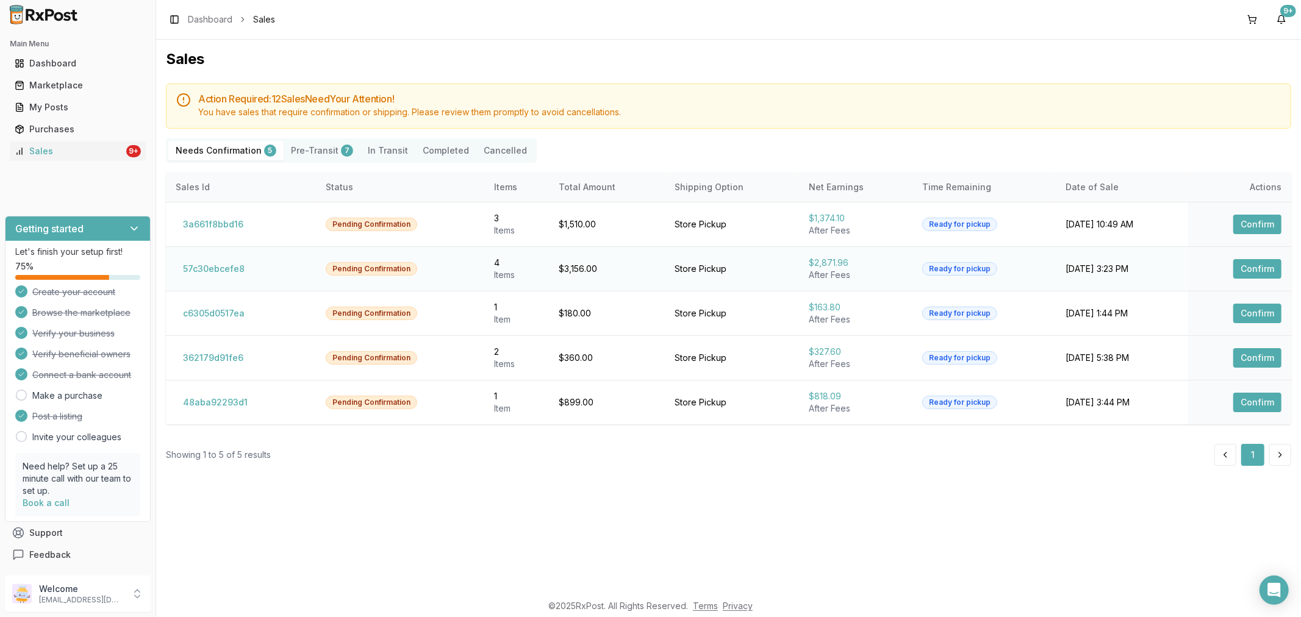
click at [1244, 273] on button "Confirm" at bounding box center [1257, 269] width 48 height 20
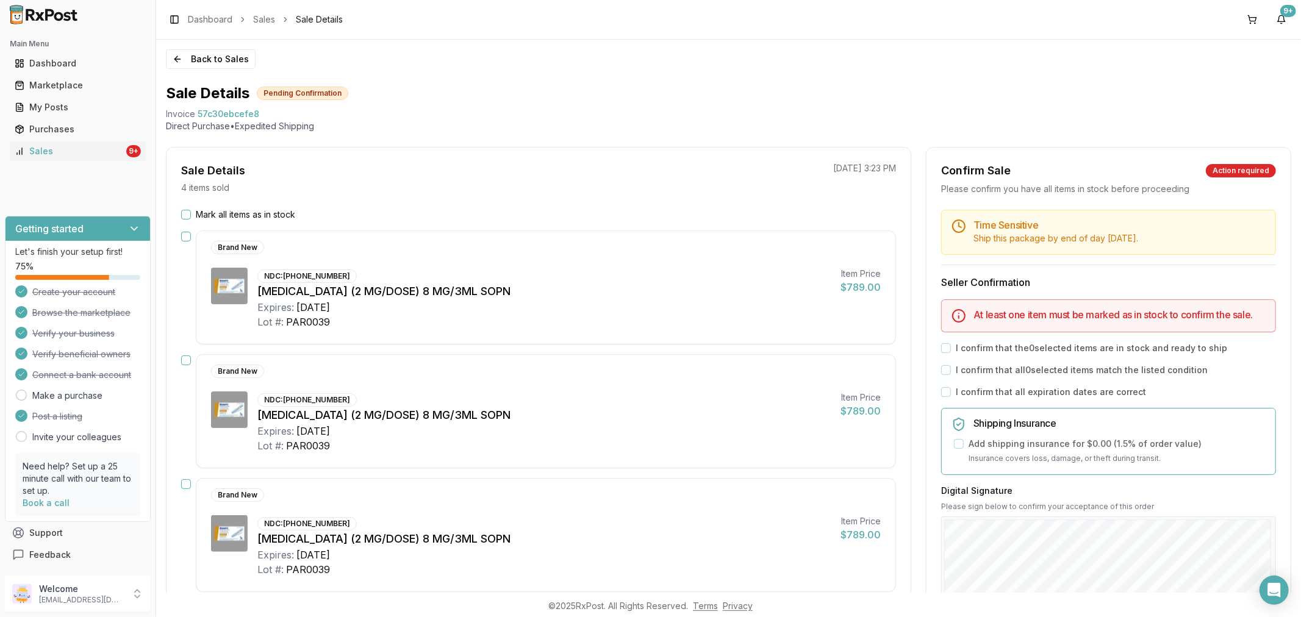
click at [184, 212] on button "Mark all items as in stock" at bounding box center [186, 215] width 10 height 10
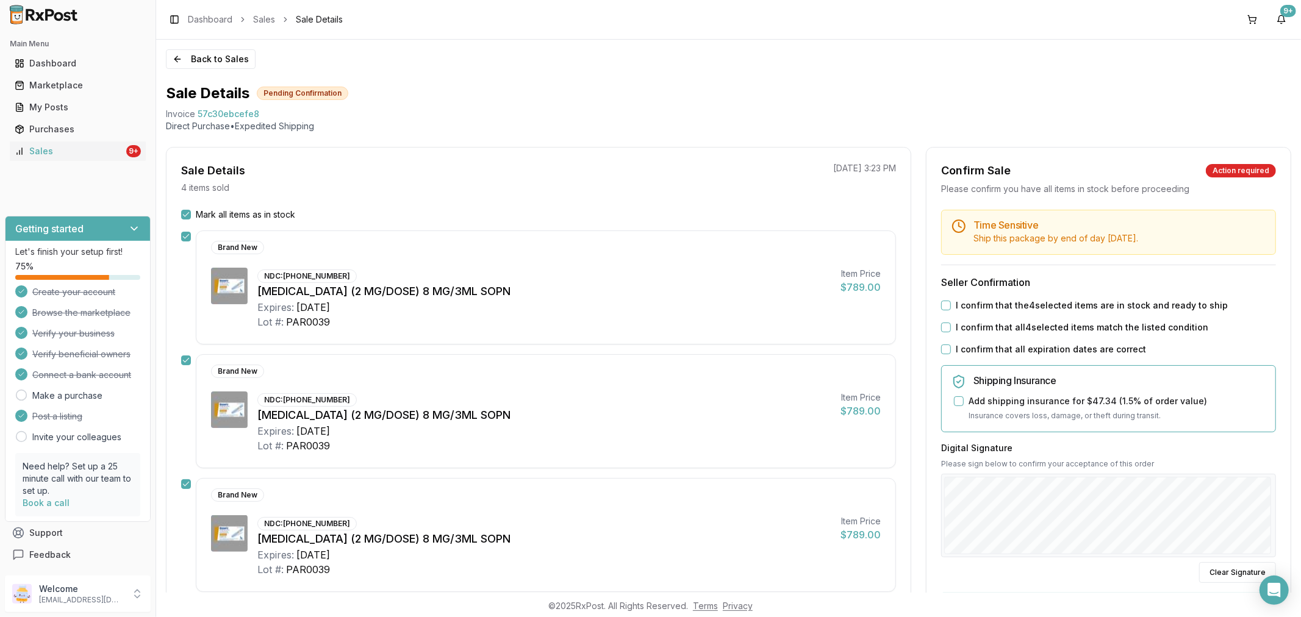
click at [942, 348] on button "I confirm that all expiration dates are correct" at bounding box center [946, 350] width 10 height 10
click at [941, 326] on button "I confirm that all 4 selected items match the listed condition" at bounding box center [946, 328] width 10 height 10
click at [946, 305] on button "I confirm that the 4 selected items are in stock and ready to ship" at bounding box center [946, 306] width 10 height 10
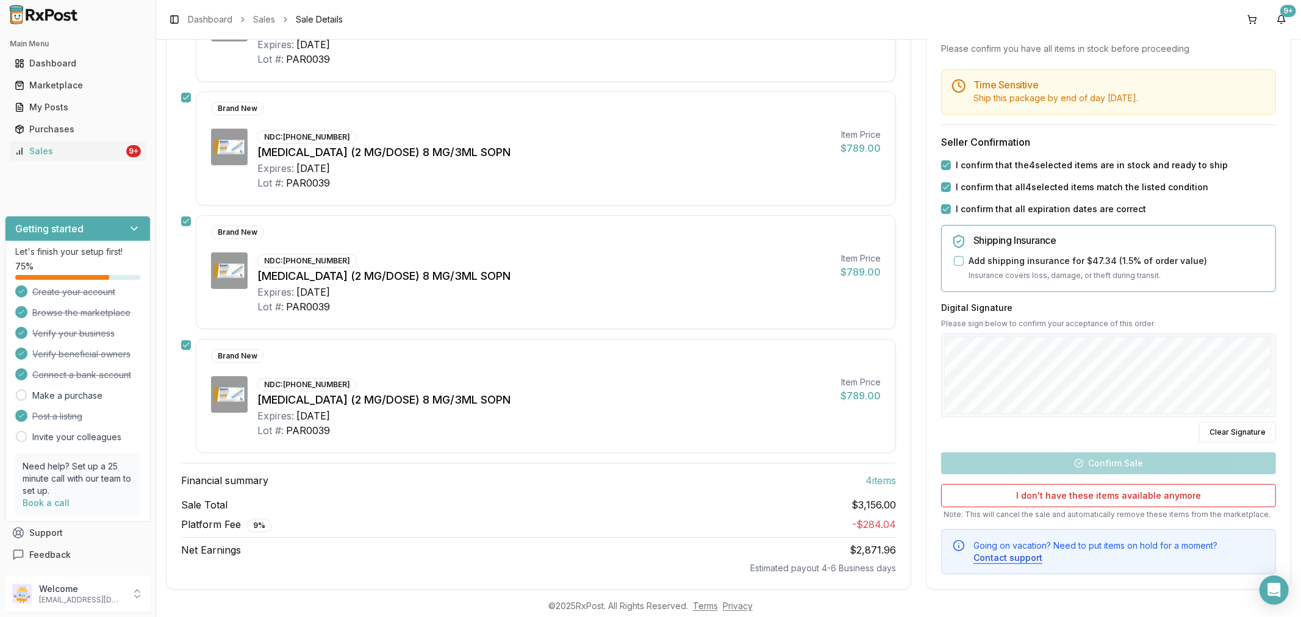
scroll to position [271, 0]
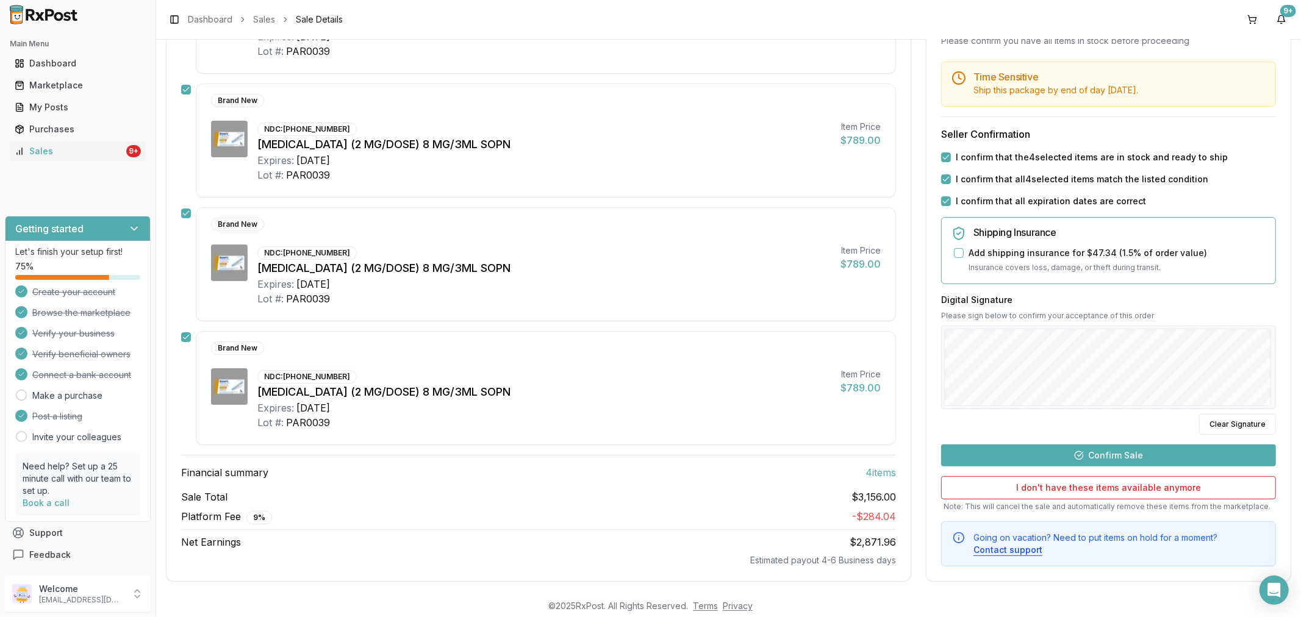
click at [1054, 459] on button "Confirm Sale" at bounding box center [1108, 456] width 335 height 22
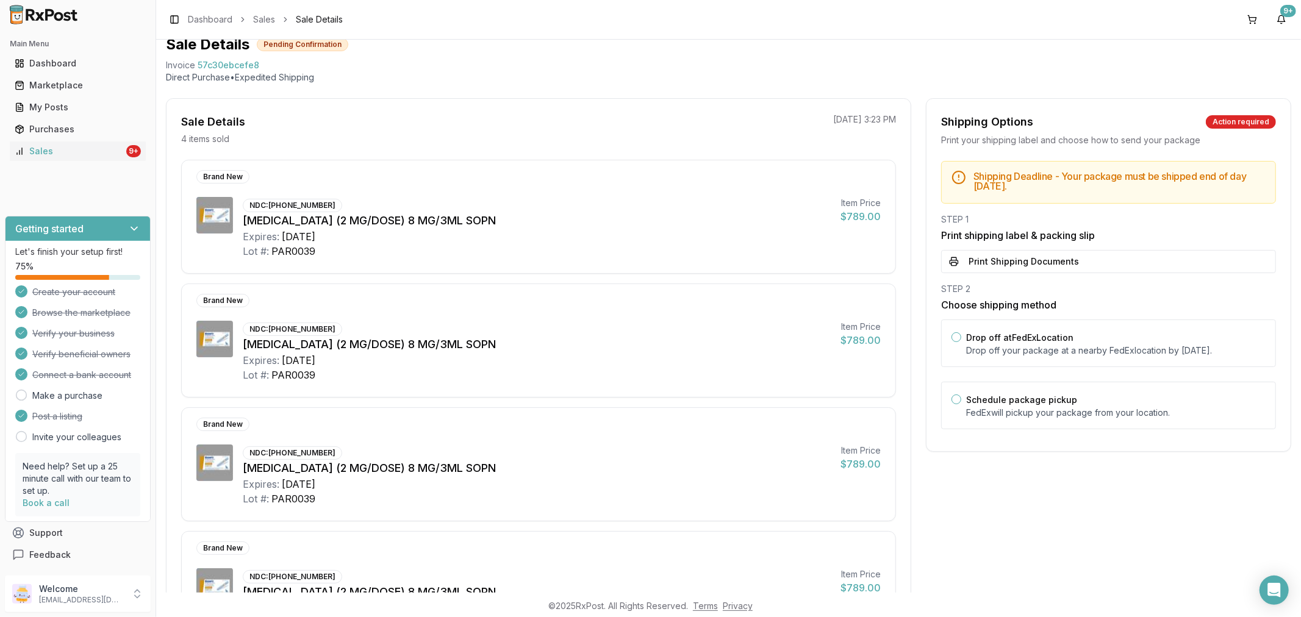
scroll to position [0, 0]
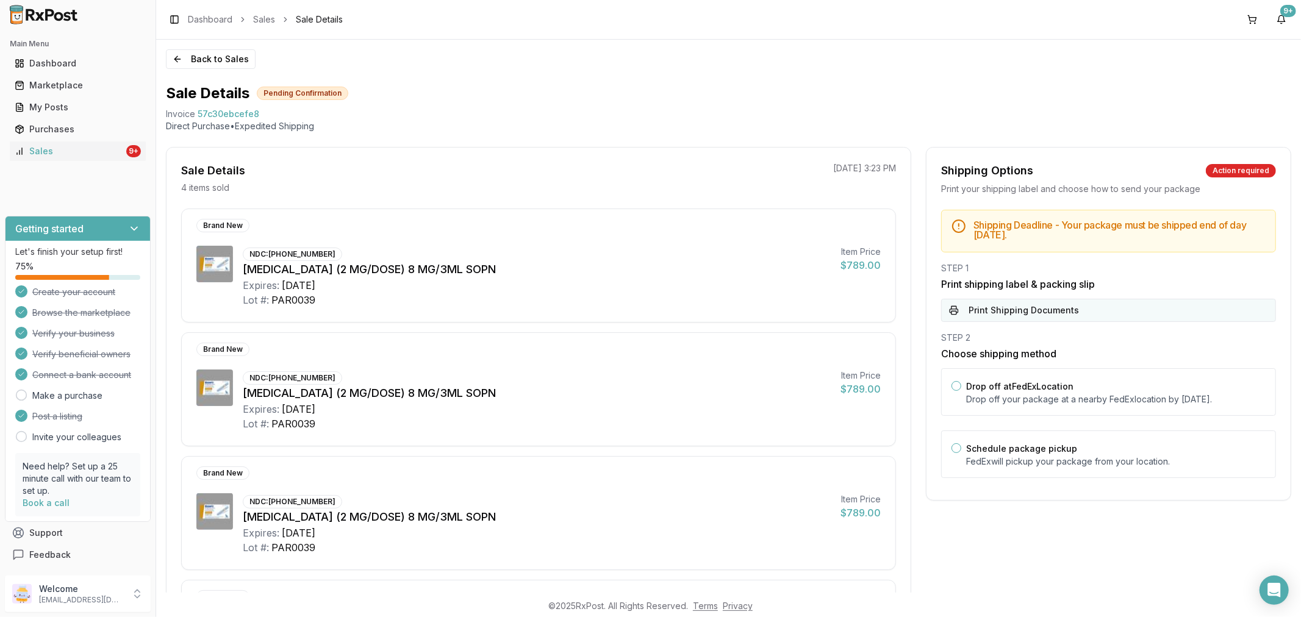
click at [1071, 311] on button "Print Shipping Documents" at bounding box center [1108, 310] width 335 height 23
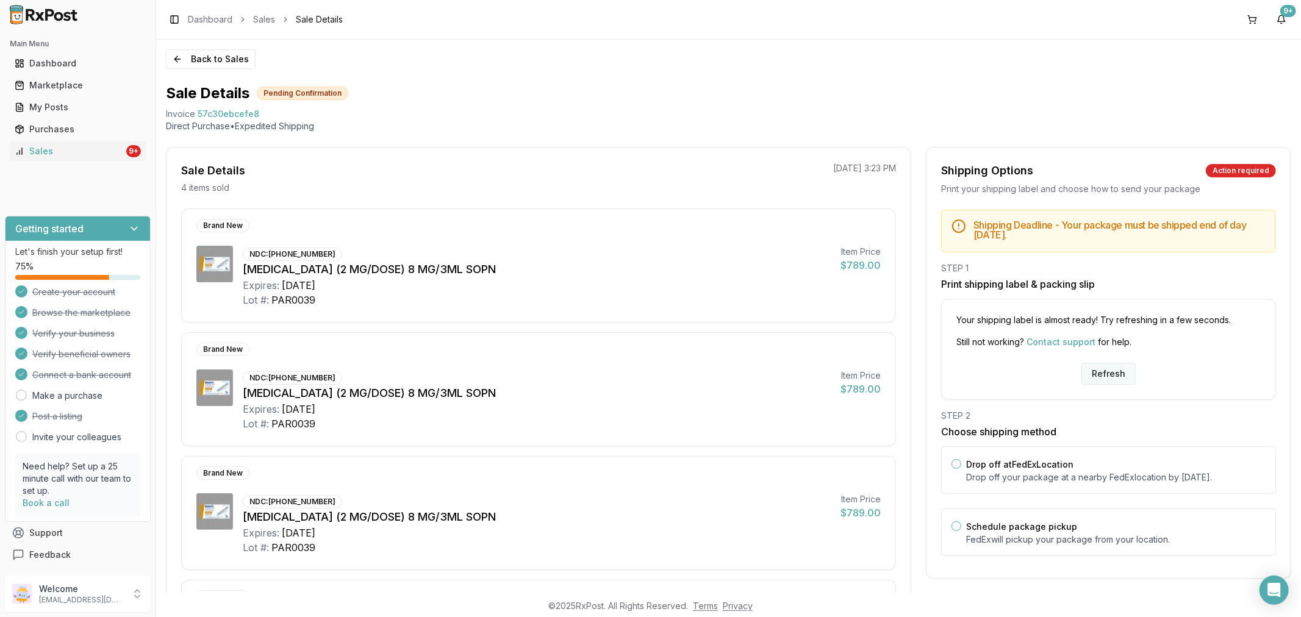
click at [1107, 378] on button "Refresh" at bounding box center [1108, 374] width 54 height 22
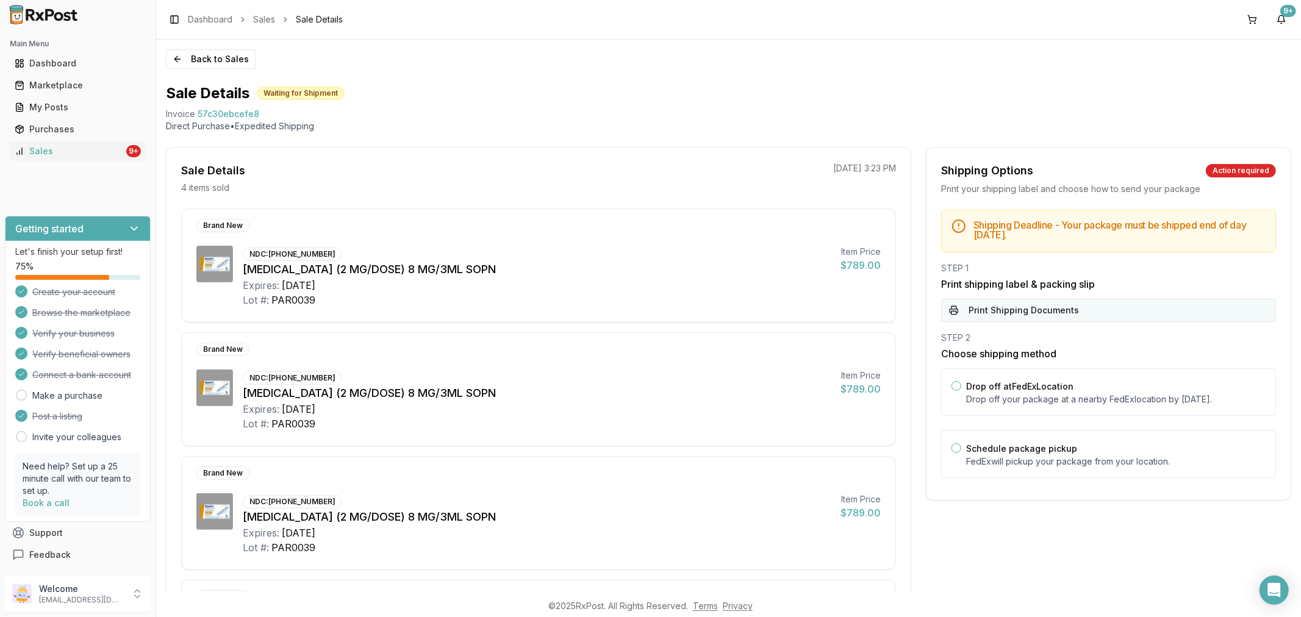
click at [1077, 309] on button "Print Shipping Documents" at bounding box center [1108, 310] width 335 height 23
click at [170, 59] on button "Back to Sales" at bounding box center [211, 59] width 90 height 20
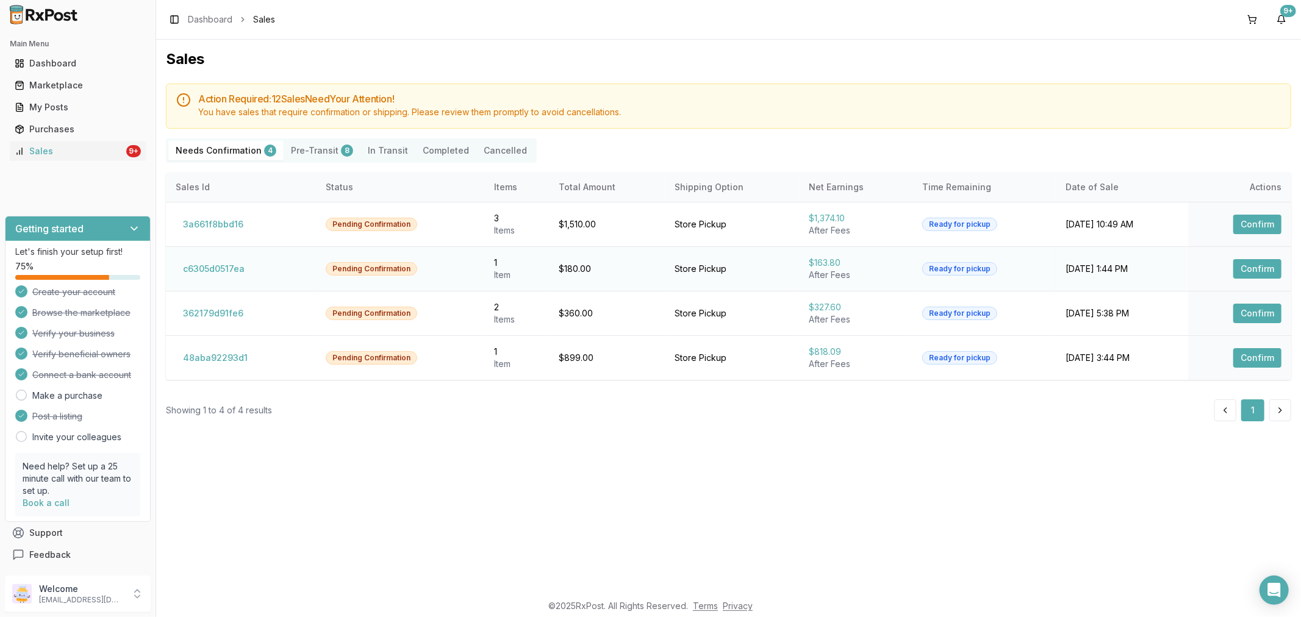
click at [1265, 266] on button "Confirm" at bounding box center [1257, 269] width 48 height 20
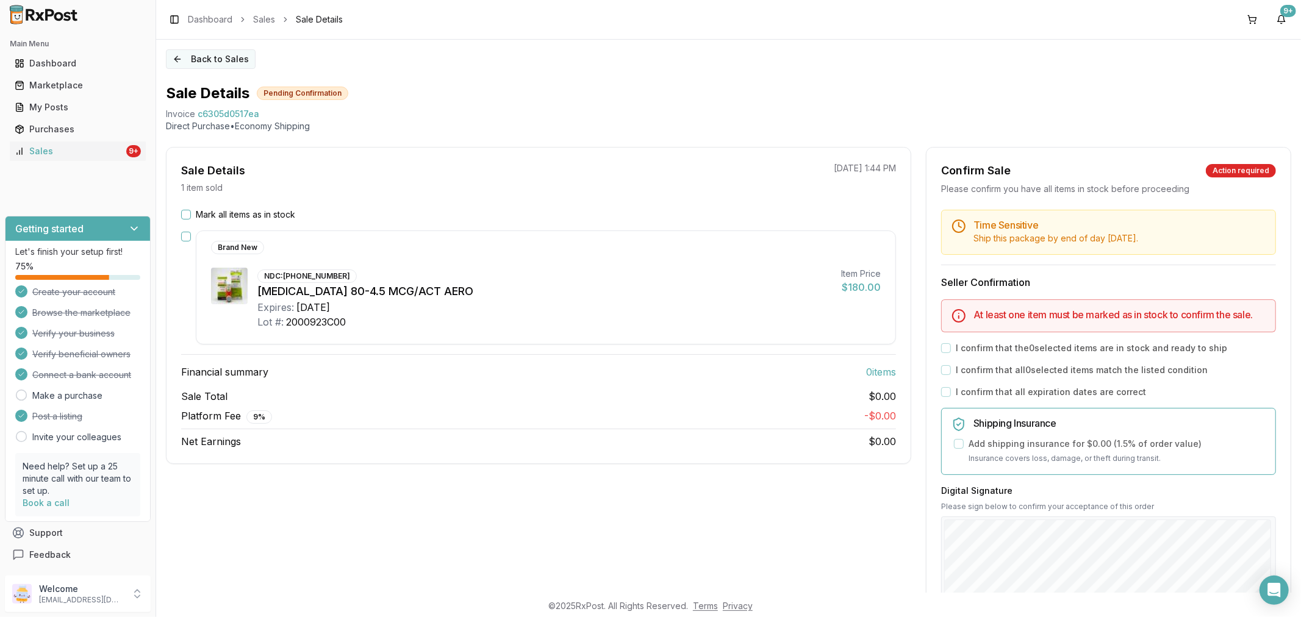
click at [174, 59] on button "Back to Sales" at bounding box center [211, 59] width 90 height 20
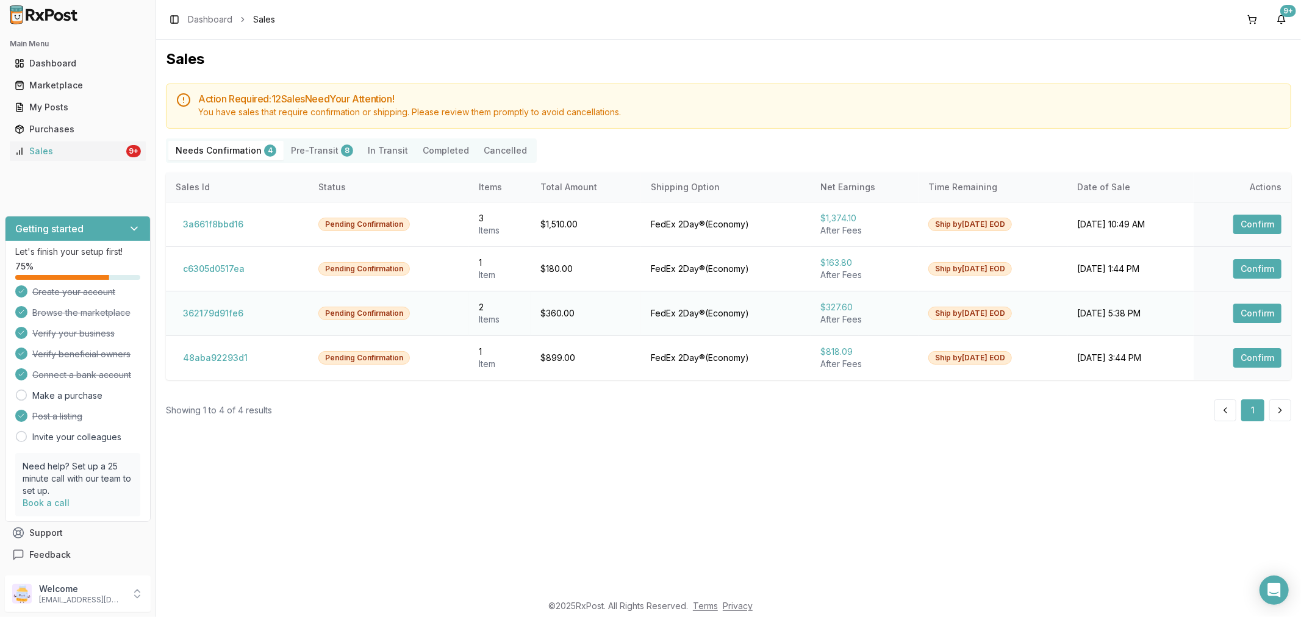
click at [1251, 314] on button "Confirm" at bounding box center [1257, 314] width 48 height 20
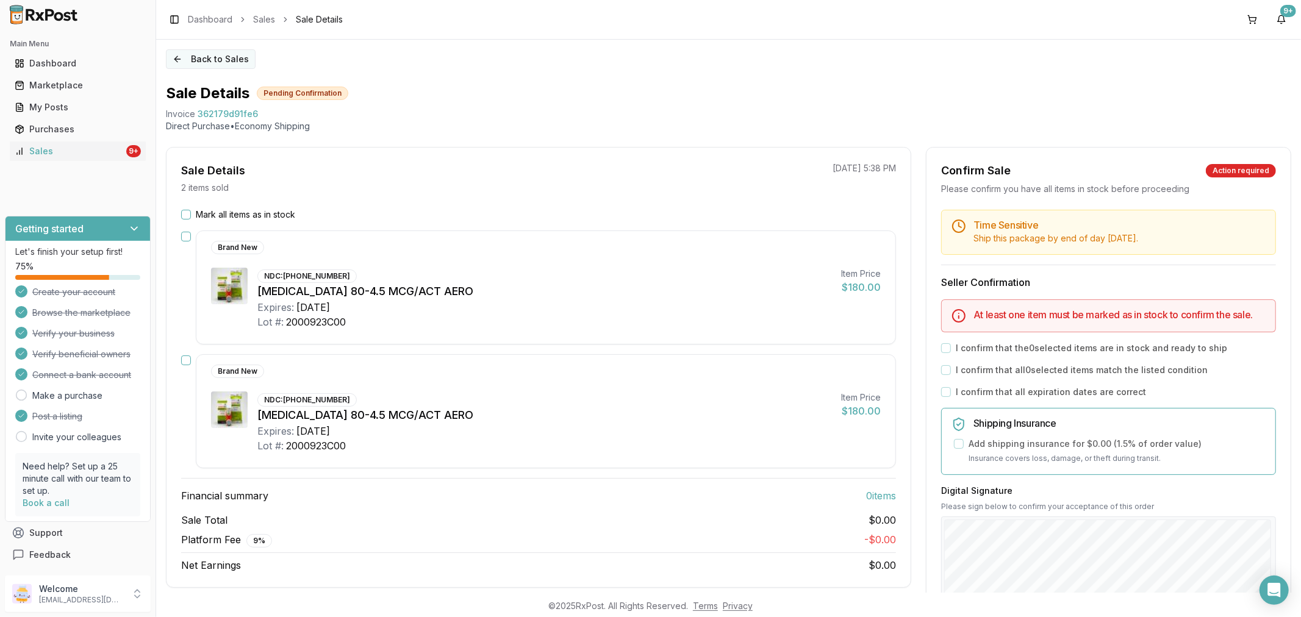
click at [177, 60] on button "Back to Sales" at bounding box center [211, 59] width 90 height 20
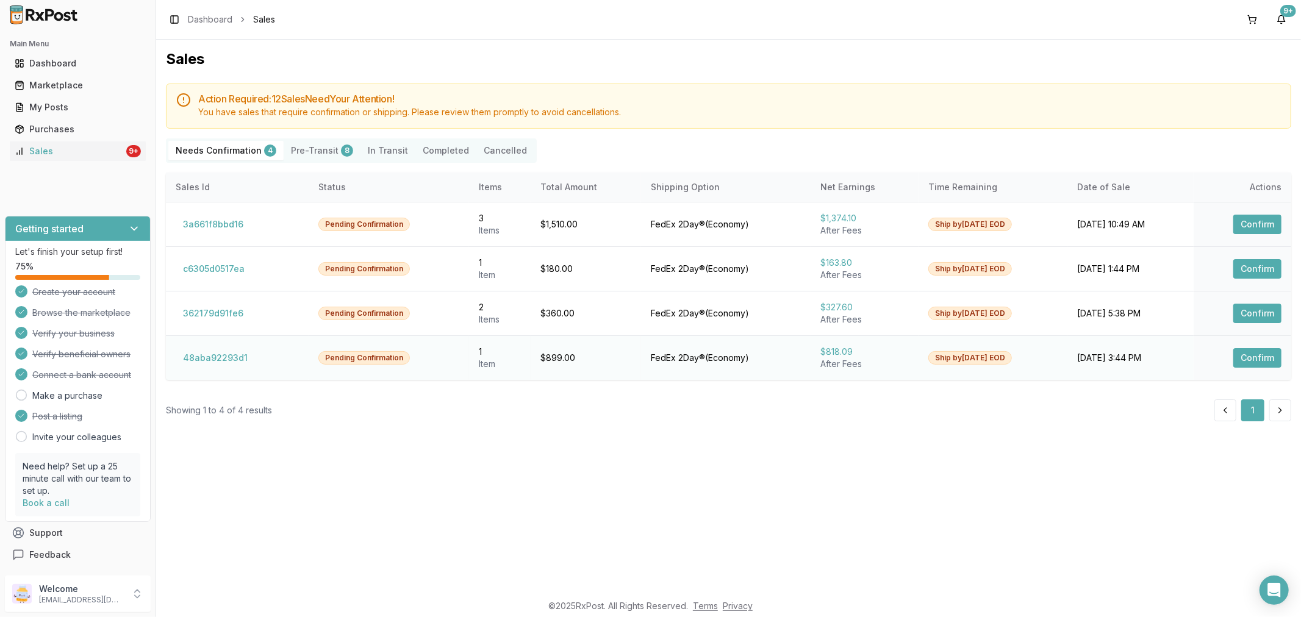
click at [1244, 361] on button "Confirm" at bounding box center [1257, 358] width 48 height 20
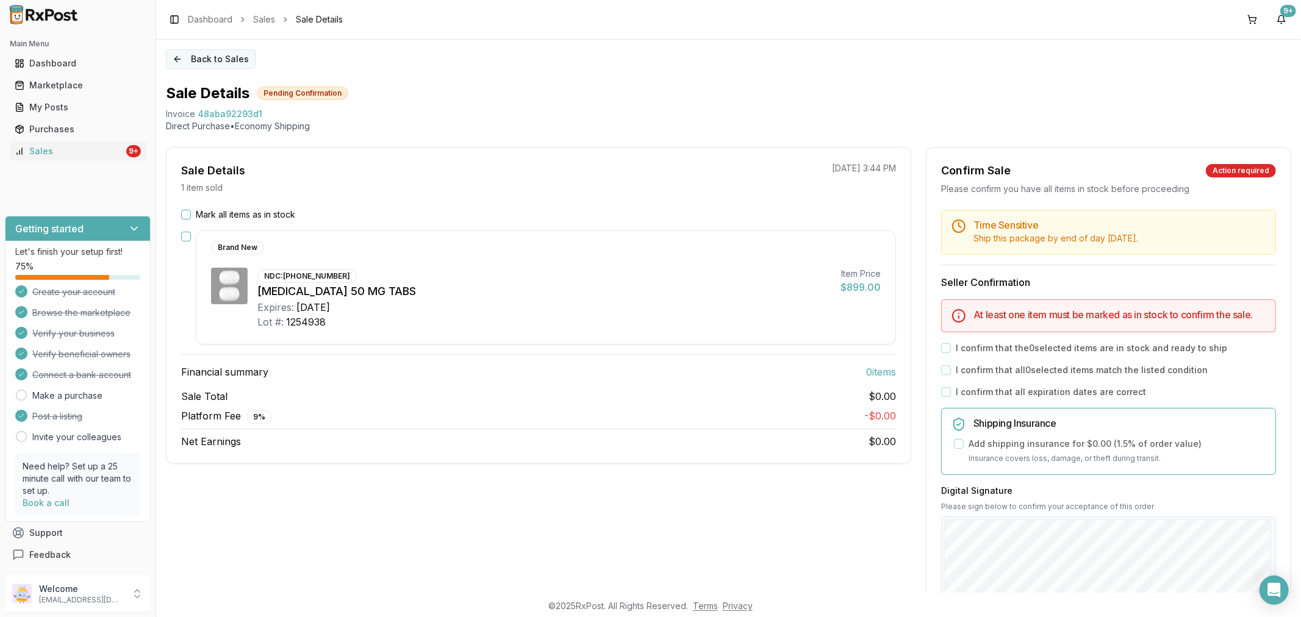
click at [179, 56] on button "Back to Sales" at bounding box center [211, 59] width 90 height 20
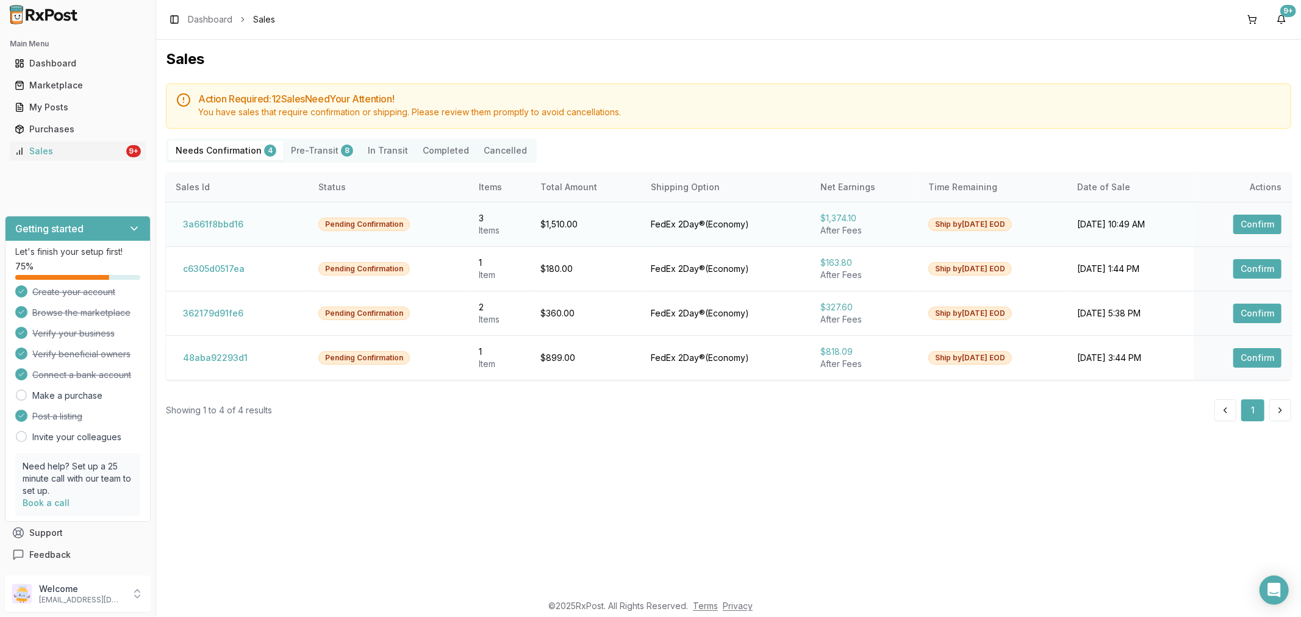
click at [1260, 226] on button "Confirm" at bounding box center [1257, 225] width 48 height 20
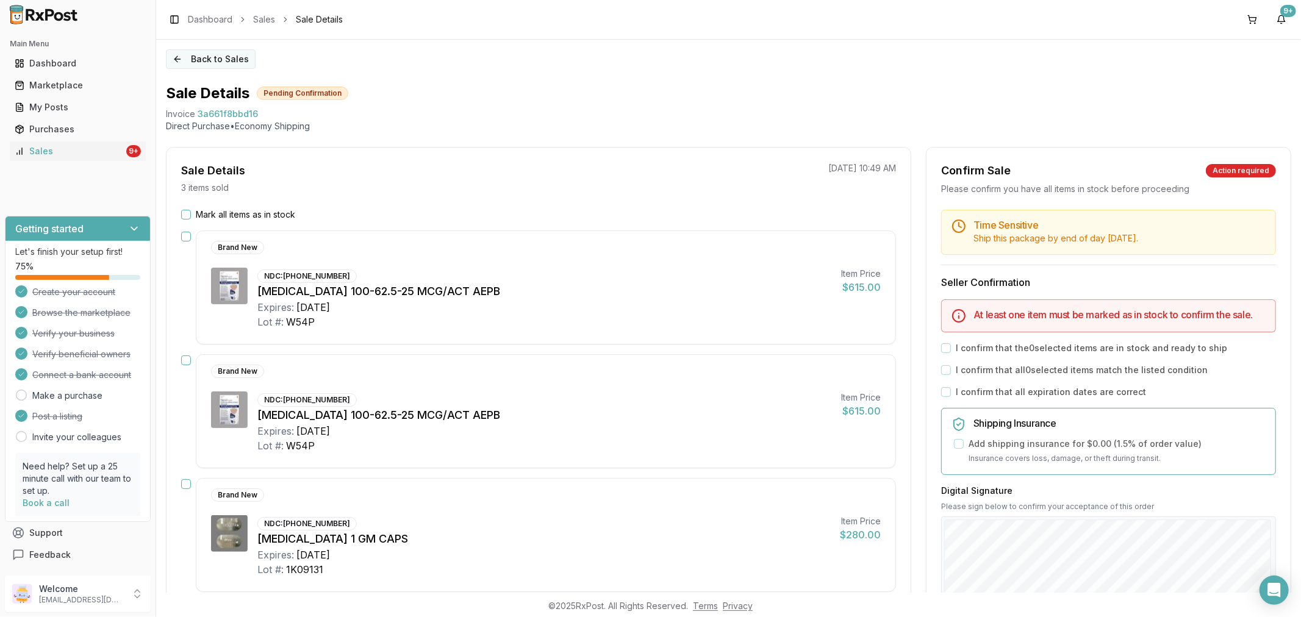
click at [177, 59] on button "Back to Sales" at bounding box center [211, 59] width 90 height 20
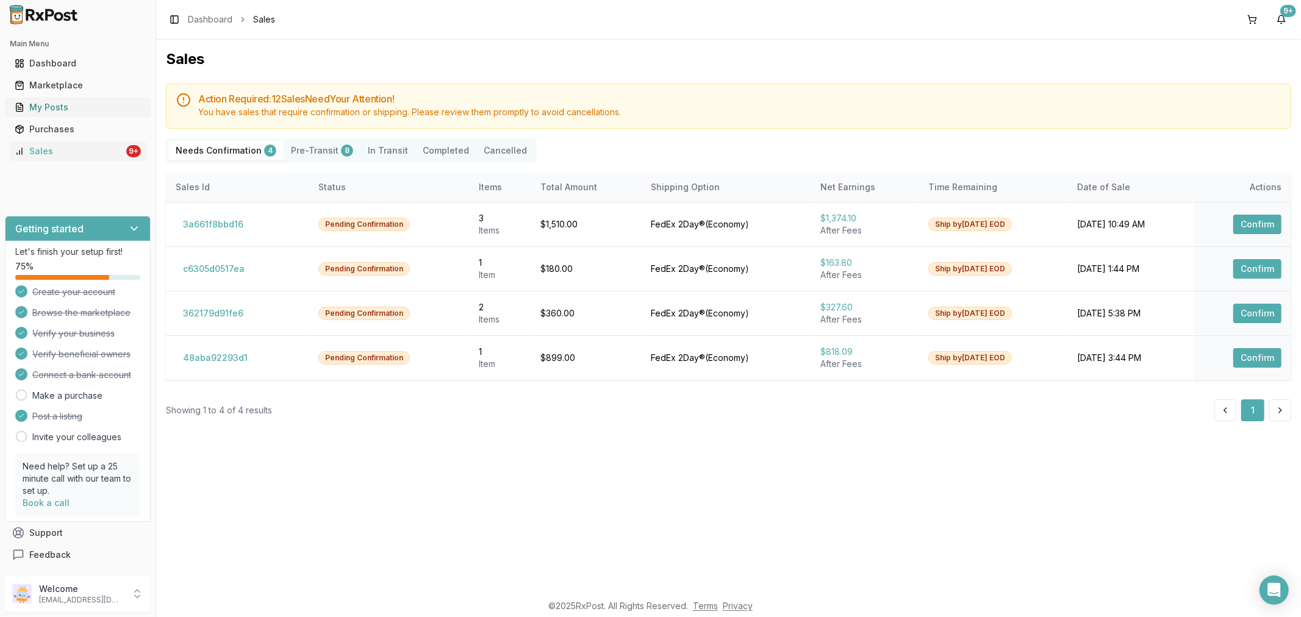
click at [112, 102] on div "My Posts" at bounding box center [78, 107] width 126 height 12
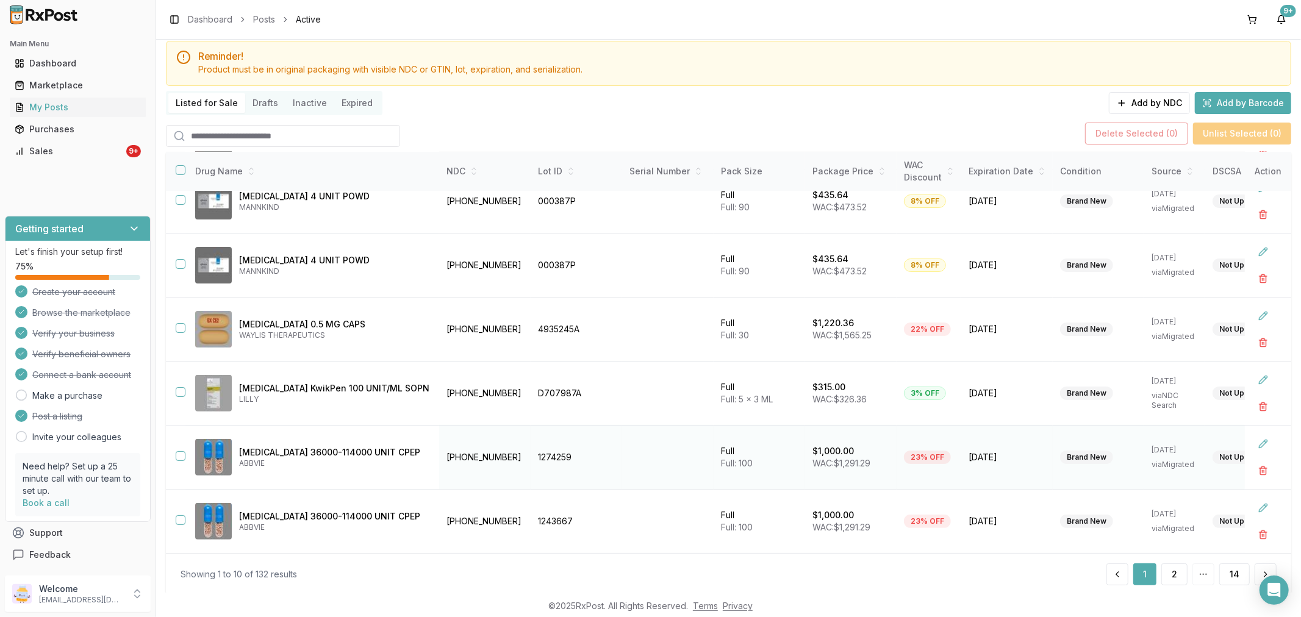
scroll to position [67, 0]
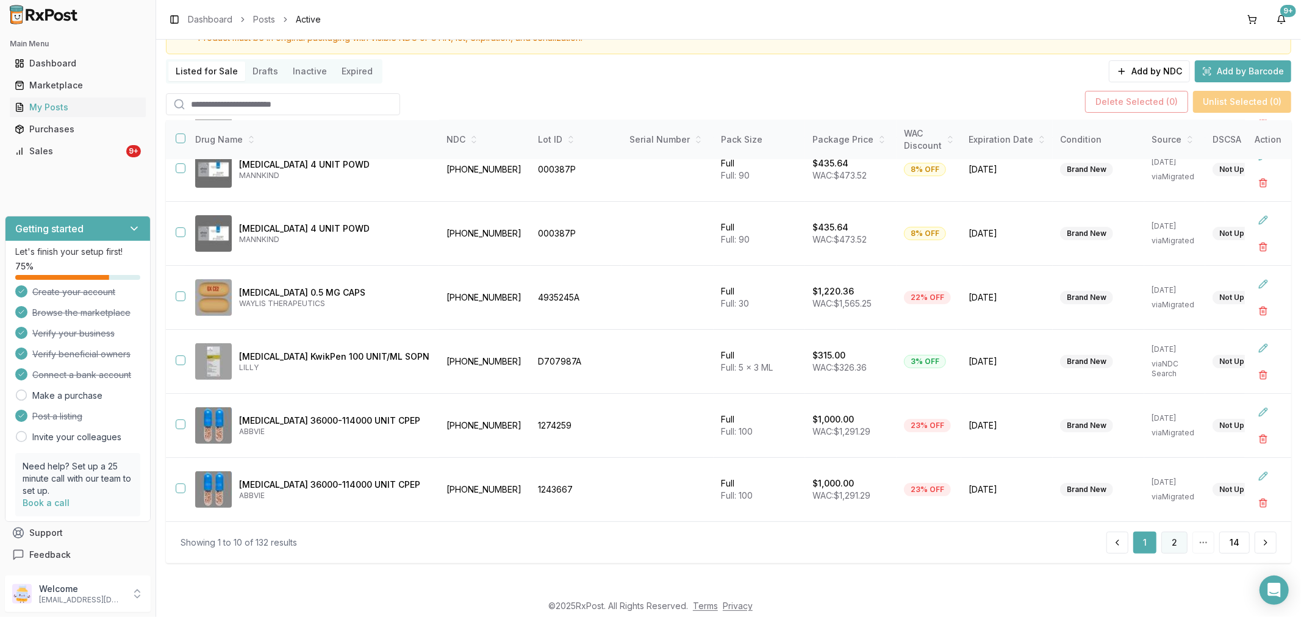
click at [1161, 541] on button "2" at bounding box center [1174, 543] width 26 height 22
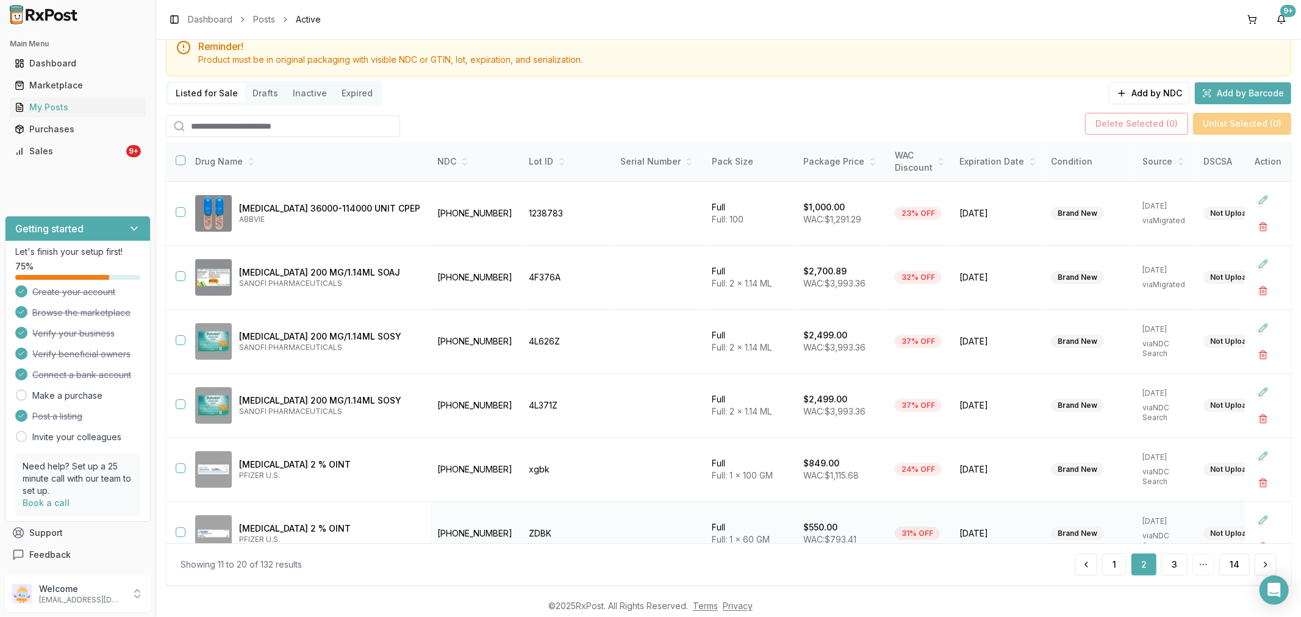
scroll to position [67, 0]
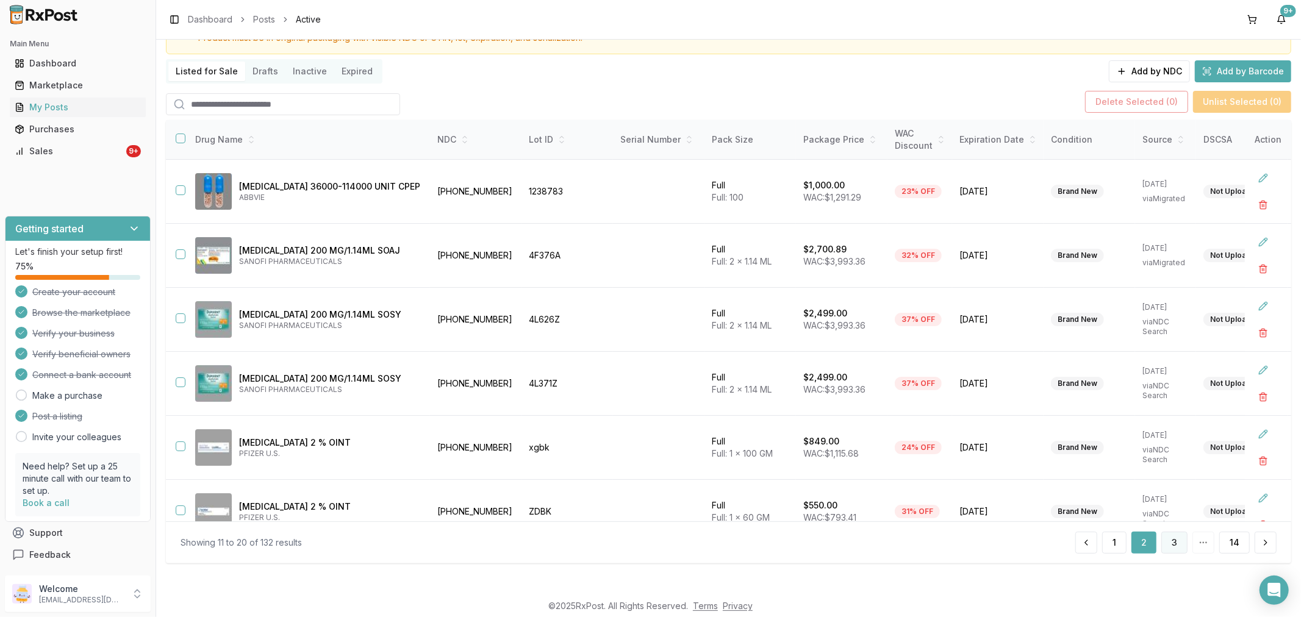
click at [1170, 538] on button "3" at bounding box center [1174, 543] width 26 height 22
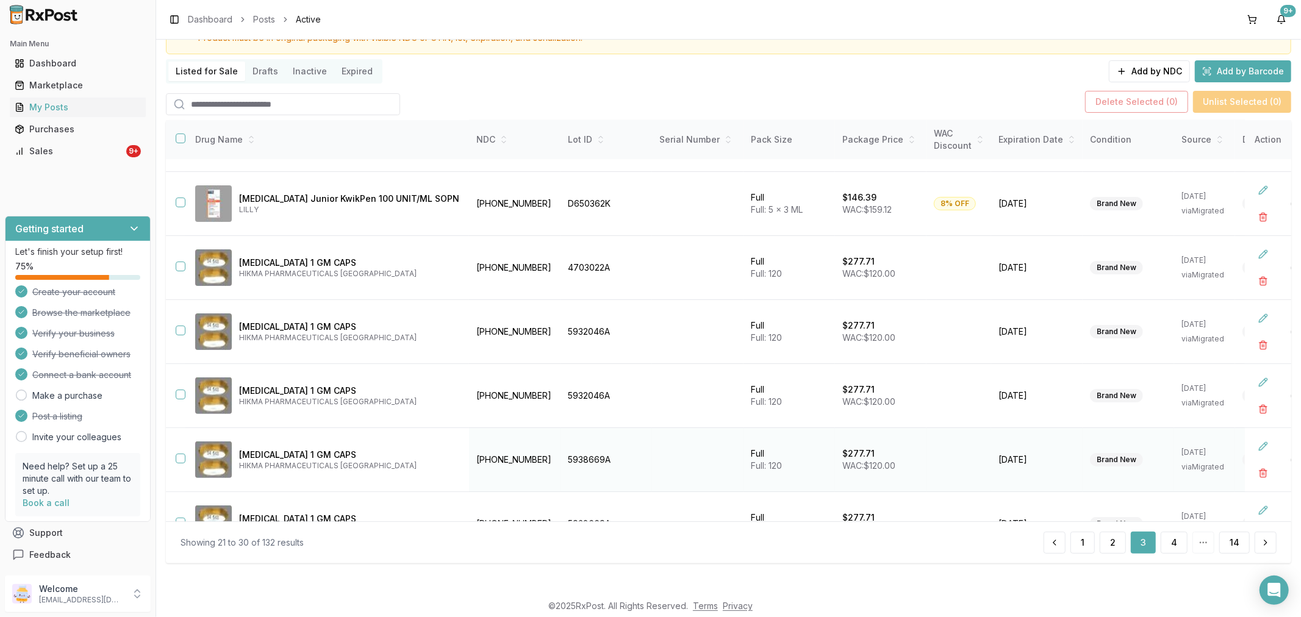
scroll to position [283, 0]
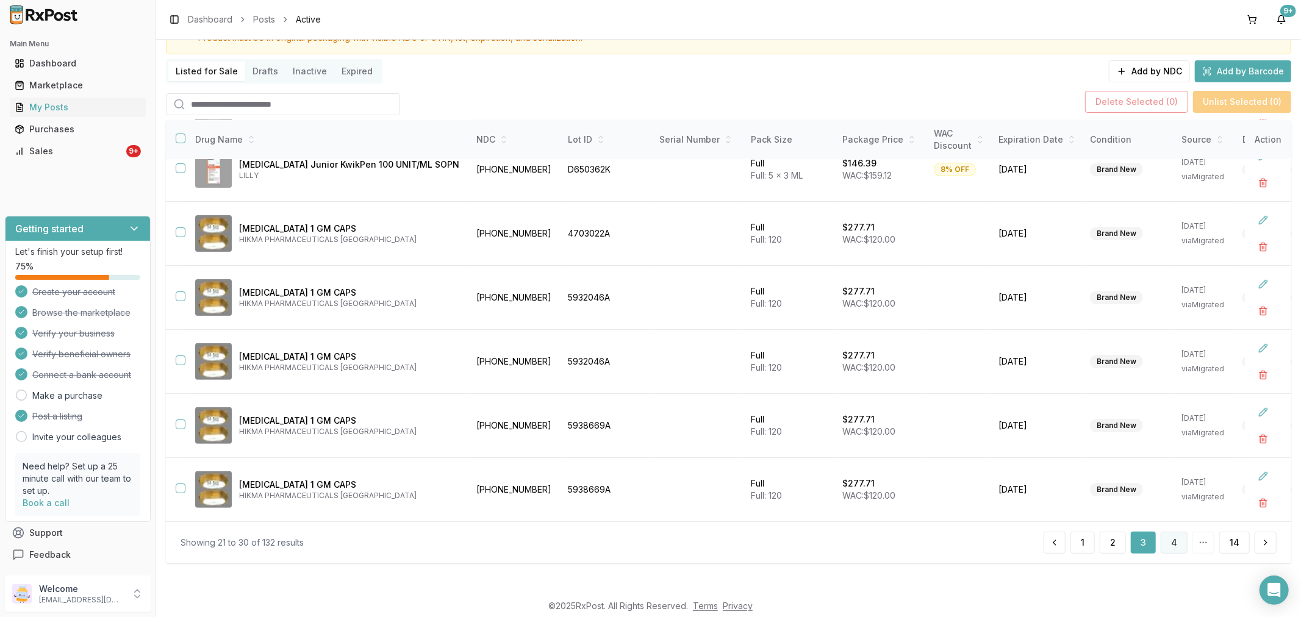
click at [1166, 551] on button "4" at bounding box center [1173, 543] width 27 height 22
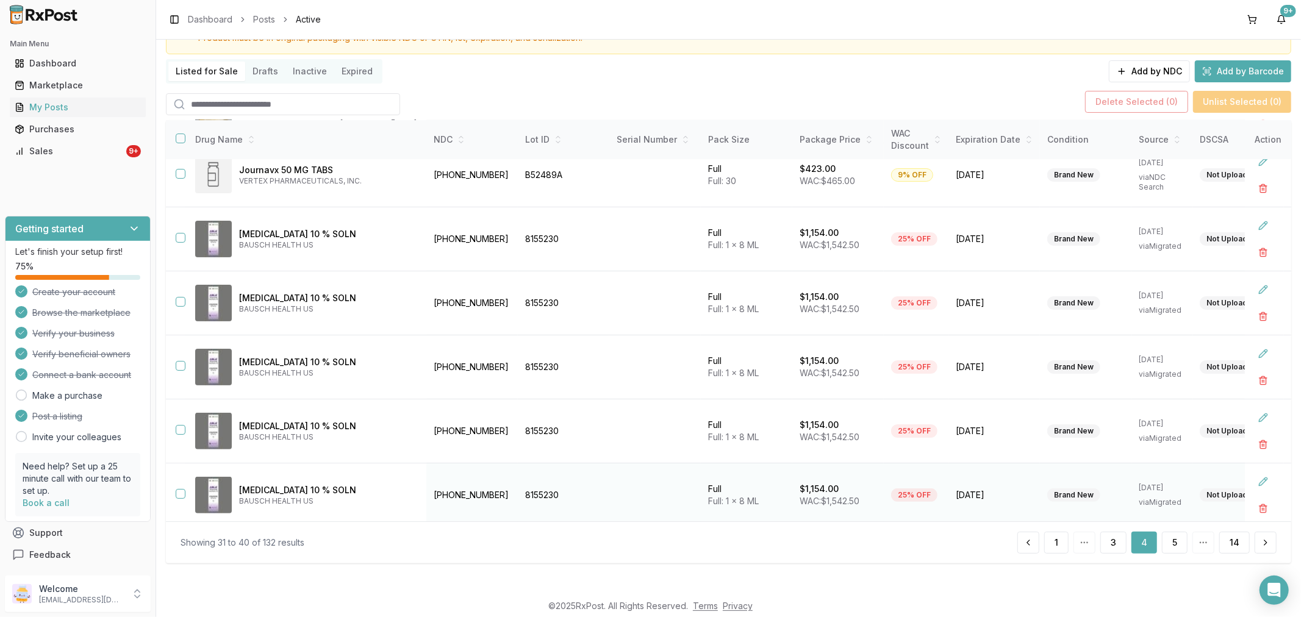
scroll to position [278, 0]
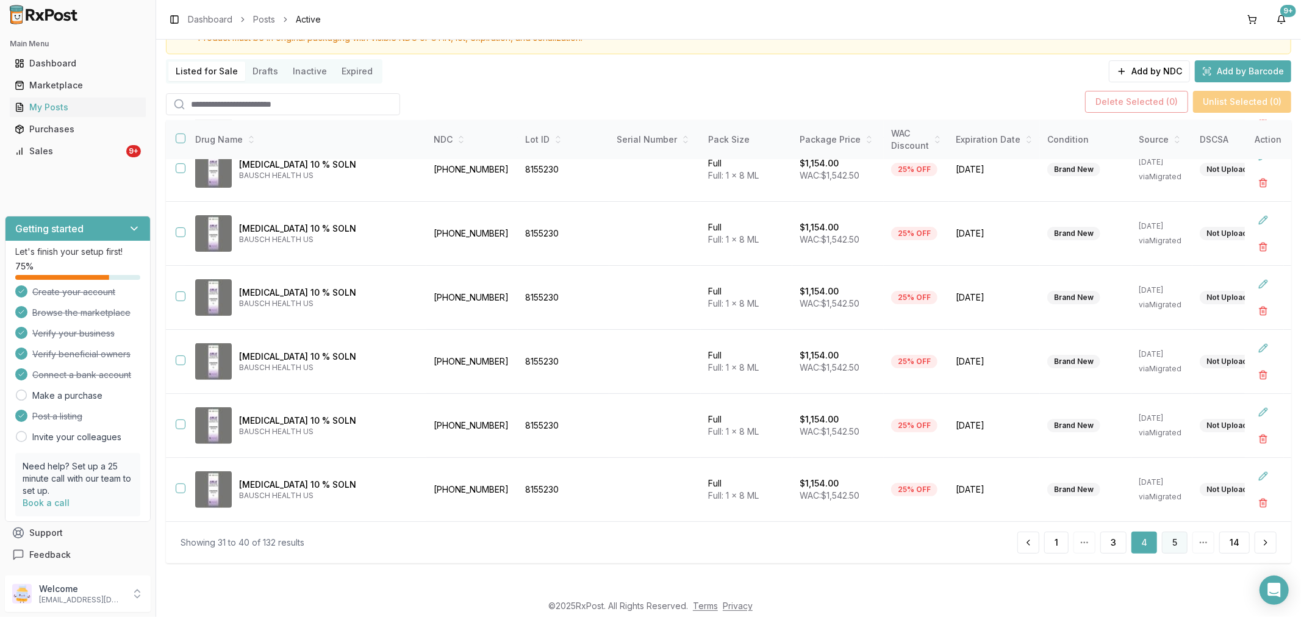
click at [1167, 541] on button "5" at bounding box center [1175, 543] width 26 height 22
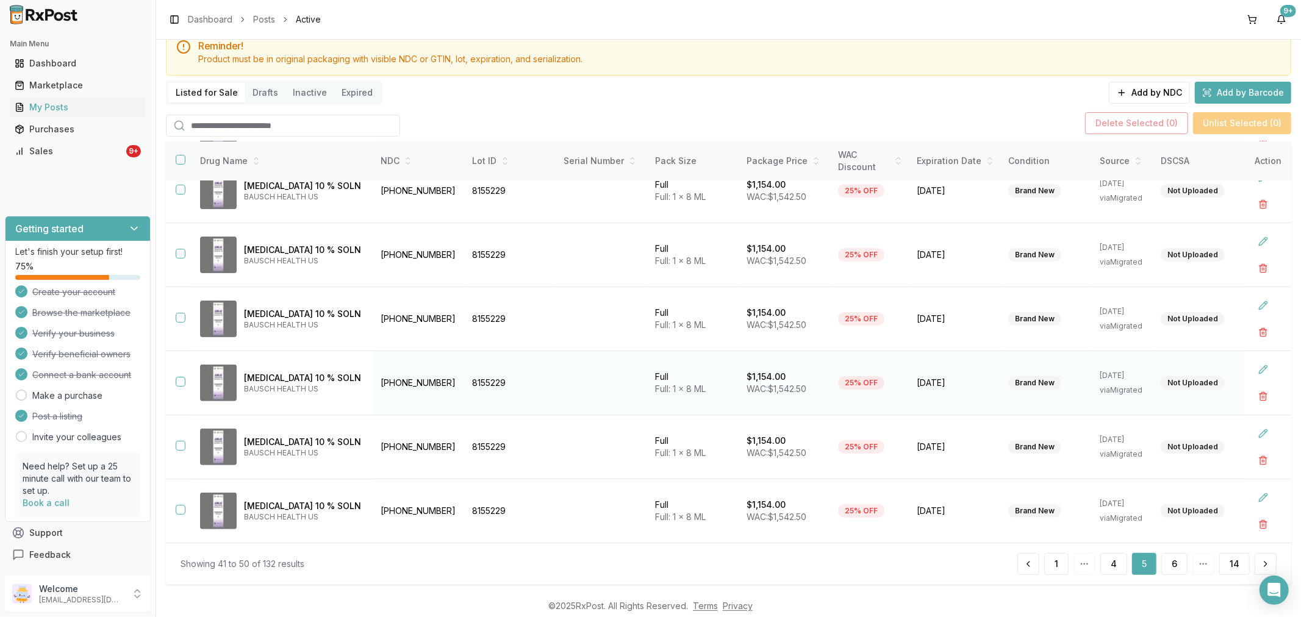
scroll to position [67, 0]
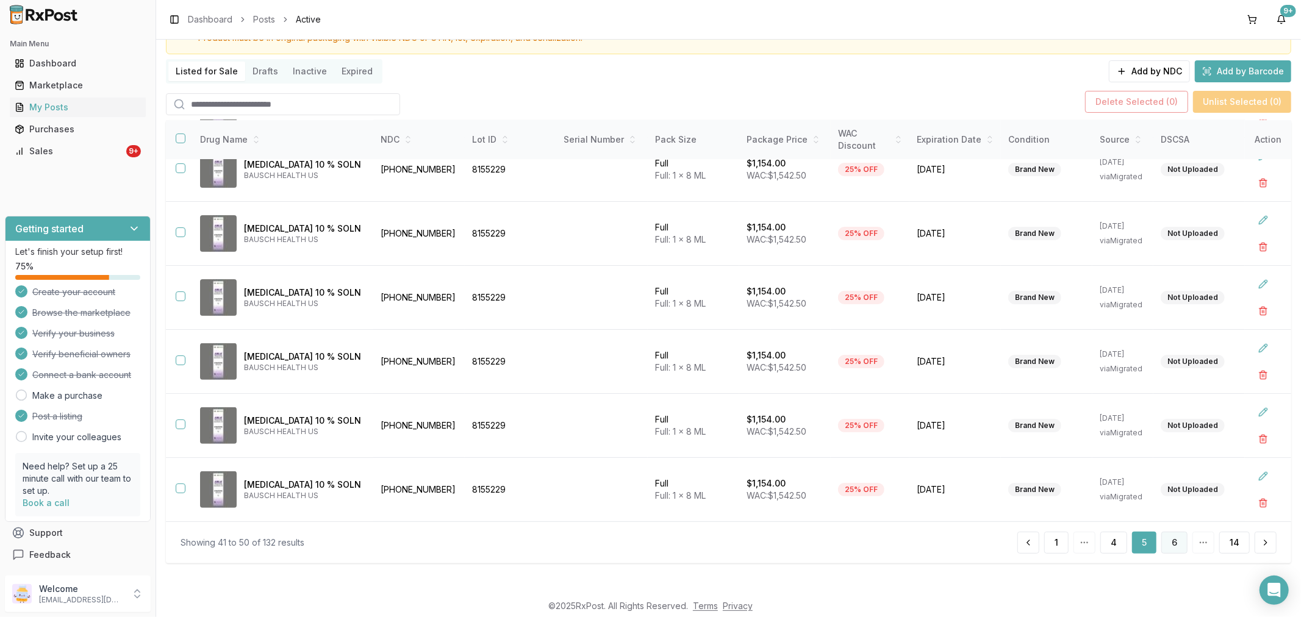
click at [1174, 540] on button "6" at bounding box center [1174, 543] width 26 height 22
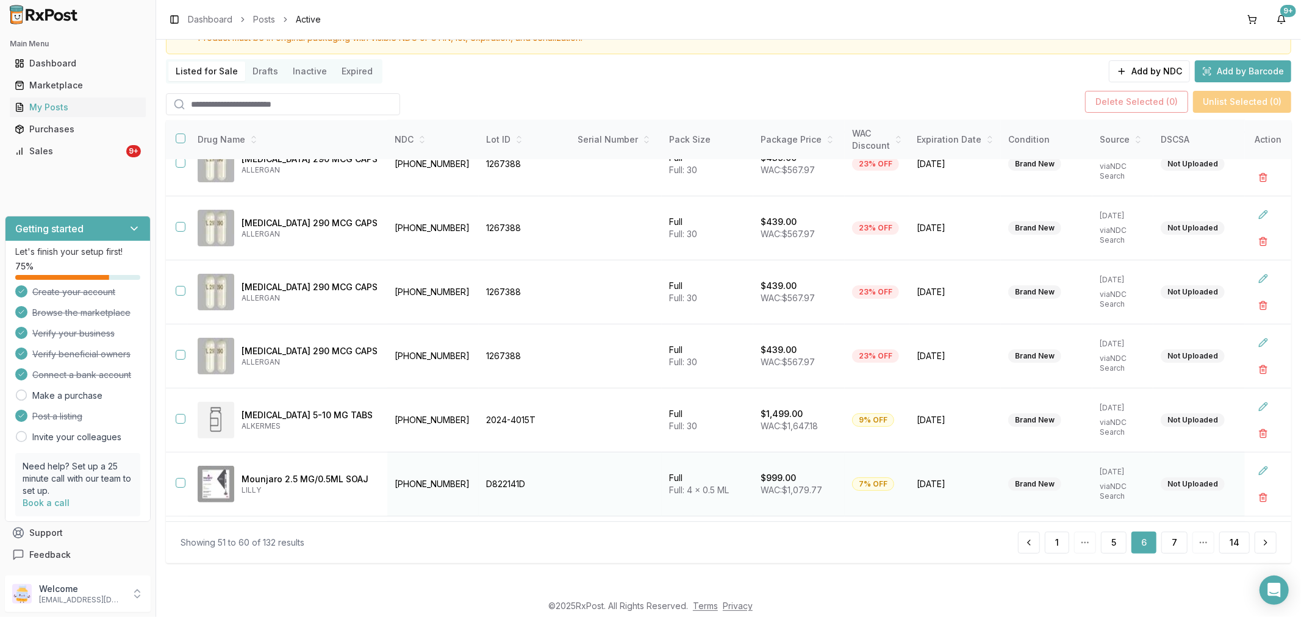
scroll to position [278, 0]
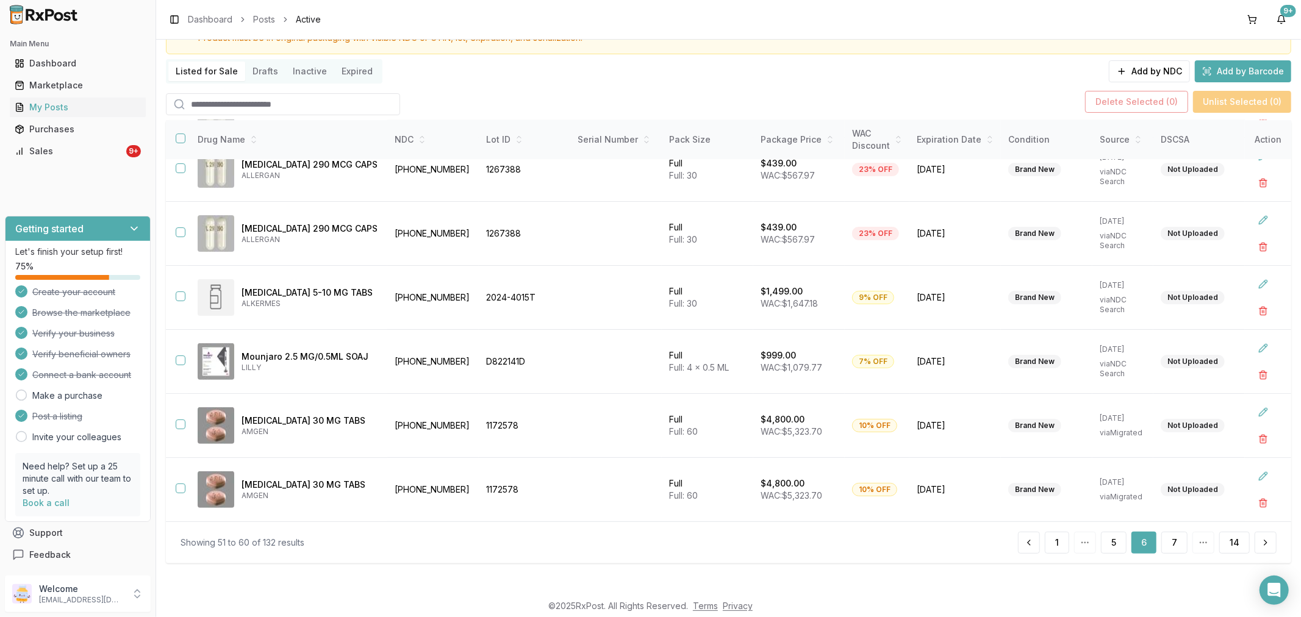
drag, startPoint x: 1175, startPoint y: 538, endPoint x: 1184, endPoint y: 535, distance: 9.9
click at [1178, 538] on button "7" at bounding box center [1174, 543] width 26 height 22
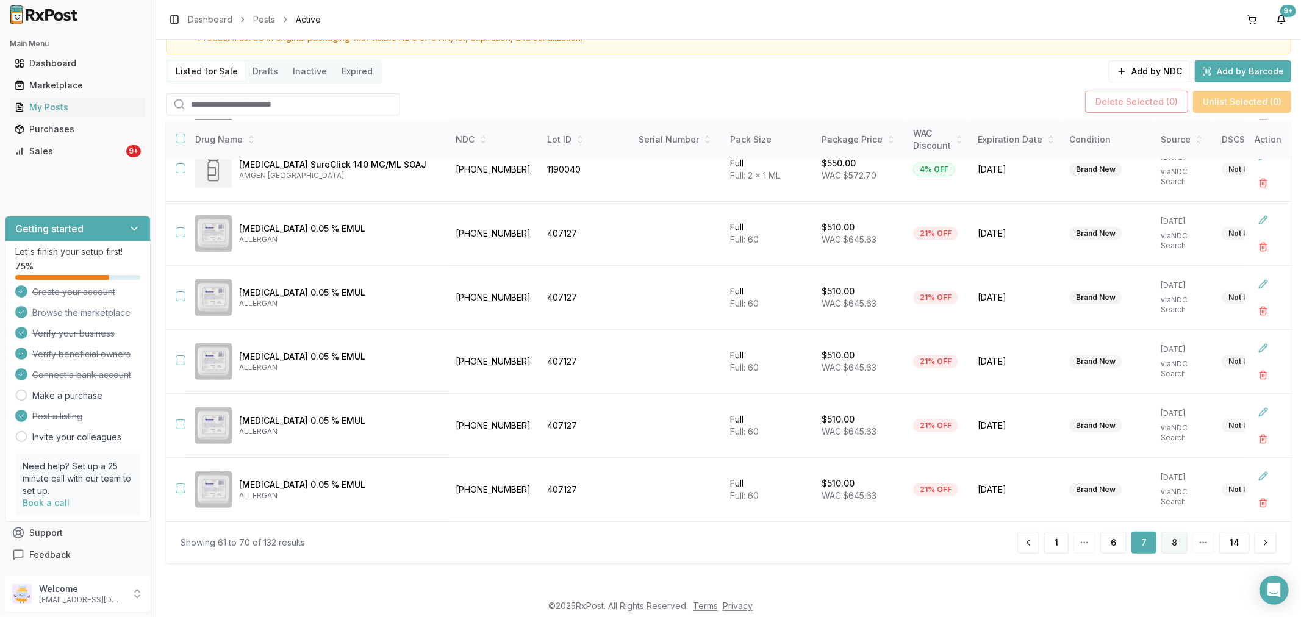
click at [1167, 547] on button "8" at bounding box center [1174, 543] width 26 height 22
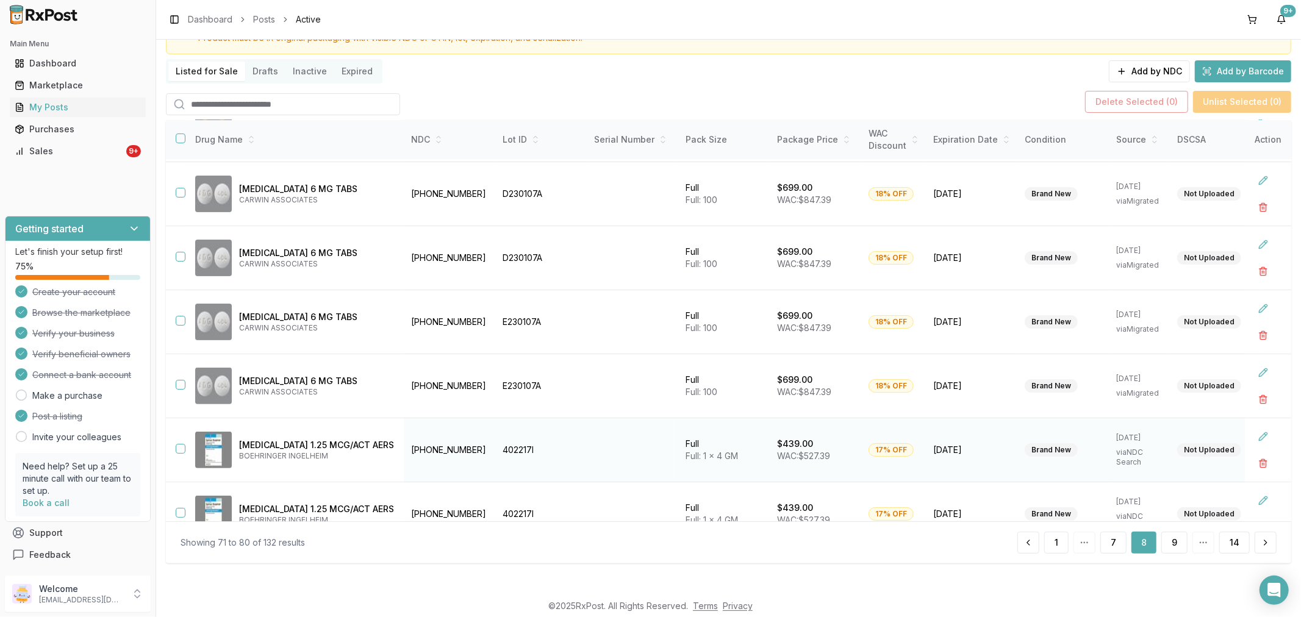
scroll to position [283, 0]
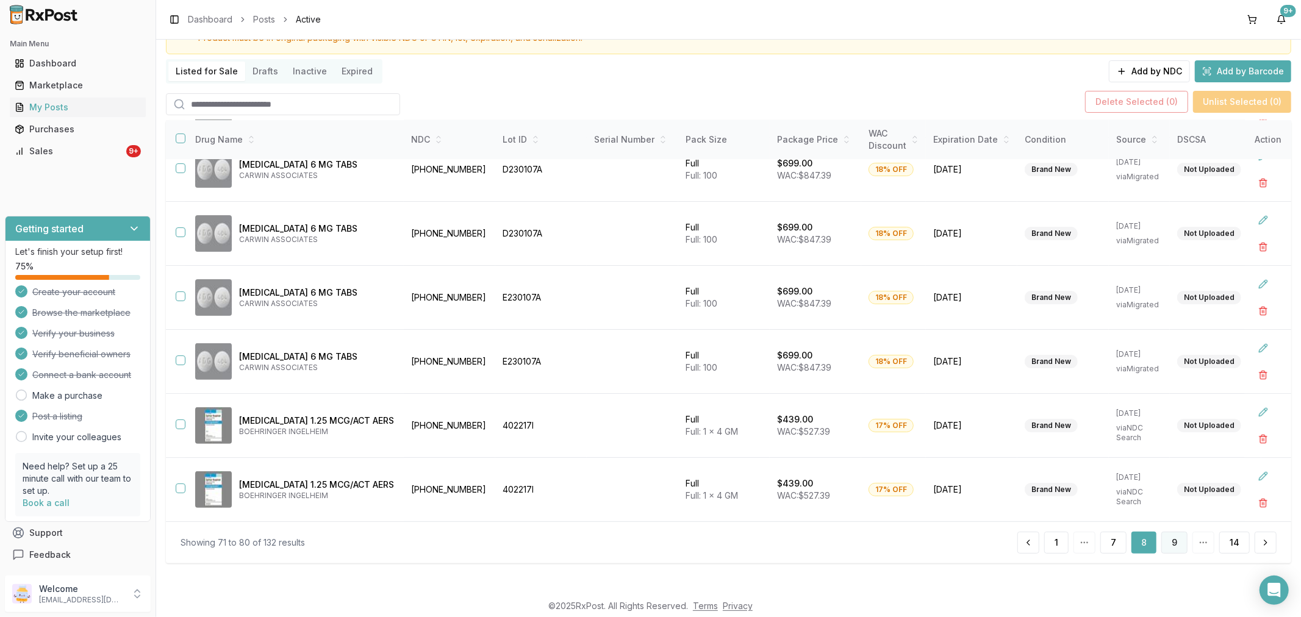
click at [1170, 540] on button "9" at bounding box center [1174, 543] width 26 height 22
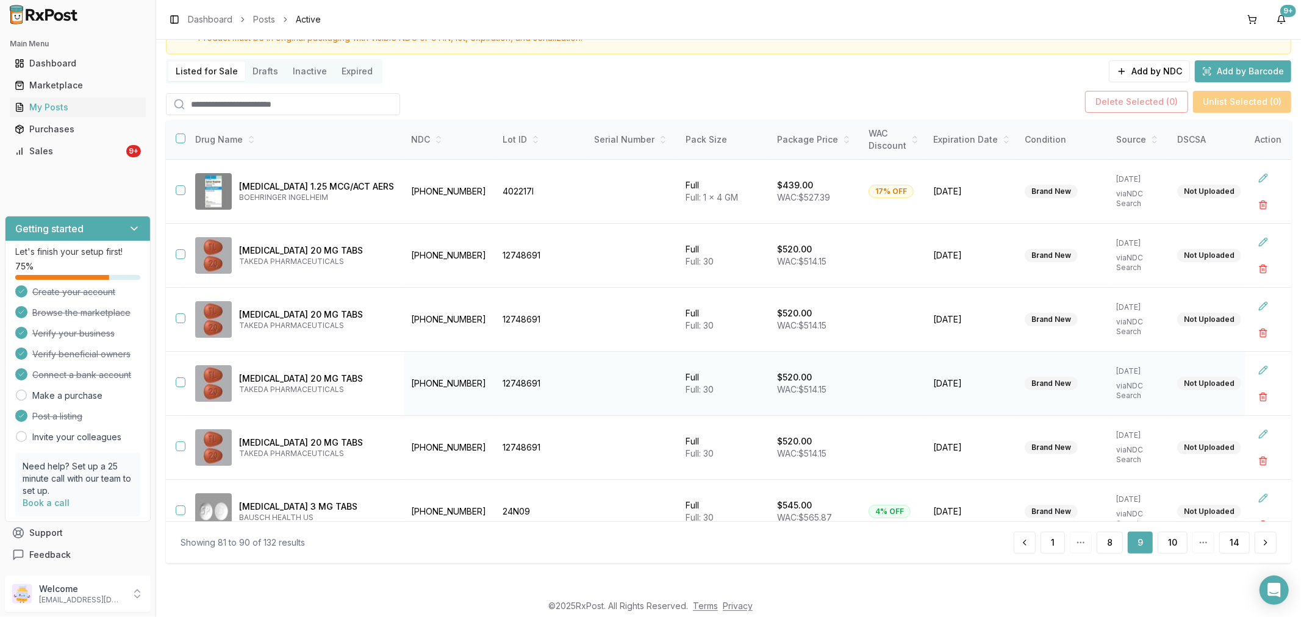
drag, startPoint x: 180, startPoint y: 385, endPoint x: 183, endPoint y: 362, distance: 23.4
click at [180, 382] on button "button" at bounding box center [181, 382] width 10 height 10
click at [177, 320] on button "button" at bounding box center [181, 318] width 10 height 10
click at [181, 252] on button "button" at bounding box center [181, 254] width 10 height 10
click at [1133, 104] on button "Delete Selected ( 3 )" at bounding box center [1136, 102] width 103 height 22
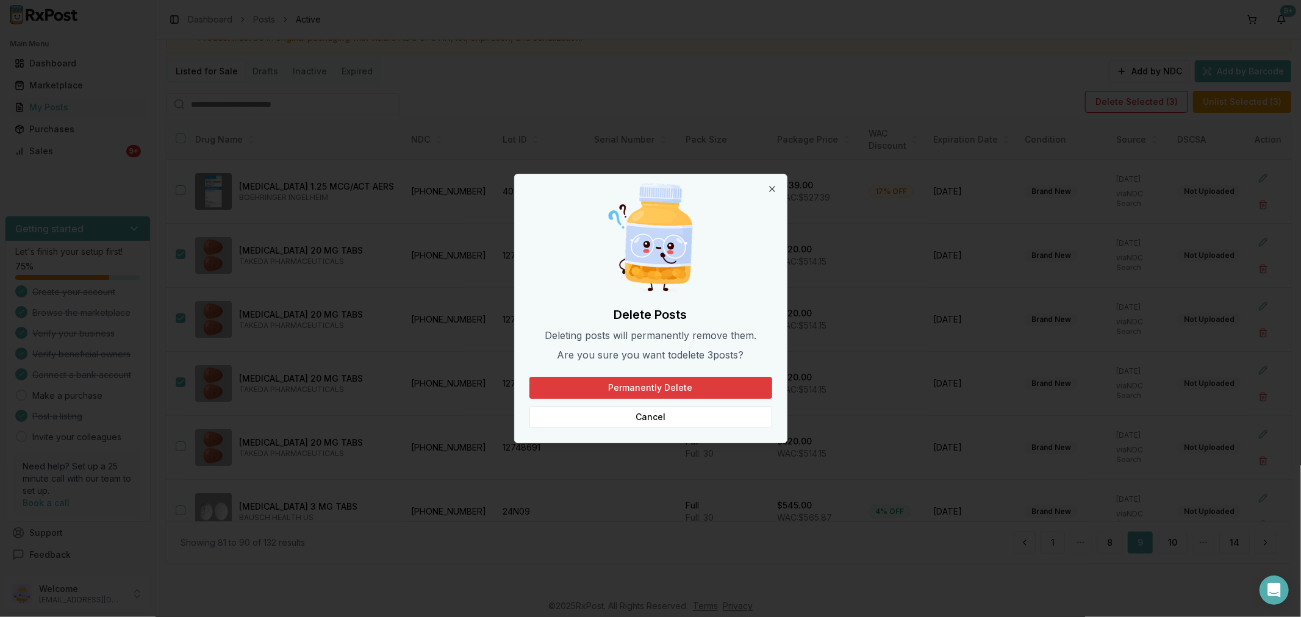
click at [665, 381] on button "Permanently Delete" at bounding box center [650, 388] width 243 height 22
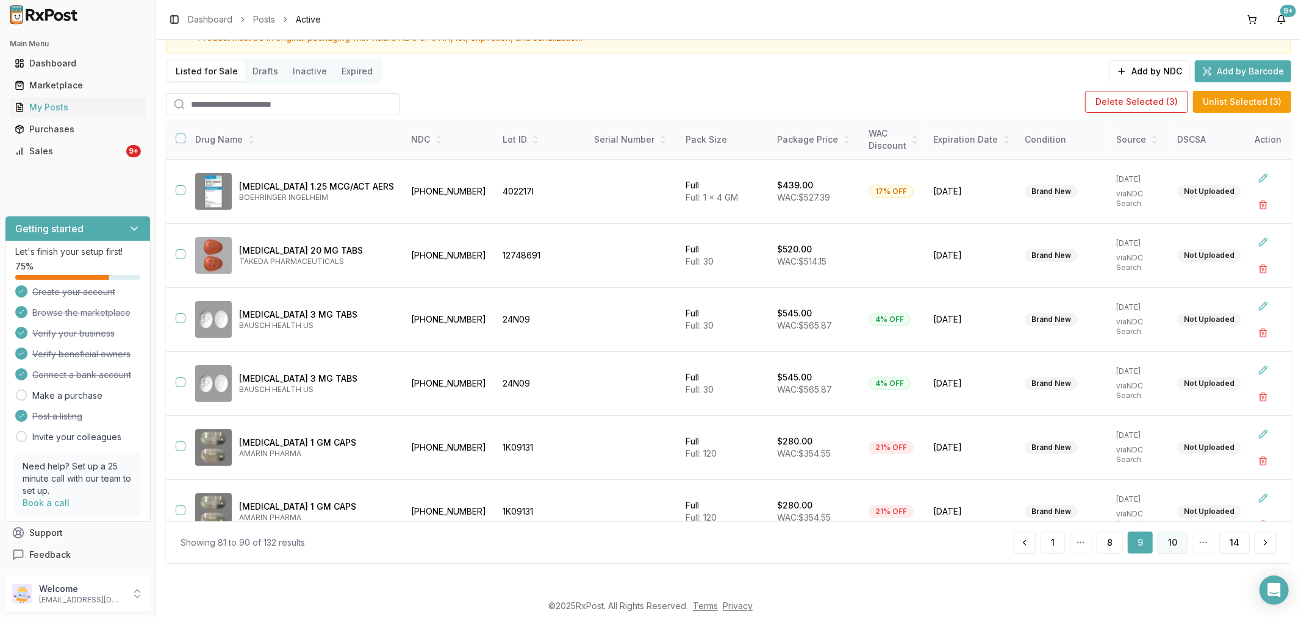
click at [1165, 543] on button "10" at bounding box center [1172, 543] width 30 height 22
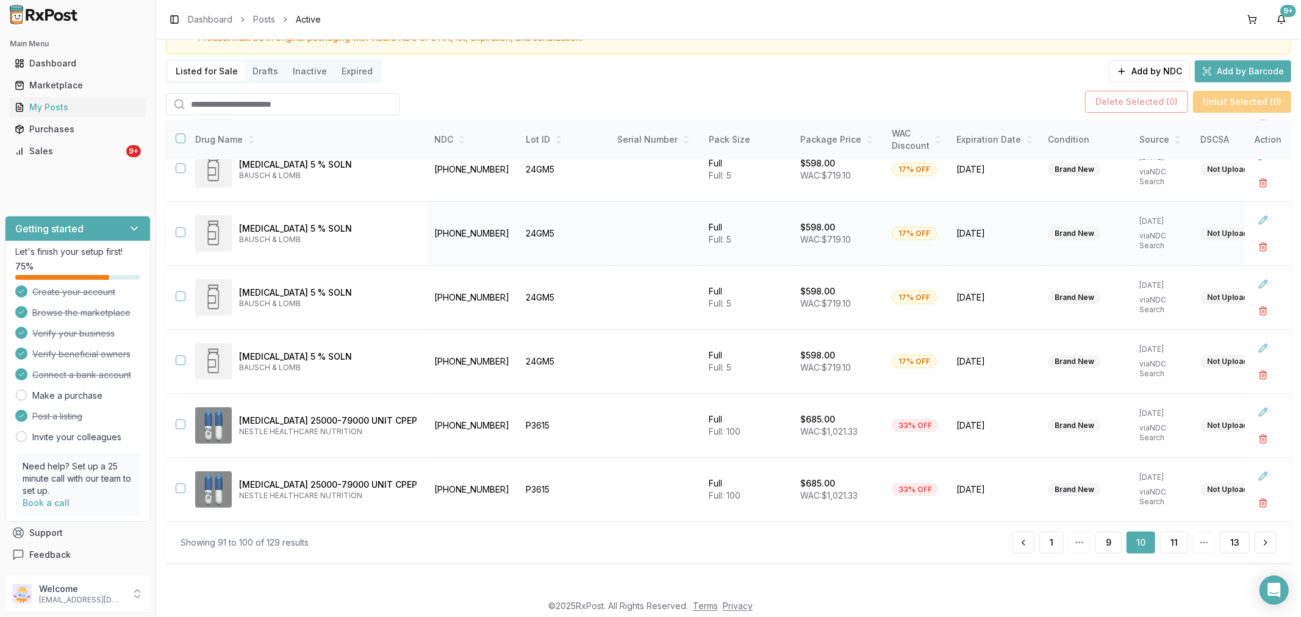
scroll to position [283, 0]
click at [1173, 549] on button "11" at bounding box center [1174, 543] width 28 height 22
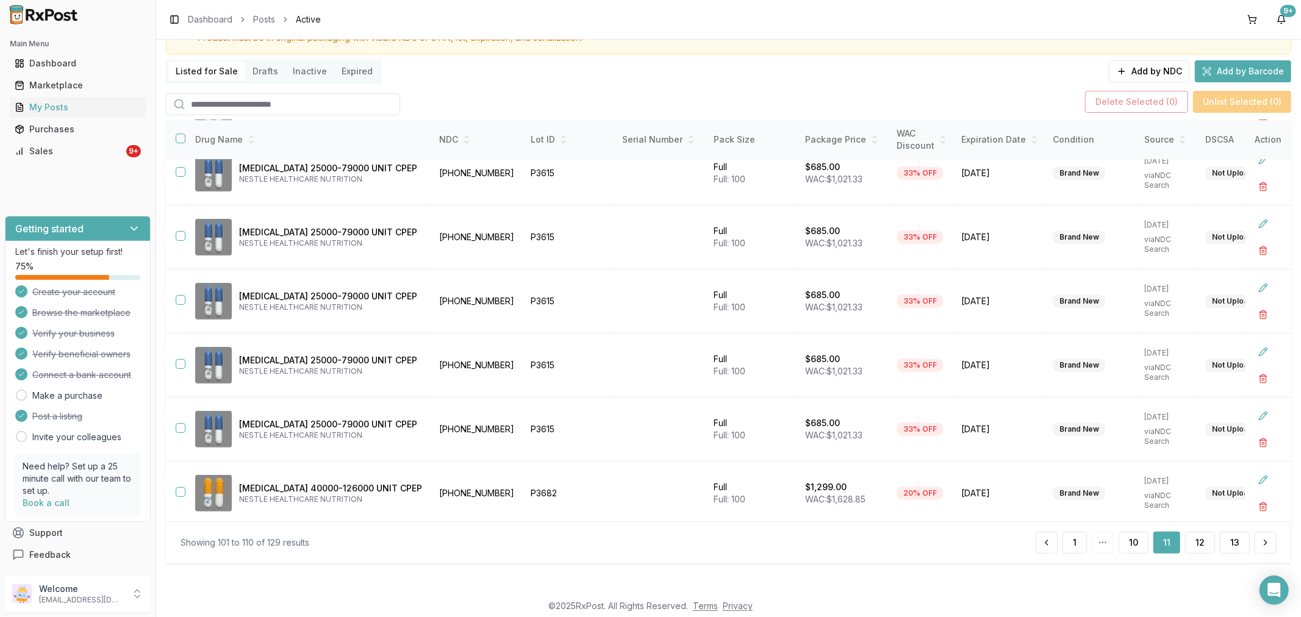
scroll to position [283, 0]
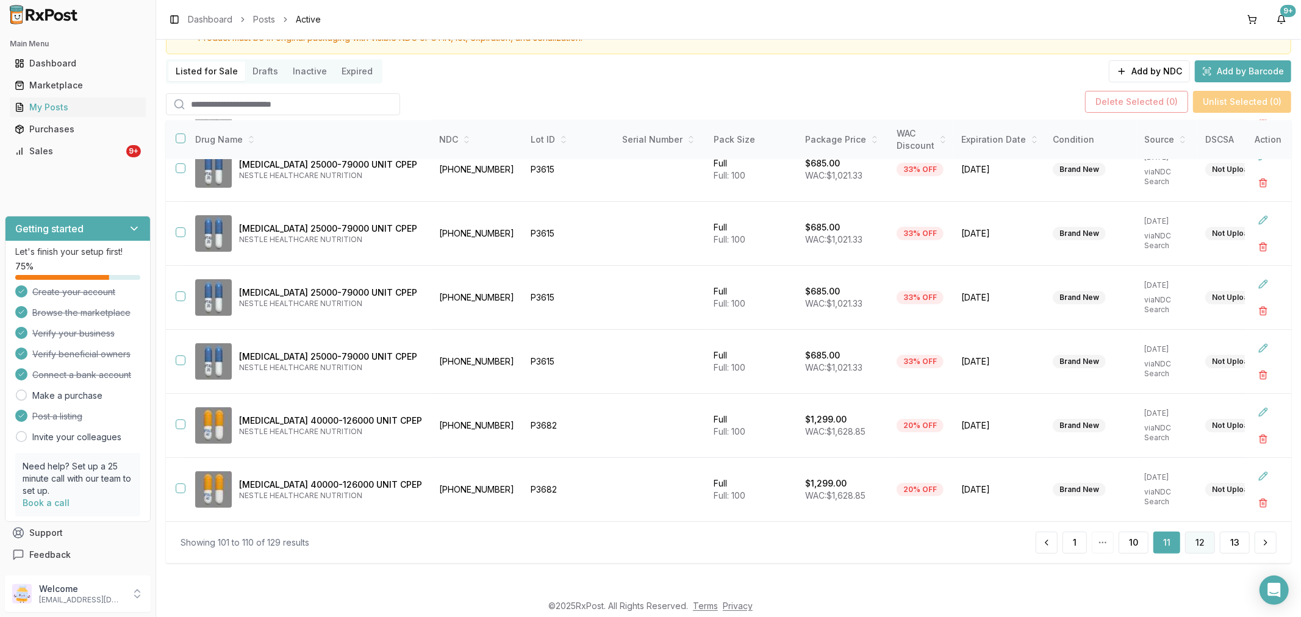
click at [1190, 544] on button "12" at bounding box center [1200, 543] width 30 height 22
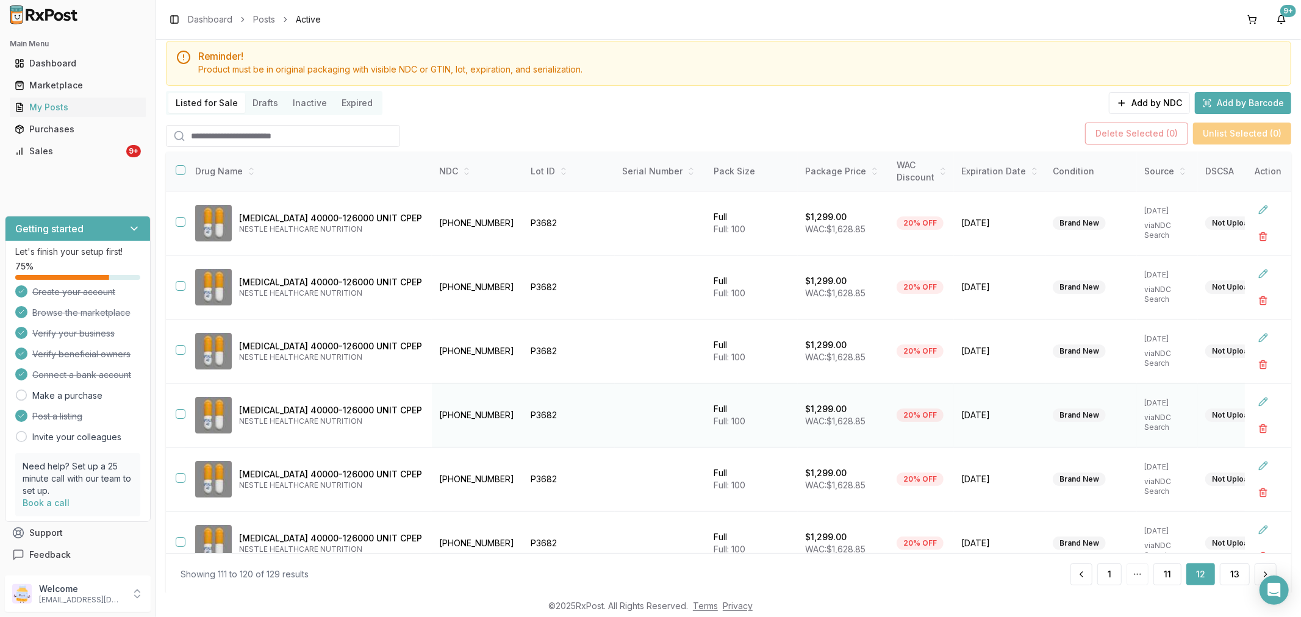
scroll to position [67, 0]
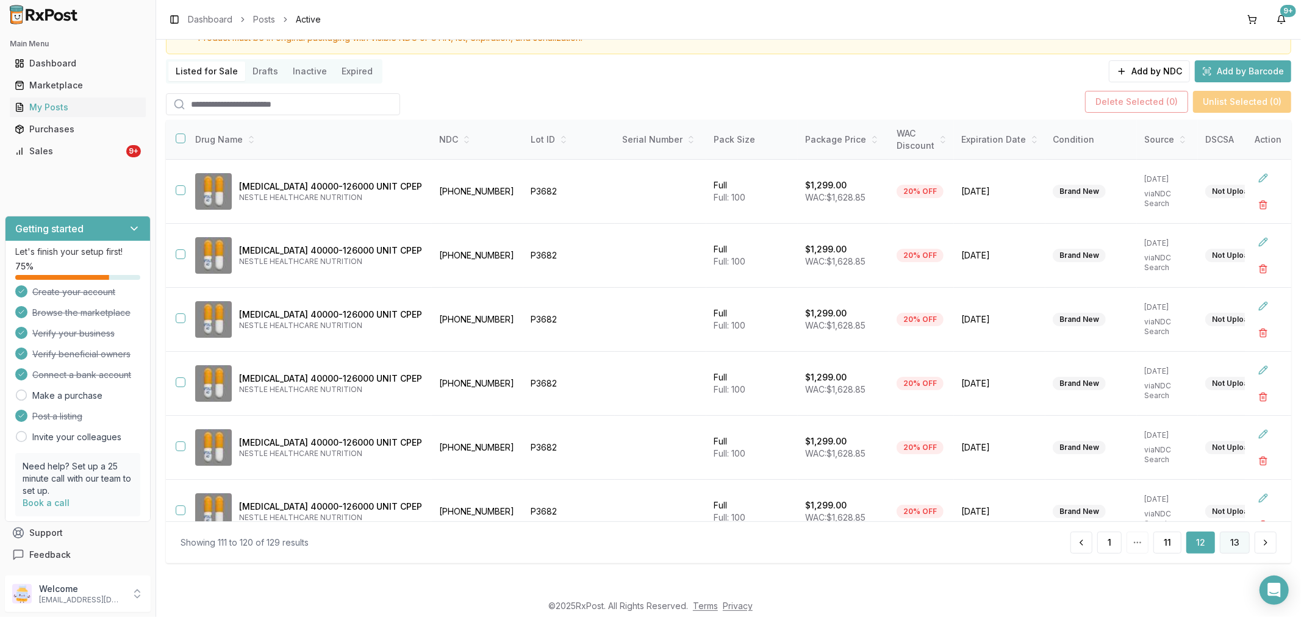
click at [1232, 538] on button "13" at bounding box center [1235, 543] width 30 height 22
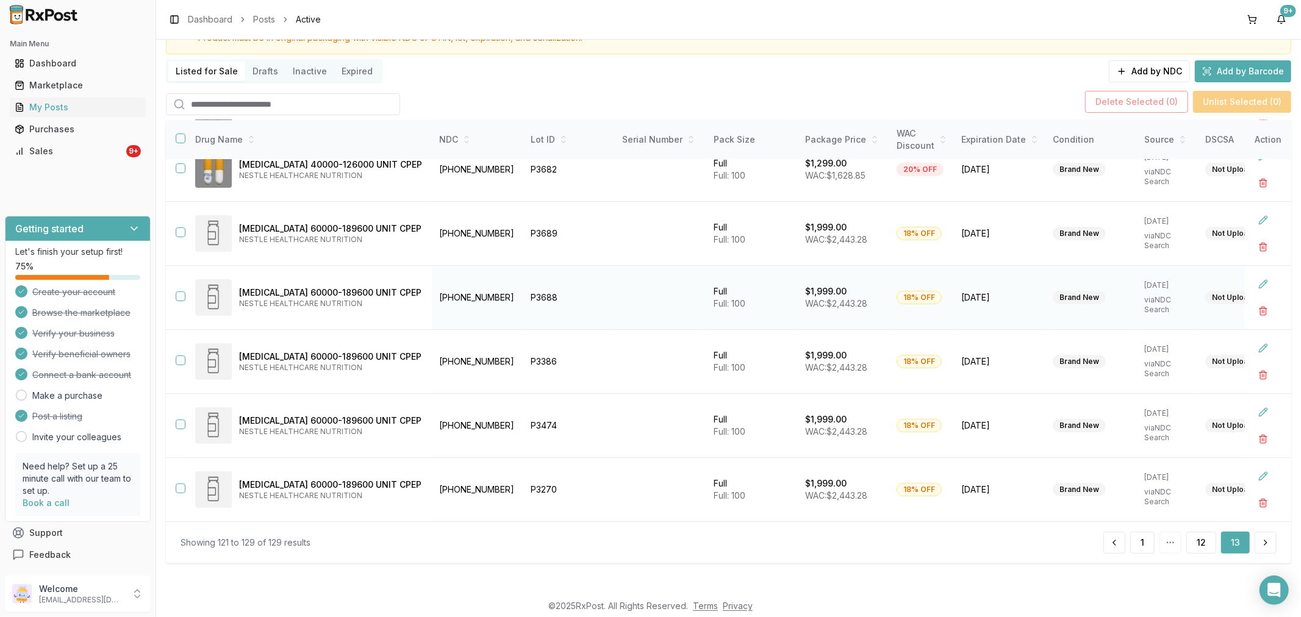
scroll to position [83, 0]
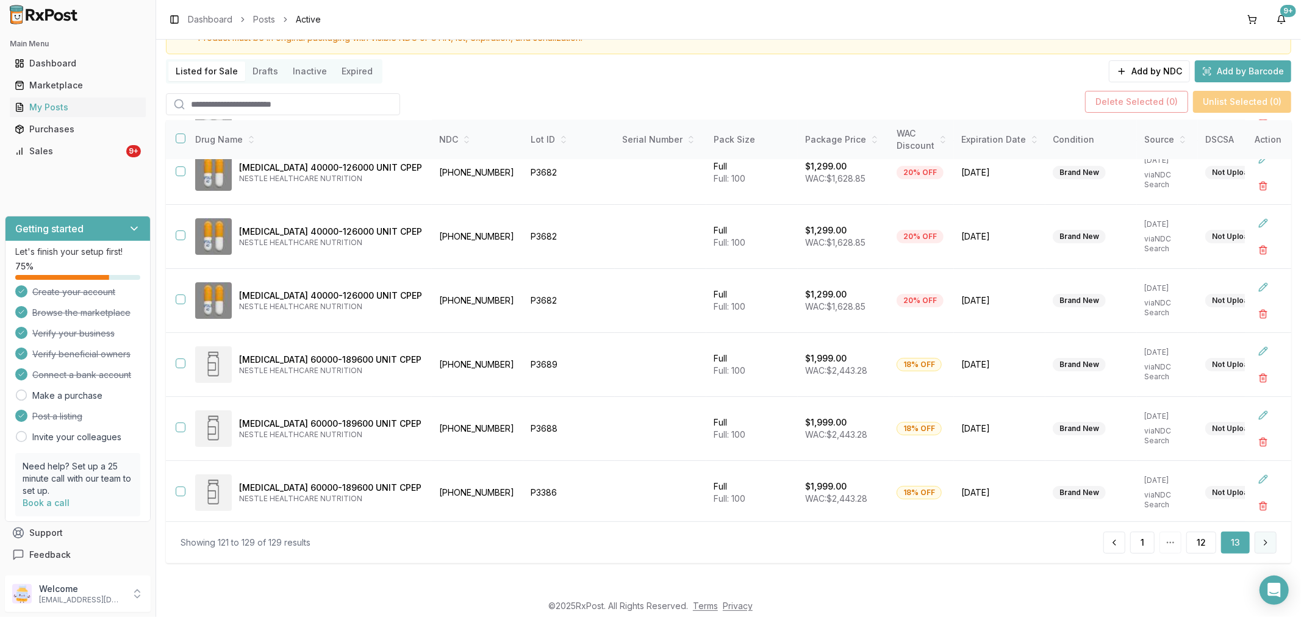
click at [1259, 547] on button at bounding box center [1265, 543] width 22 height 22
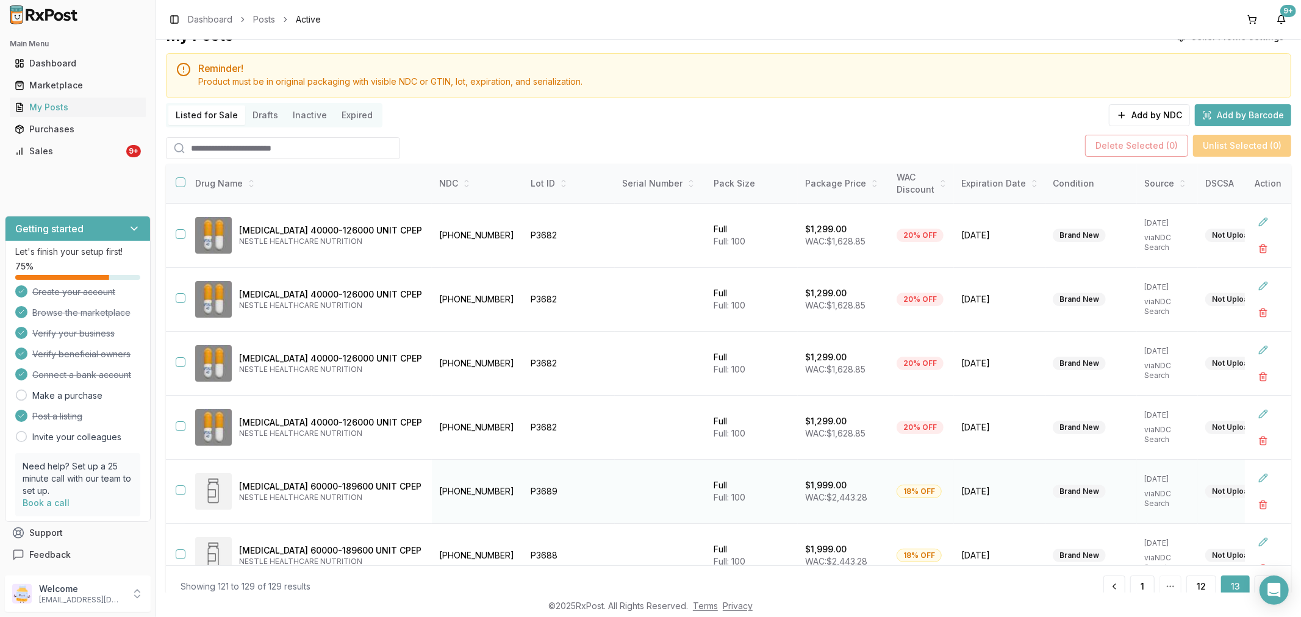
scroll to position [0, 0]
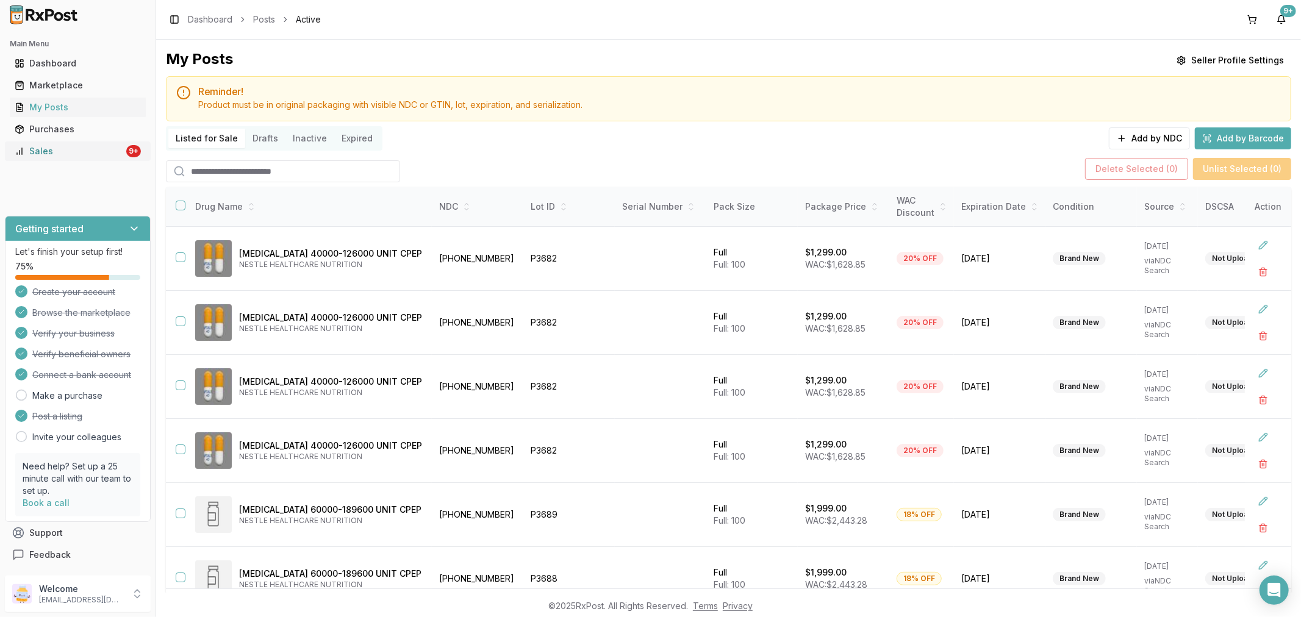
click at [122, 149] on div "Sales" at bounding box center [69, 151] width 109 height 12
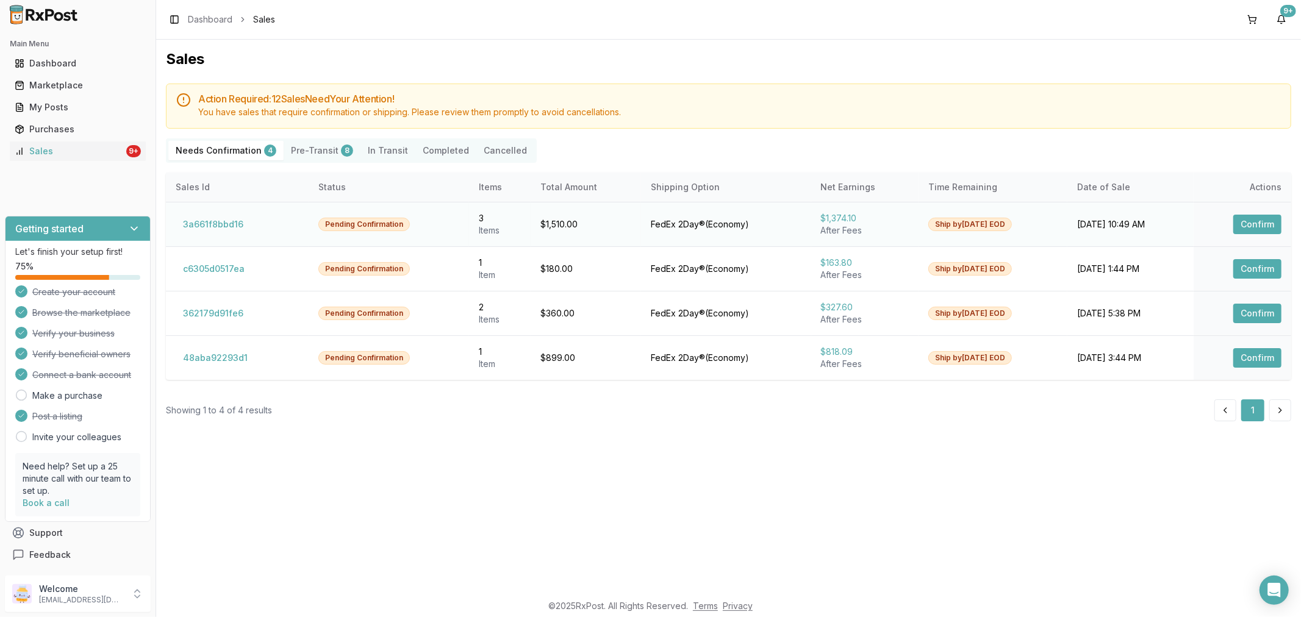
click at [1245, 223] on button "Confirm" at bounding box center [1257, 225] width 48 height 20
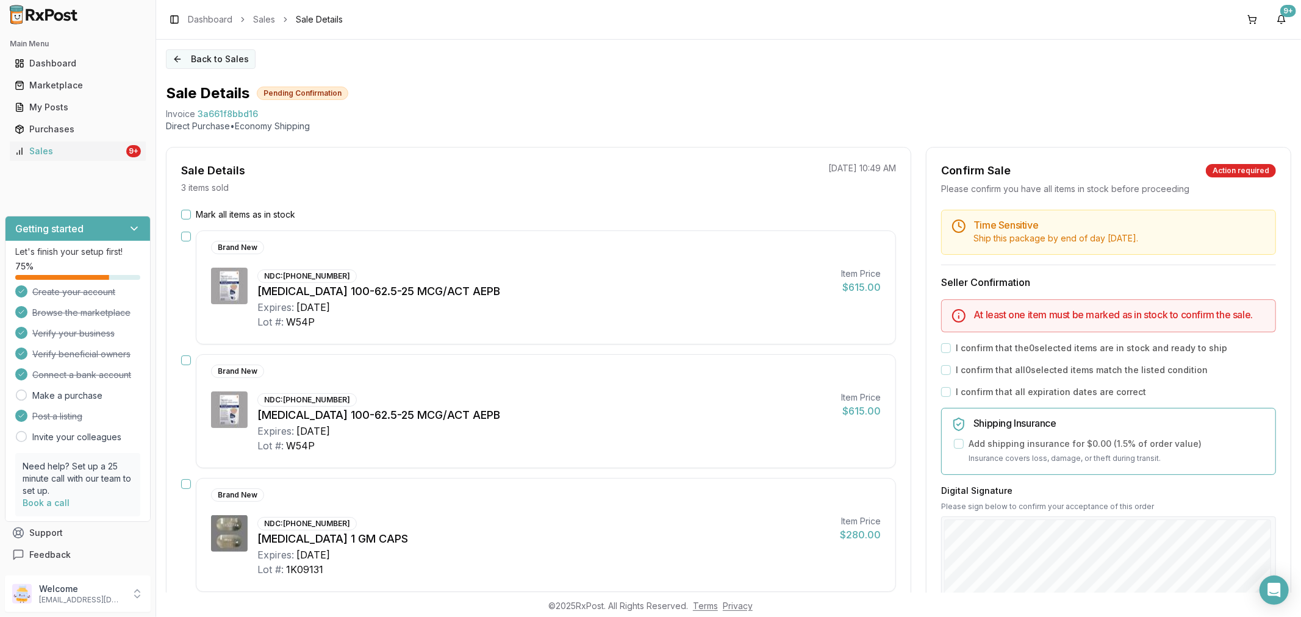
click at [168, 63] on button "Back to Sales" at bounding box center [211, 59] width 90 height 20
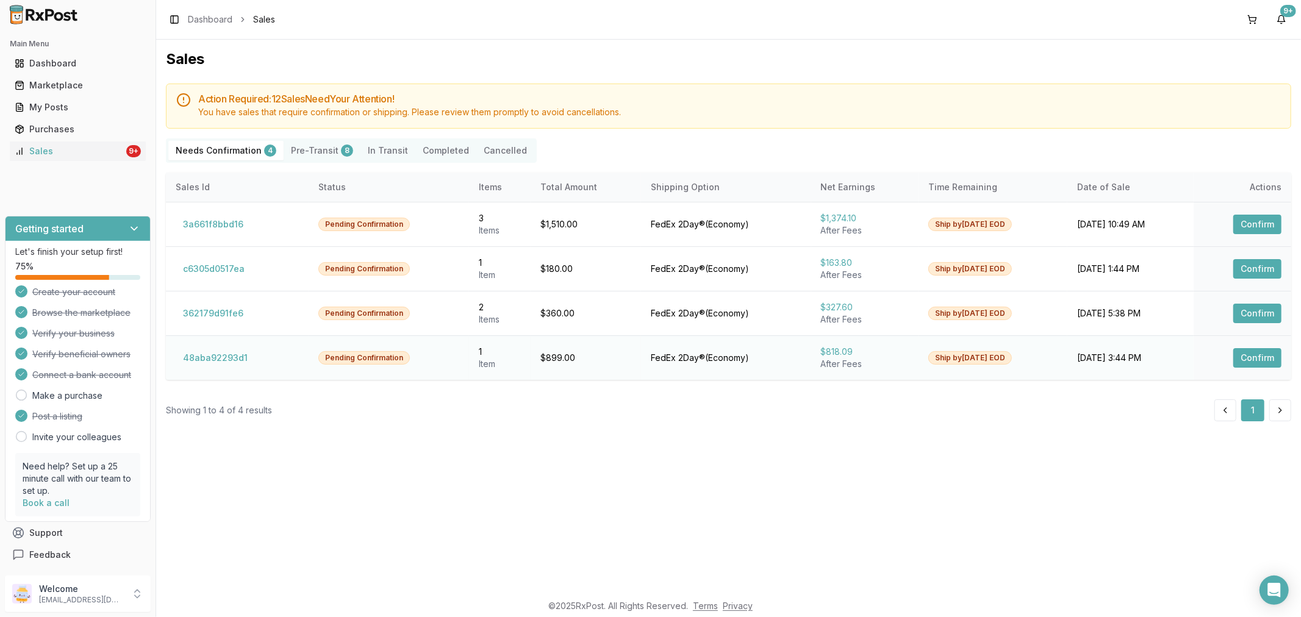
click at [1242, 356] on button "Confirm" at bounding box center [1257, 358] width 48 height 20
click at [1253, 363] on button "Confirm" at bounding box center [1257, 358] width 48 height 20
click at [1253, 352] on button "Confirm" at bounding box center [1257, 358] width 48 height 20
click at [1246, 358] on button "Confirm" at bounding box center [1257, 358] width 48 height 20
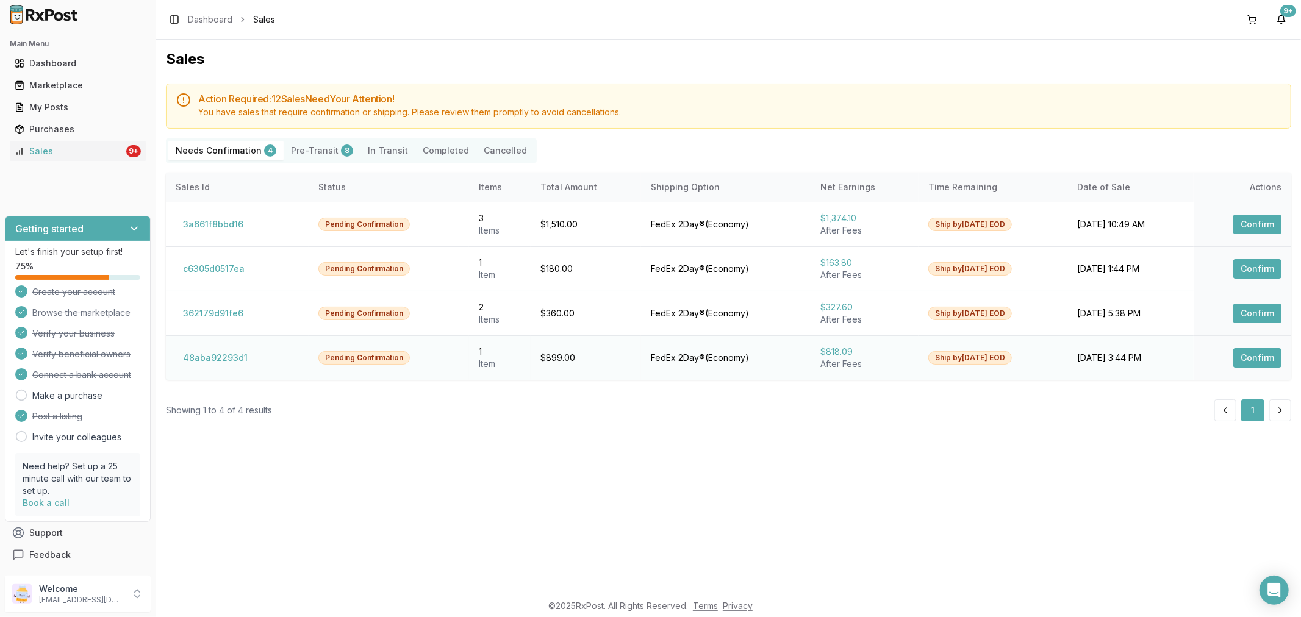
click at [1245, 356] on button "Confirm" at bounding box center [1257, 358] width 48 height 20
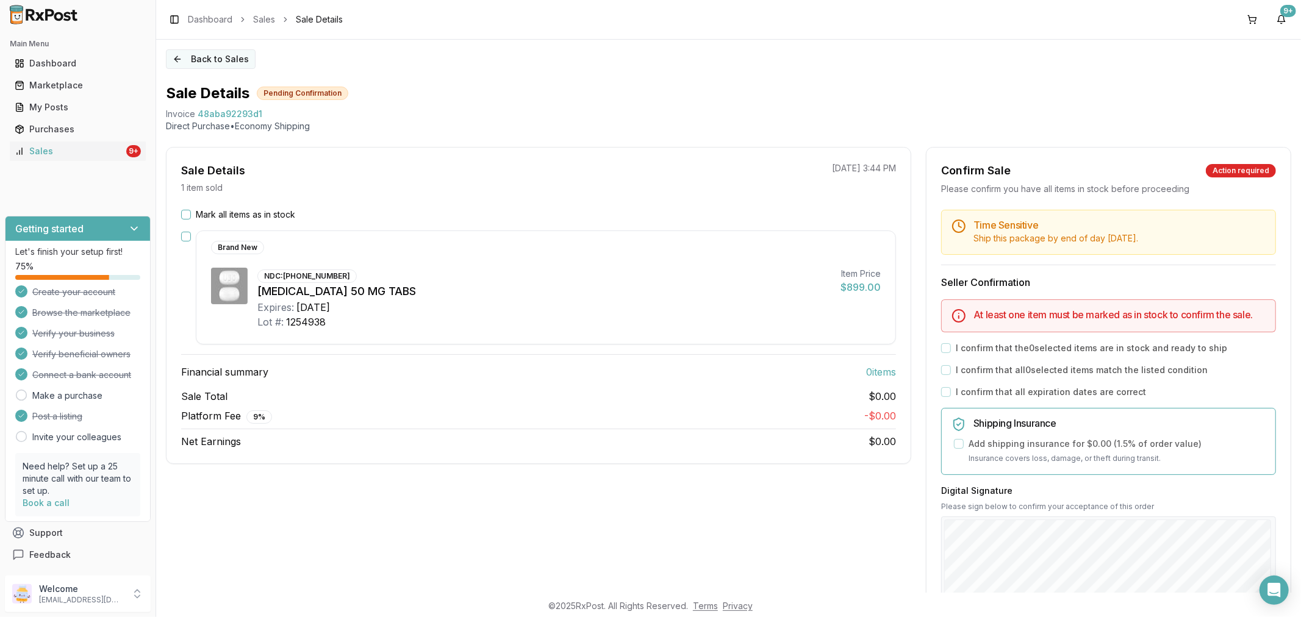
click at [177, 62] on button "Back to Sales" at bounding box center [211, 59] width 90 height 20
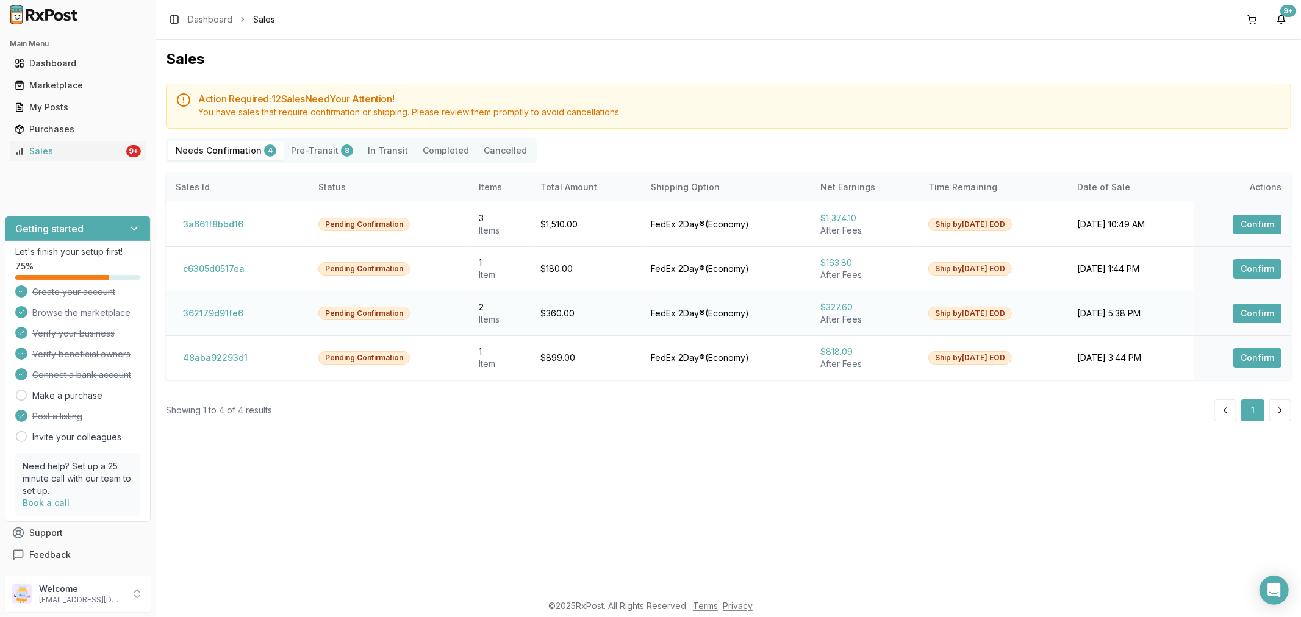
click at [1247, 318] on button "Confirm" at bounding box center [1257, 314] width 48 height 20
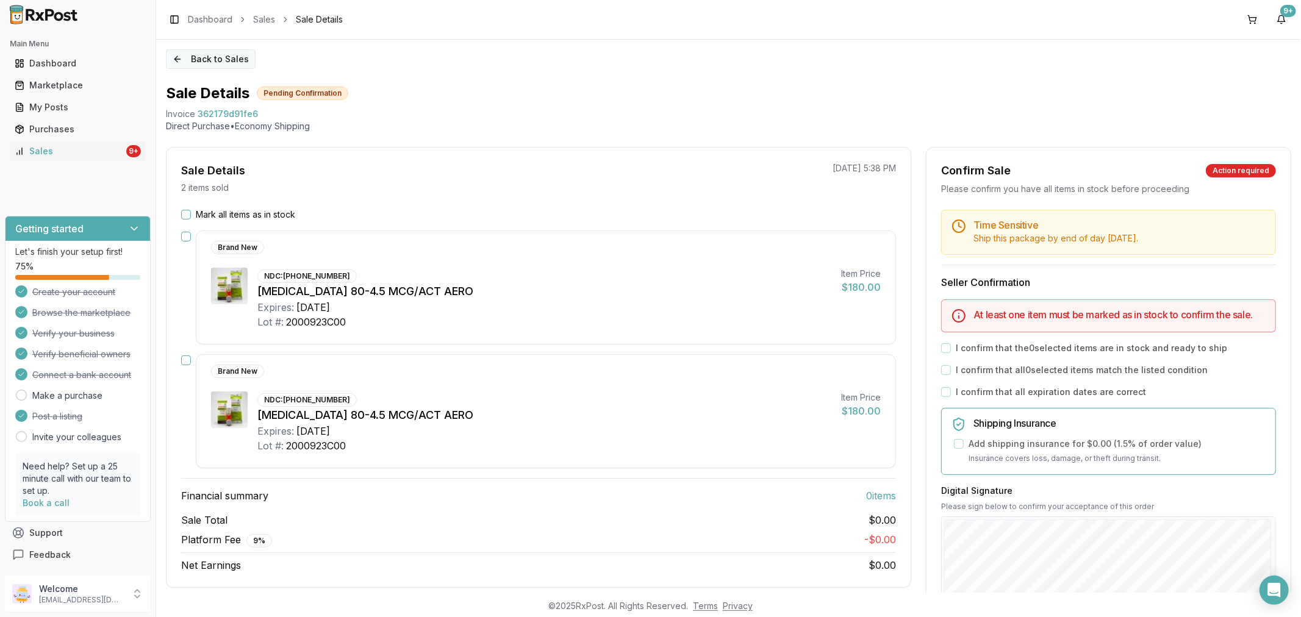
click at [177, 55] on button "Back to Sales" at bounding box center [211, 59] width 90 height 20
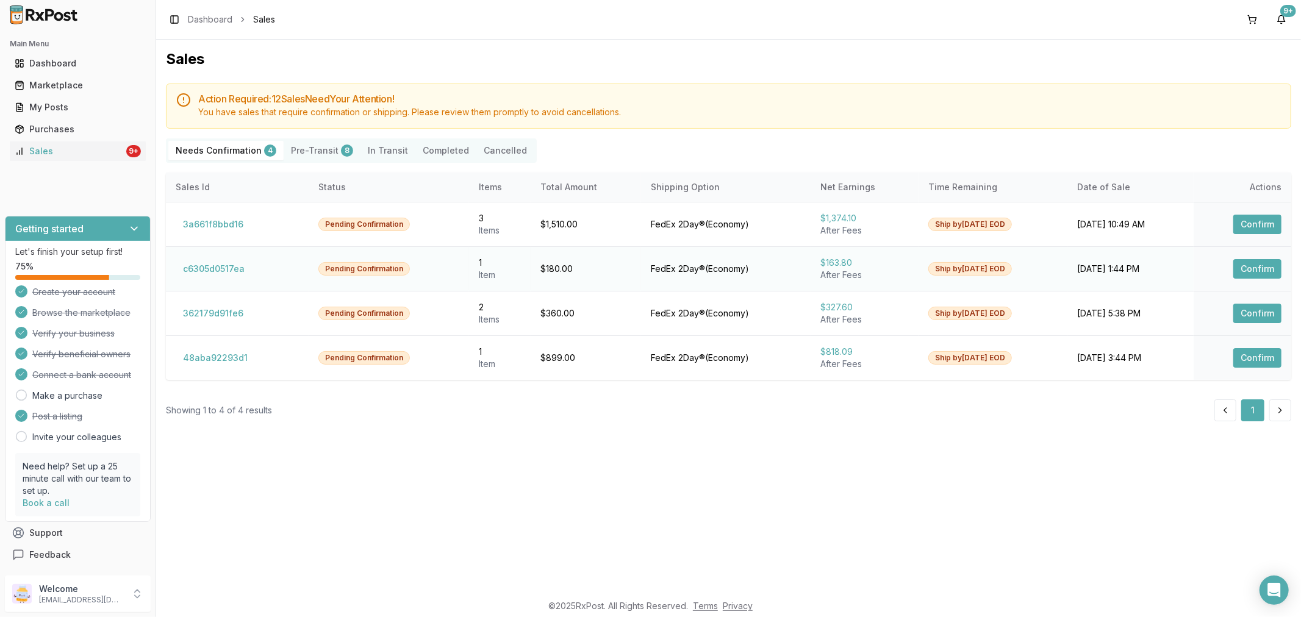
click at [1253, 276] on button "Confirm" at bounding box center [1257, 269] width 48 height 20
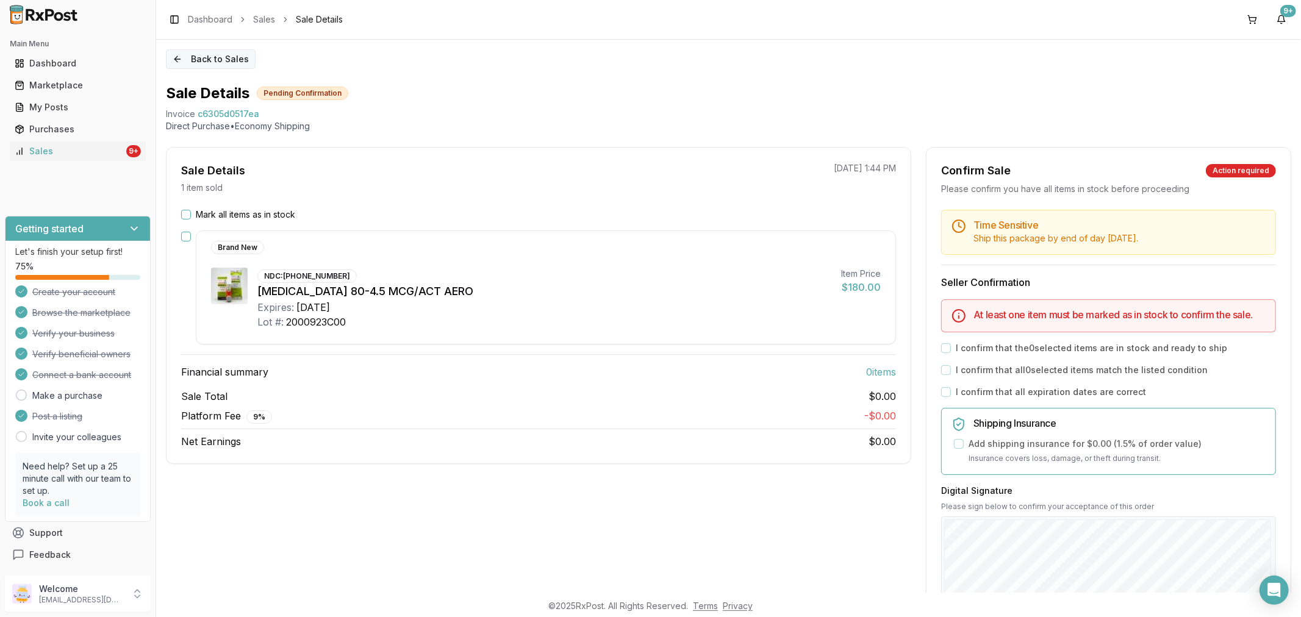
click at [178, 58] on button "Back to Sales" at bounding box center [211, 59] width 90 height 20
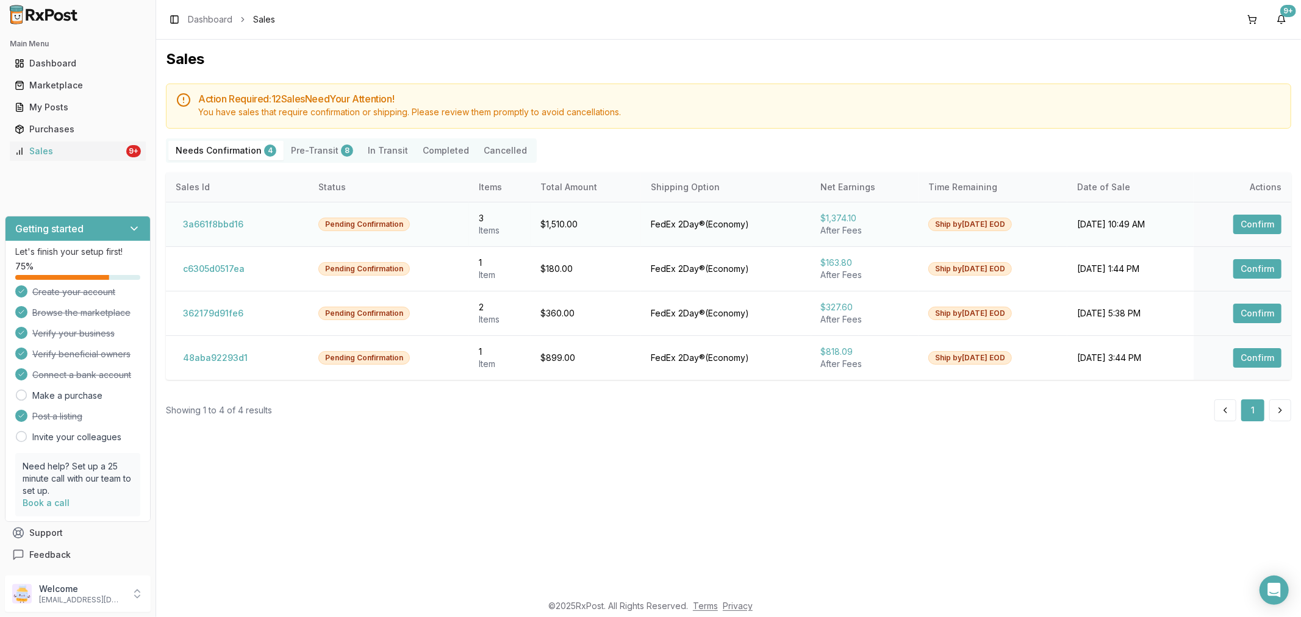
click at [1268, 226] on button "Confirm" at bounding box center [1257, 225] width 48 height 20
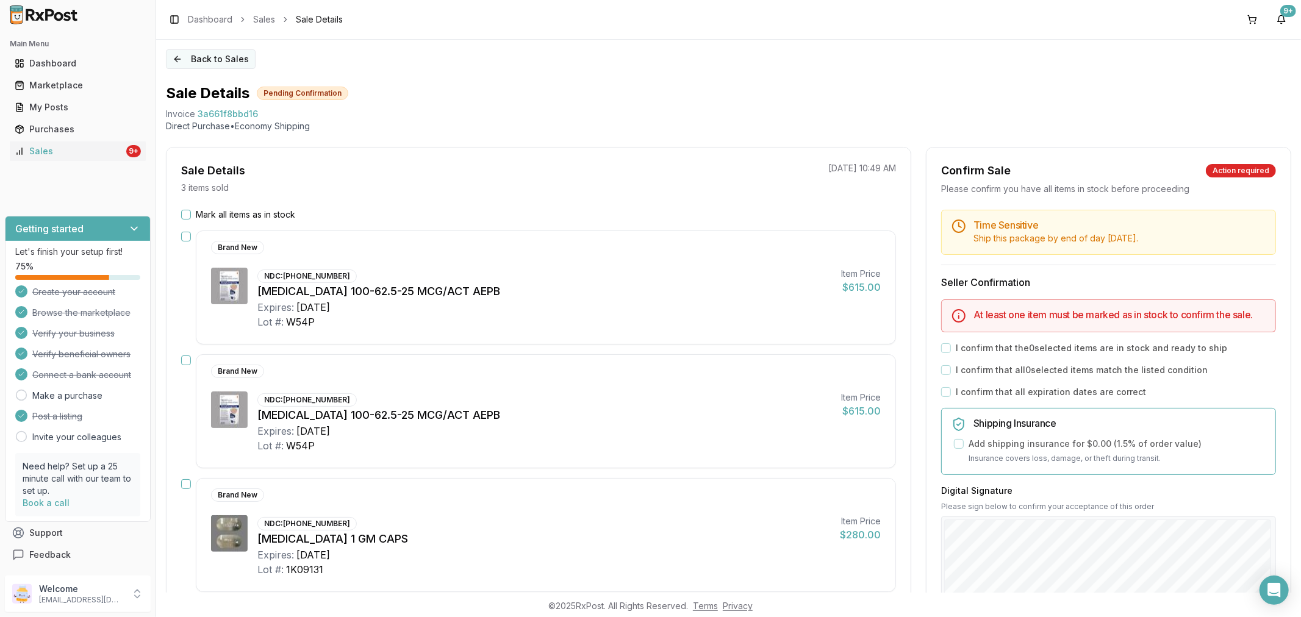
click at [177, 60] on button "Back to Sales" at bounding box center [211, 59] width 90 height 20
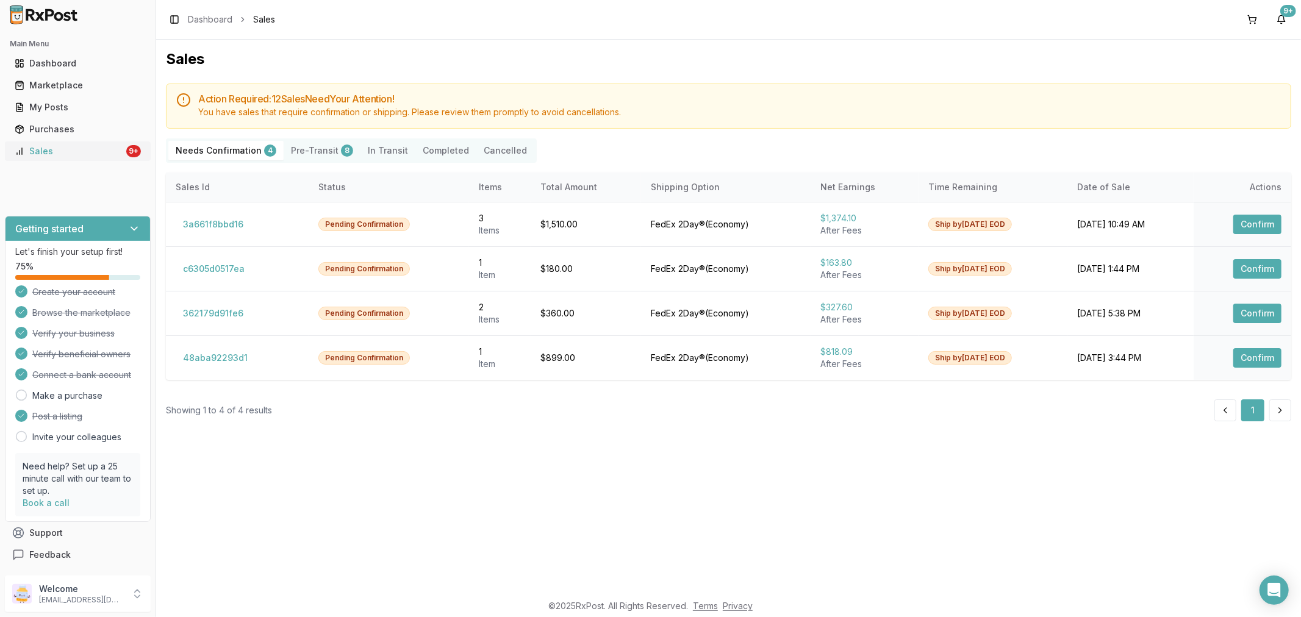
click at [65, 146] on div "Sales" at bounding box center [69, 151] width 109 height 12
click at [1243, 221] on button "Confirm" at bounding box center [1257, 225] width 48 height 20
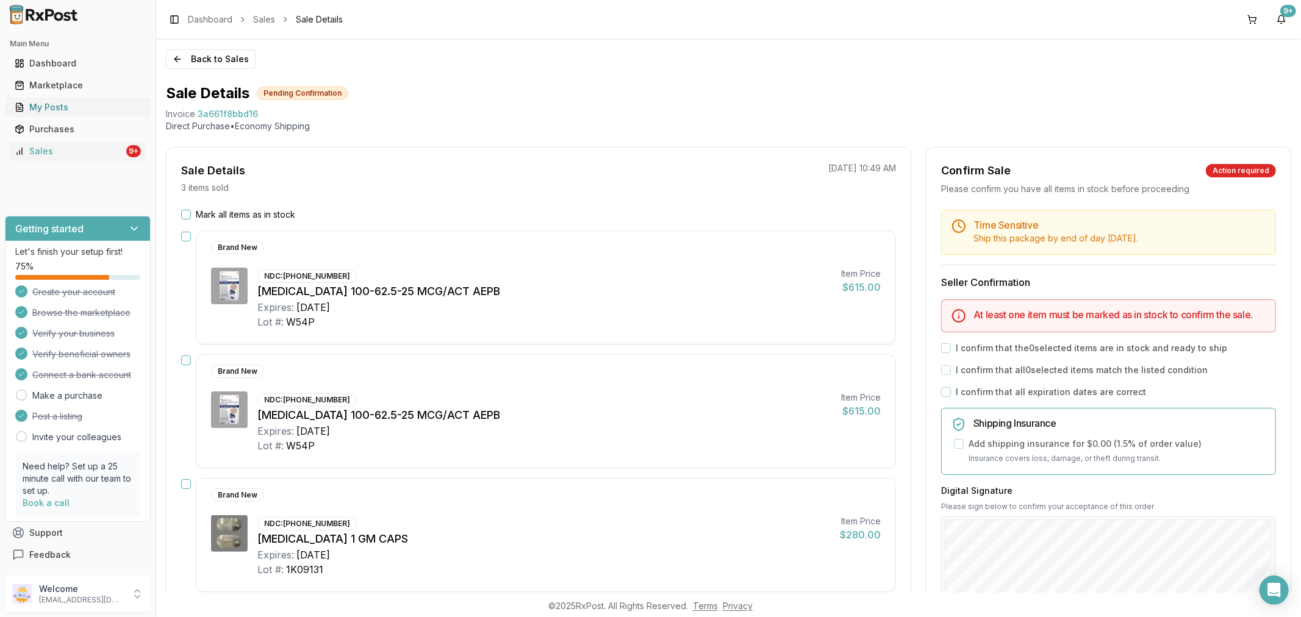
click at [70, 104] on div "My Posts" at bounding box center [78, 107] width 126 height 12
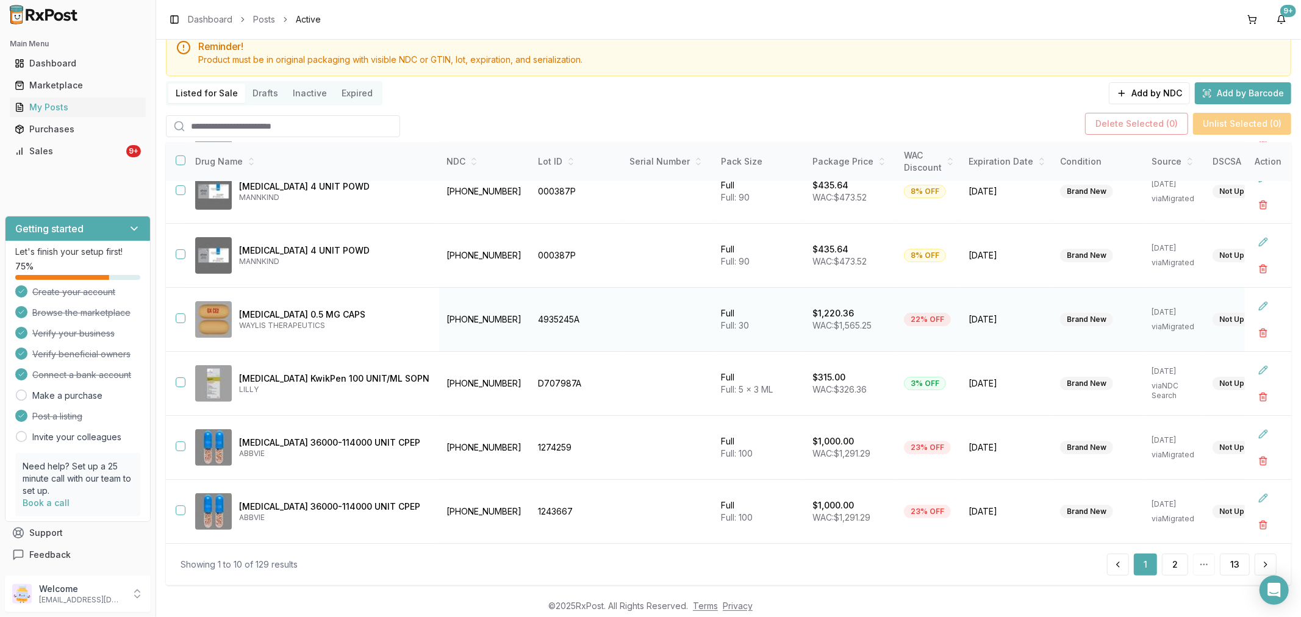
scroll to position [67, 0]
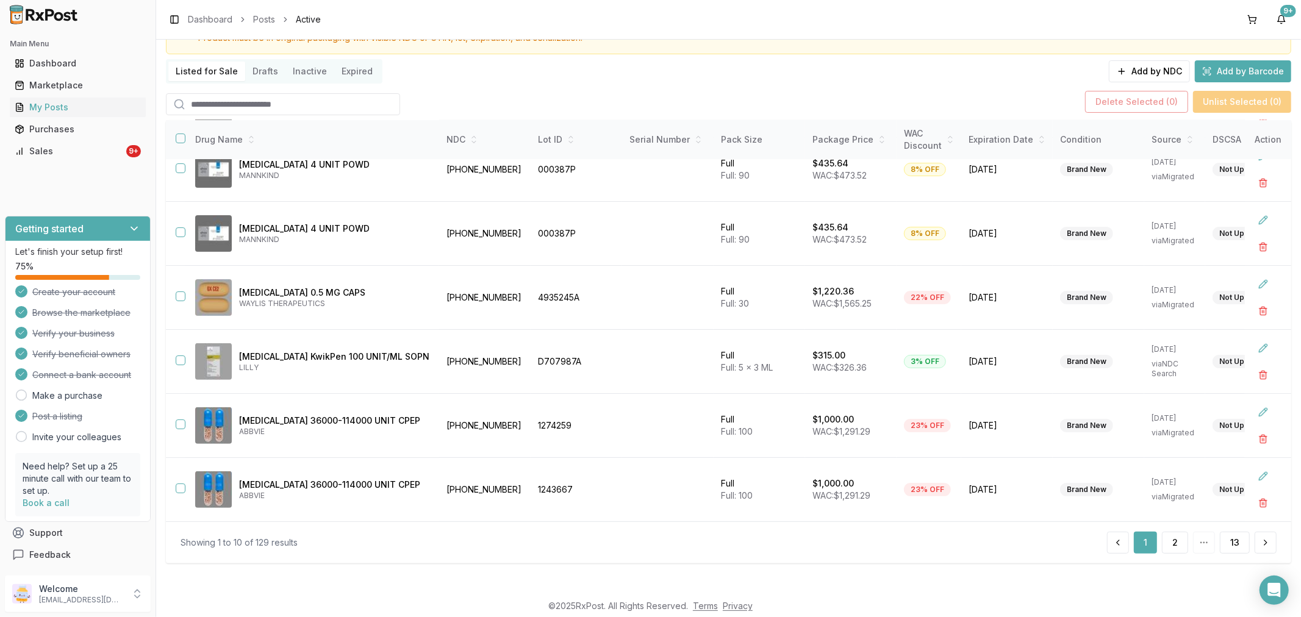
click at [221, 105] on input "search" at bounding box center [283, 104] width 234 height 22
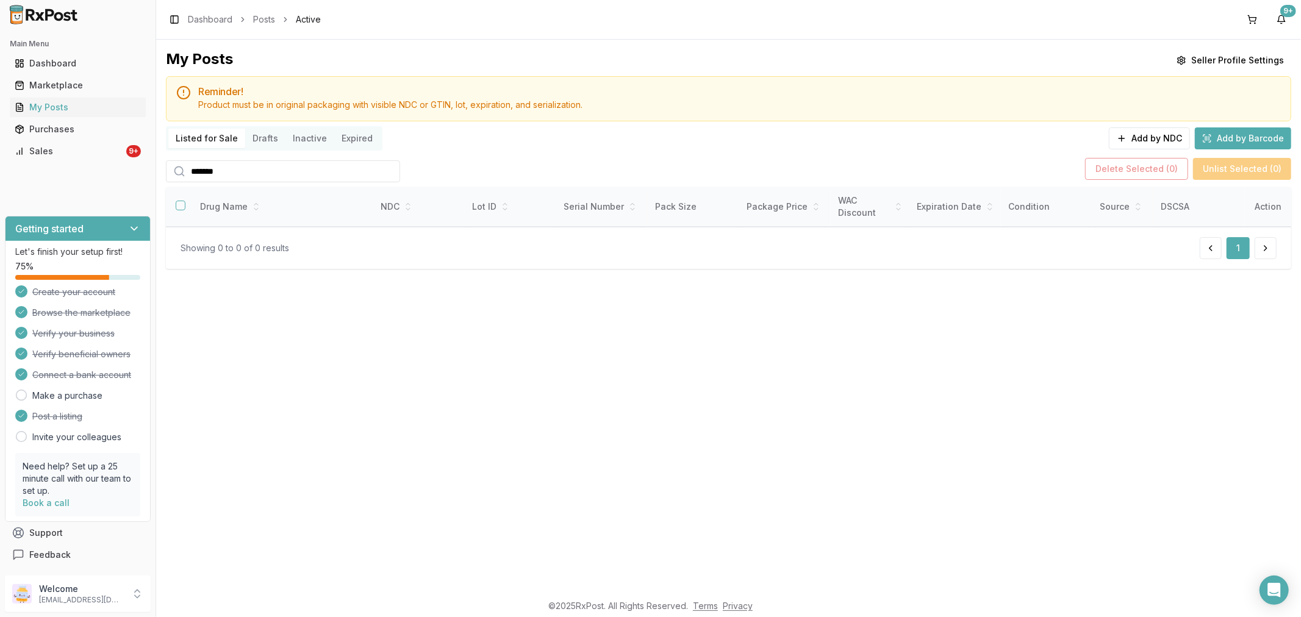
type input "*******"
click at [105, 109] on div "My Posts" at bounding box center [78, 107] width 126 height 12
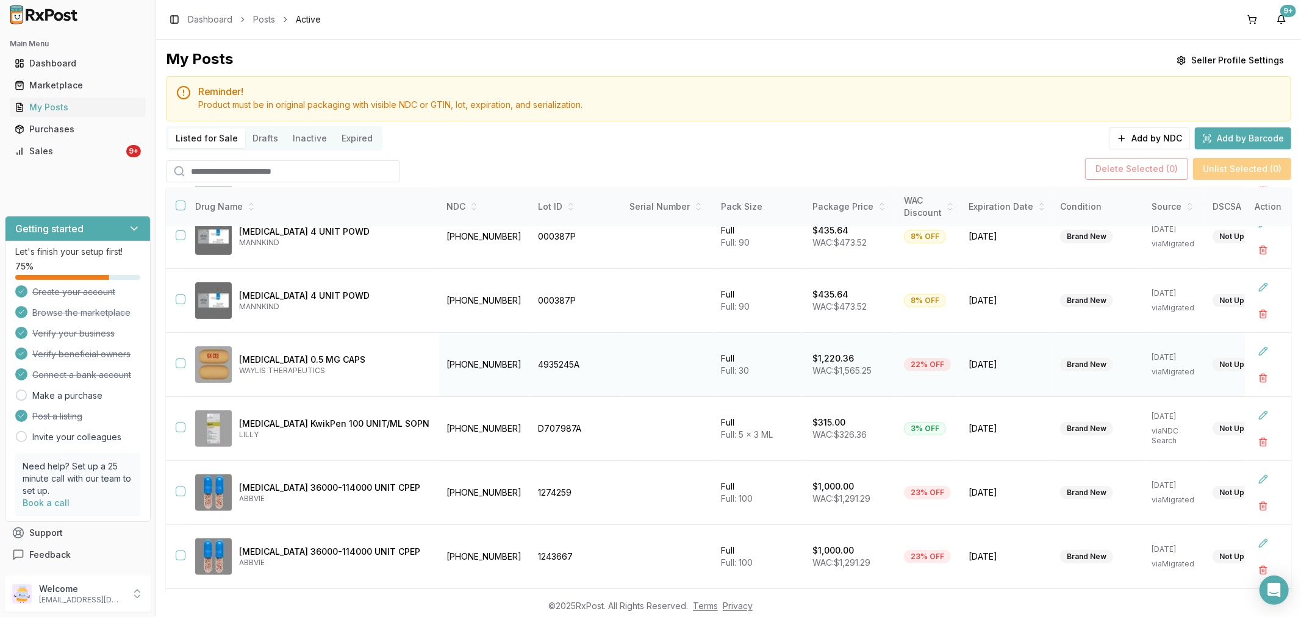
scroll to position [67, 0]
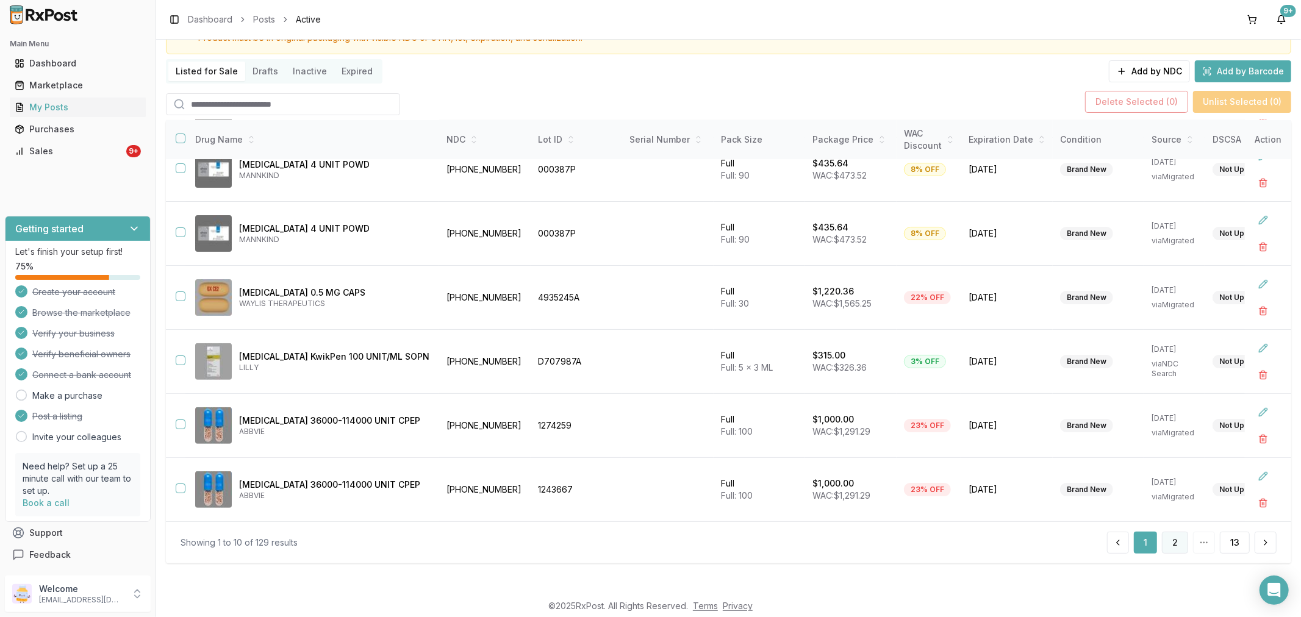
click at [1168, 545] on button "2" at bounding box center [1175, 543] width 26 height 22
